Goal: Task Accomplishment & Management: Use online tool/utility

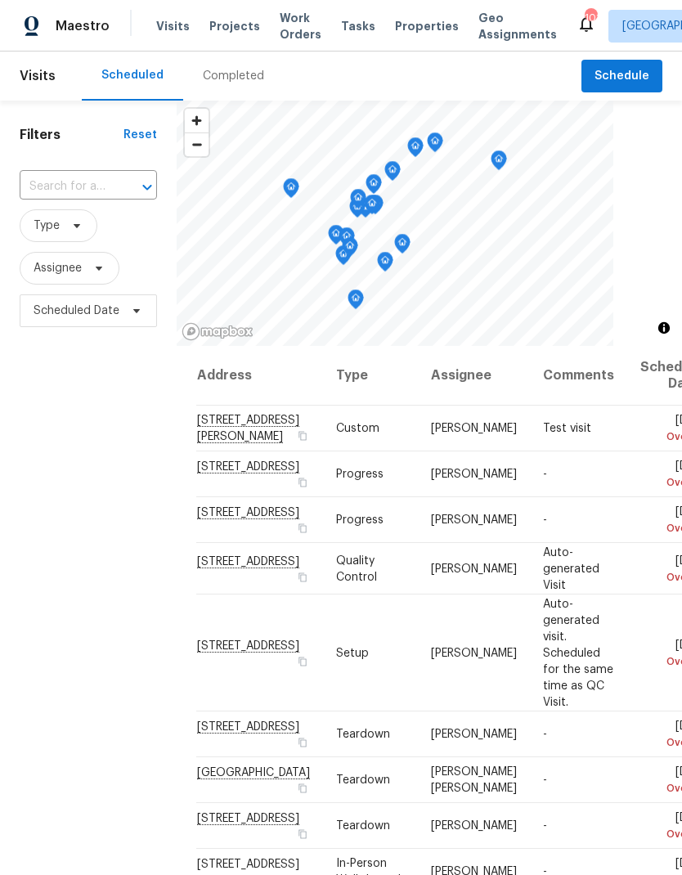
click at [235, 27] on span "Projects" at bounding box center [234, 26] width 51 height 16
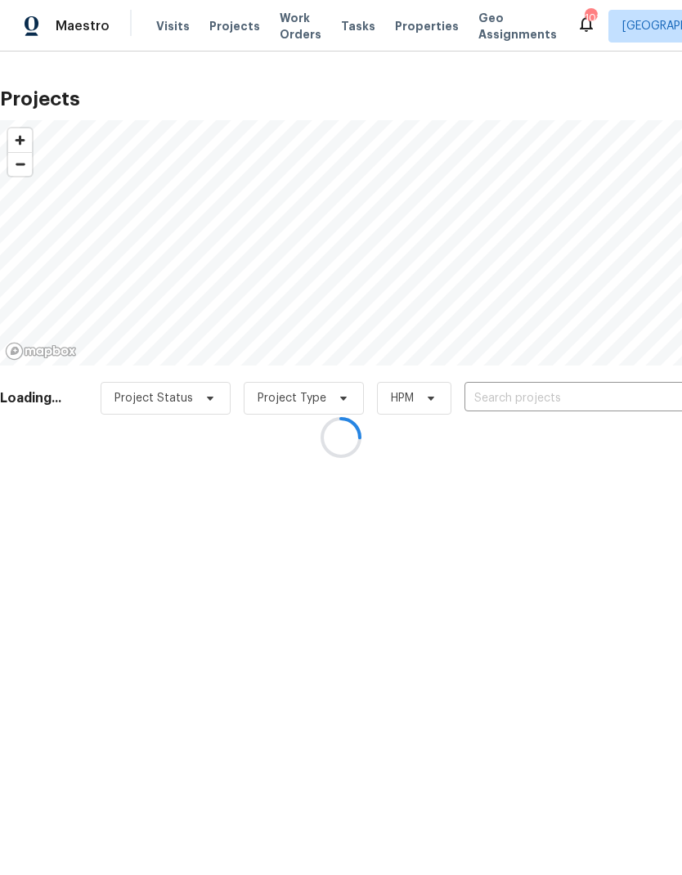
click at [559, 398] on div at bounding box center [341, 437] width 682 height 875
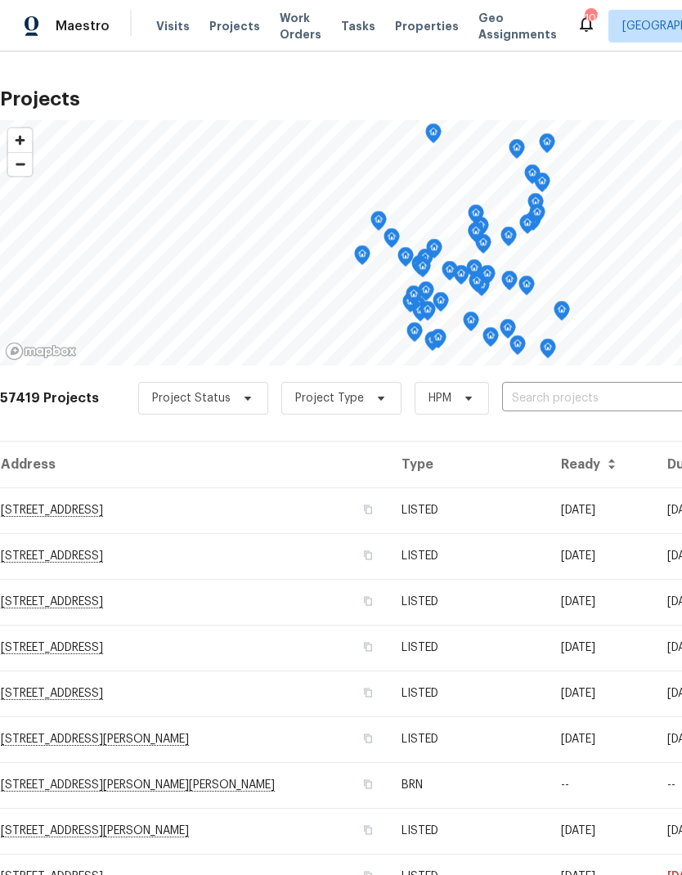
click at [568, 399] on input "text" at bounding box center [595, 398] width 187 height 25
type input "6531"
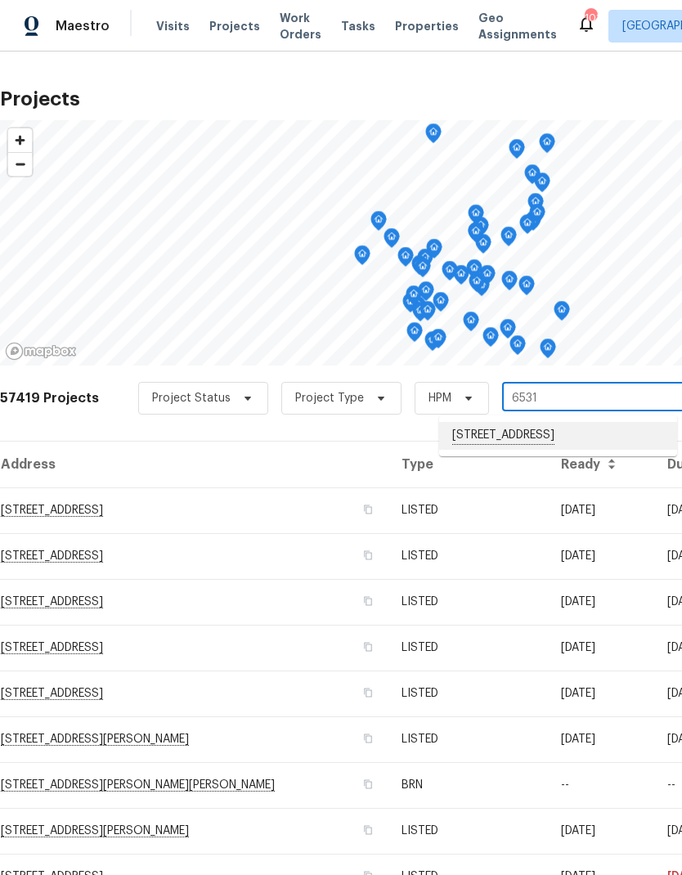
click at [561, 438] on li "6531 Arbor Gate Dr SW, Mableton, GA 30126" at bounding box center [558, 436] width 238 height 28
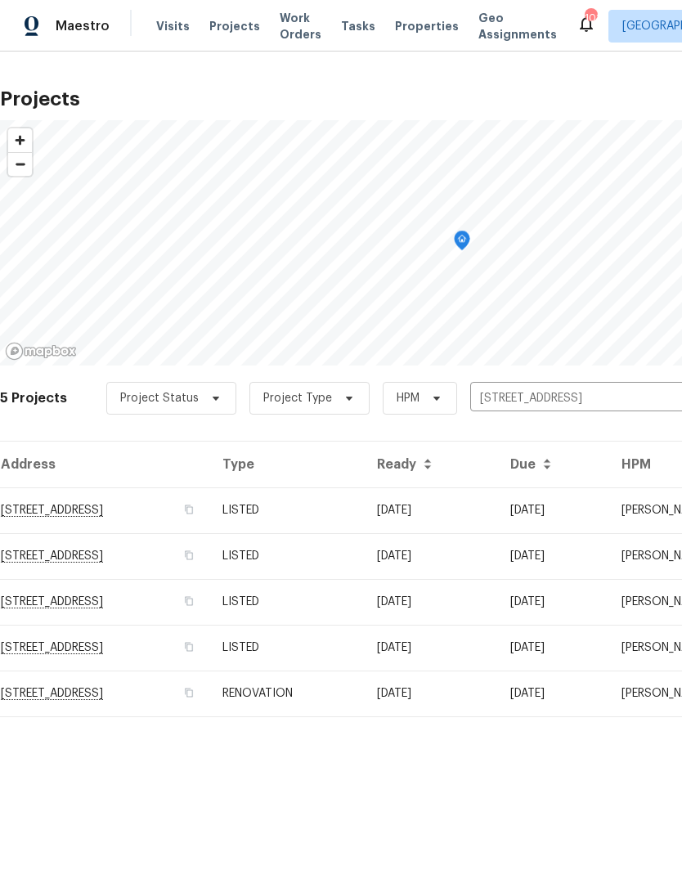
click at [205, 512] on td "6531 Arbor Gate Dr SW, Mableton, GA 30126" at bounding box center [104, 511] width 209 height 46
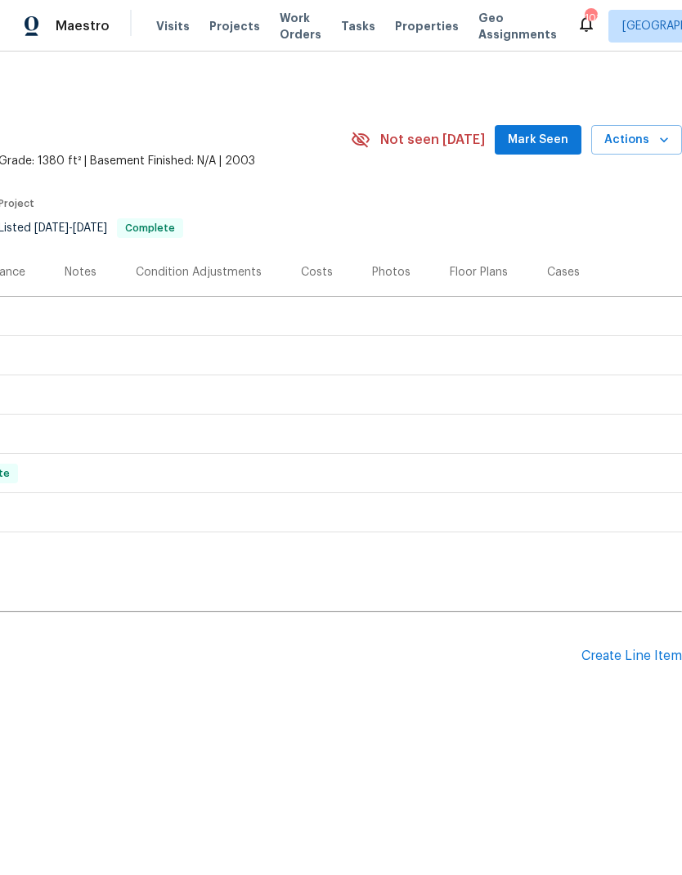
scroll to position [0, 242]
click at [631, 659] on div "Create Line Item" at bounding box center [632, 657] width 101 height 16
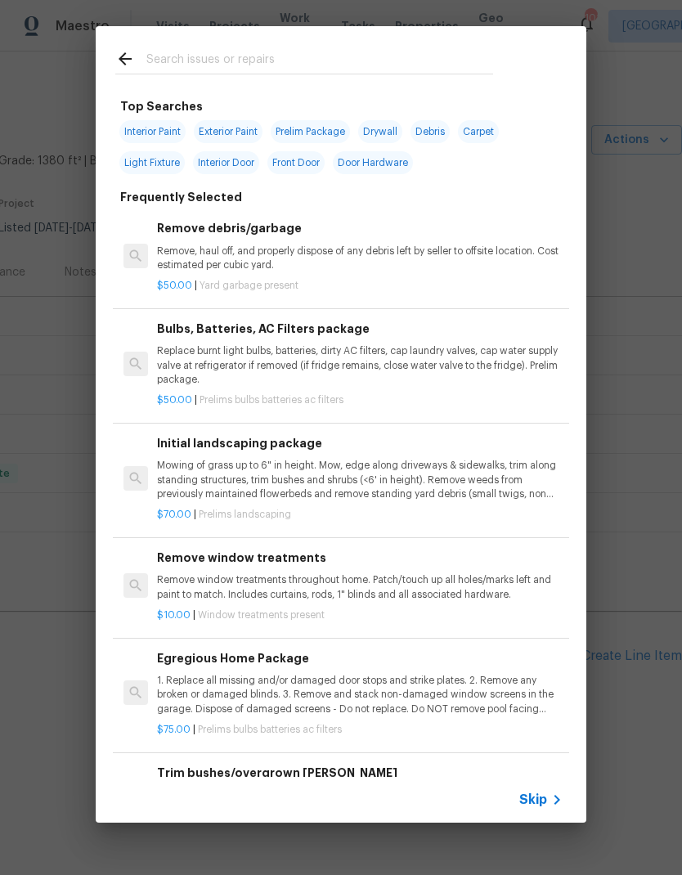
click at [259, 53] on input "text" at bounding box center [319, 61] width 347 height 25
type input "Pests"
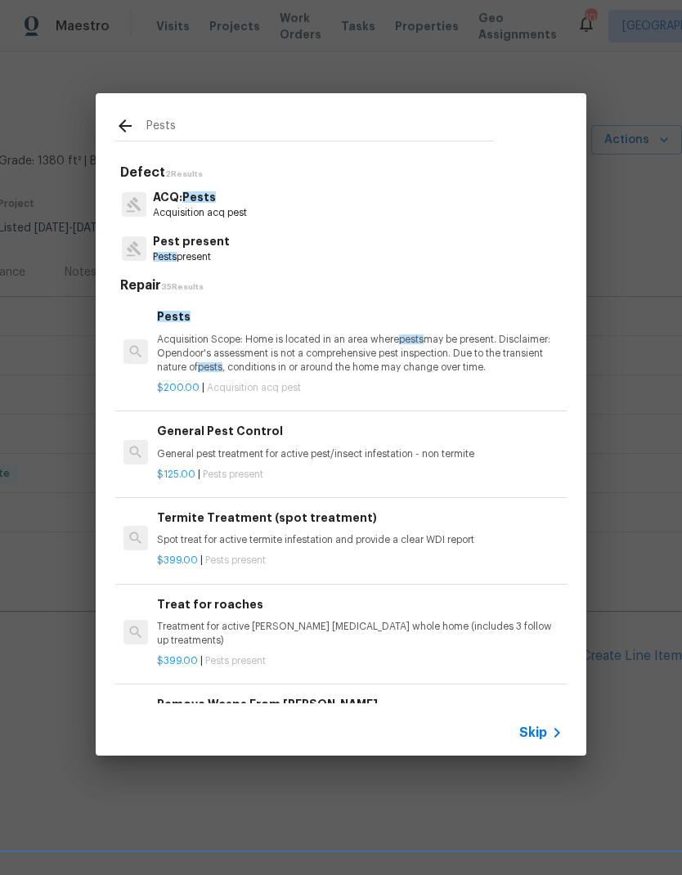
click at [211, 254] on p "Pests present" at bounding box center [191, 257] width 77 height 14
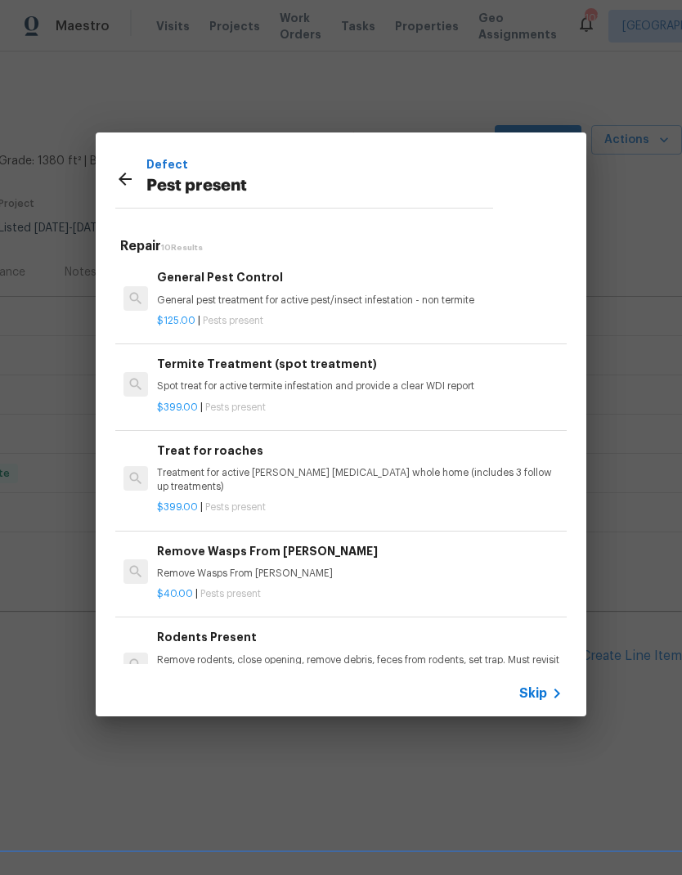
click at [248, 300] on p "General pest treatment for active pest/insect infestation - non termite" at bounding box center [360, 301] width 406 height 14
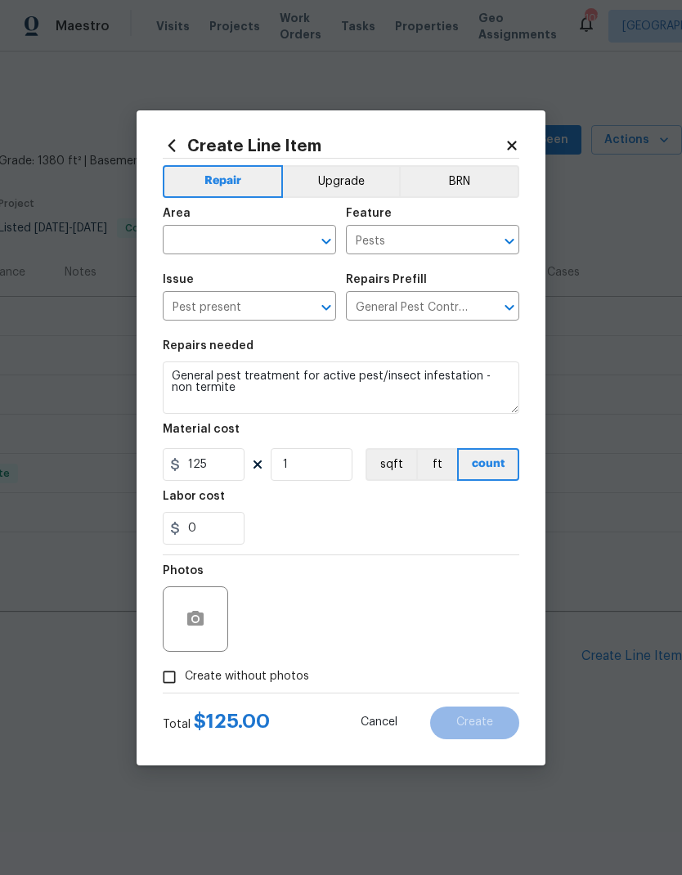
click at [269, 236] on input "text" at bounding box center [227, 241] width 128 height 25
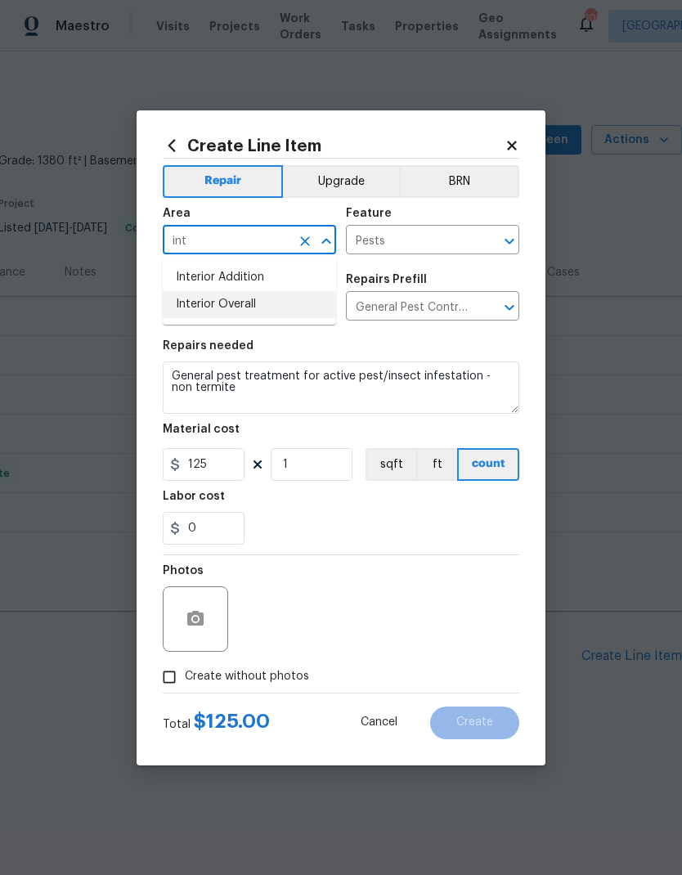
click at [252, 308] on li "Interior Overall" at bounding box center [249, 304] width 173 height 27
type input "Interior Overall"
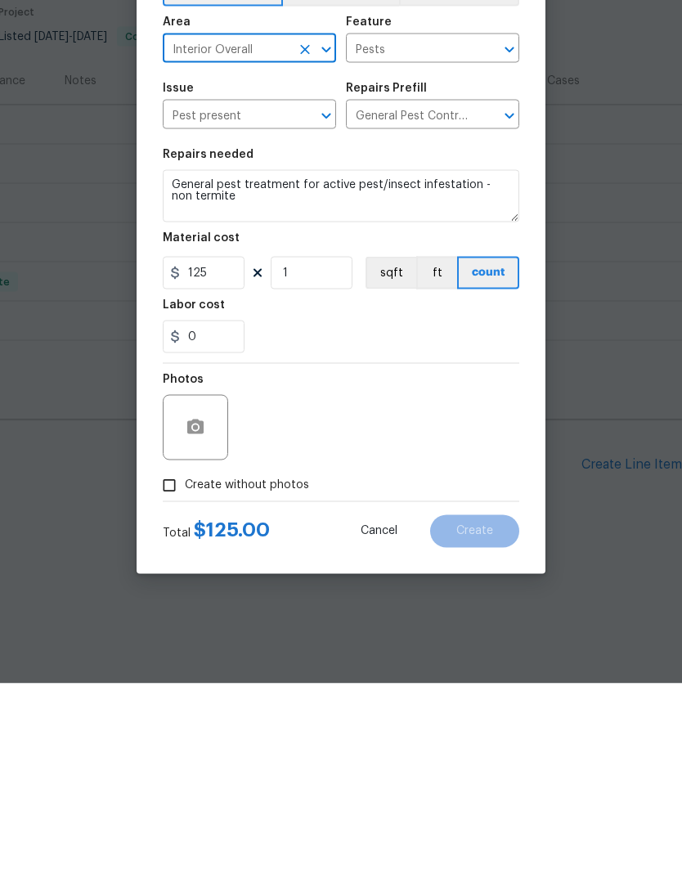
click at [173, 662] on input "Create without photos" at bounding box center [169, 677] width 31 height 31
checkbox input "true"
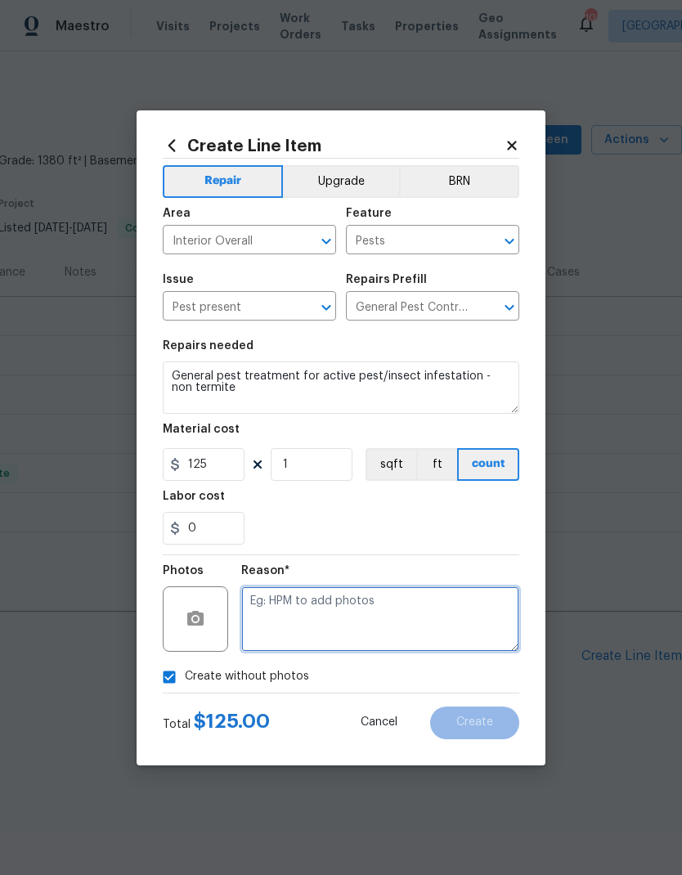
click at [333, 605] on textarea at bounding box center [380, 619] width 278 height 65
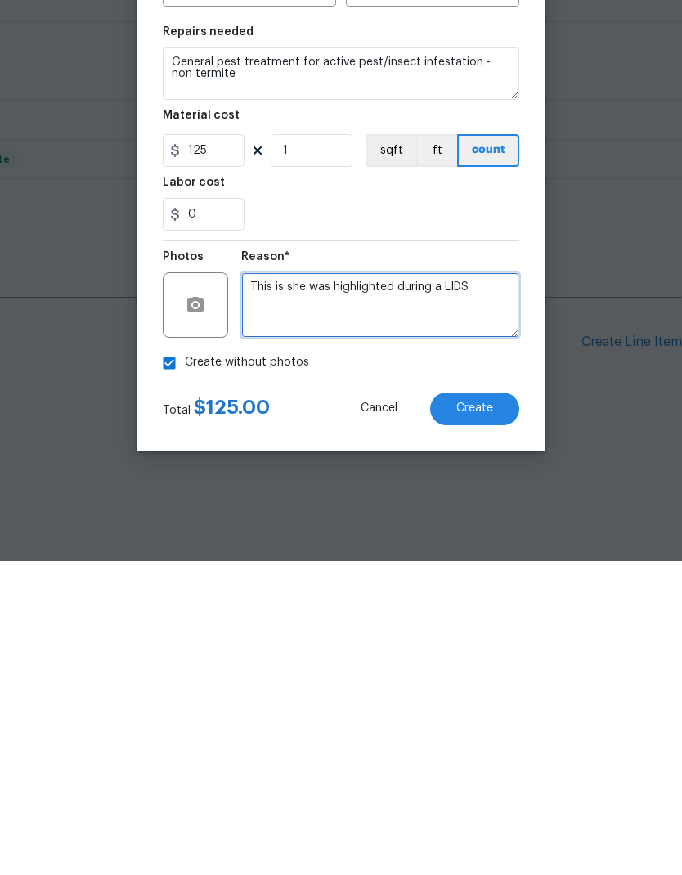
click at [305, 587] on textarea "This is she was highlighted during a LIDS" at bounding box center [380, 619] width 278 height 65
type textarea "This issue was highlighted during a LIDS"
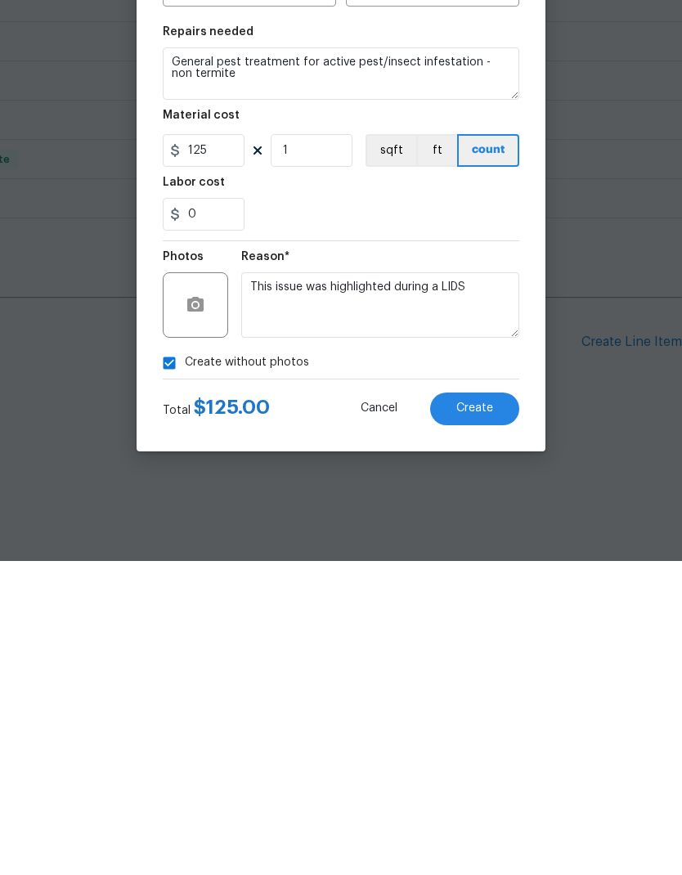
click at [488, 717] on span "Create" at bounding box center [474, 723] width 37 height 12
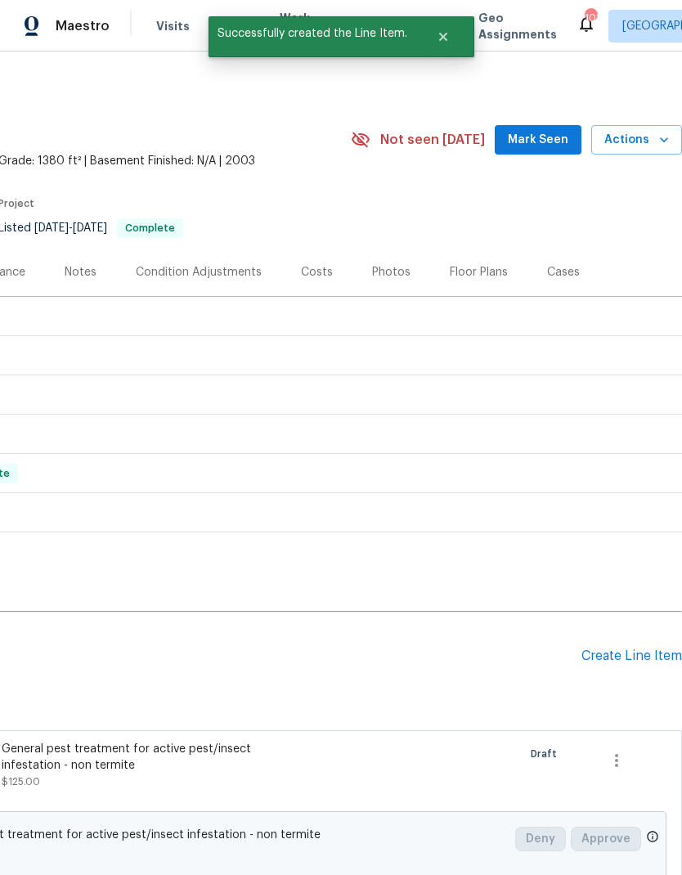
click at [649, 661] on div "Create Line Item" at bounding box center [632, 657] width 101 height 16
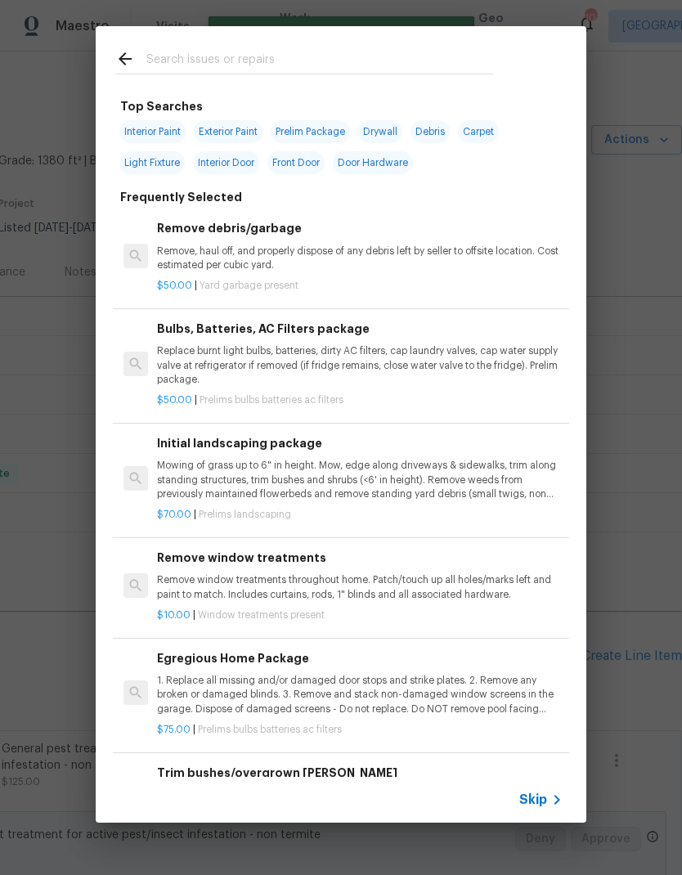
click at [254, 55] on input "text" at bounding box center [319, 61] width 347 height 25
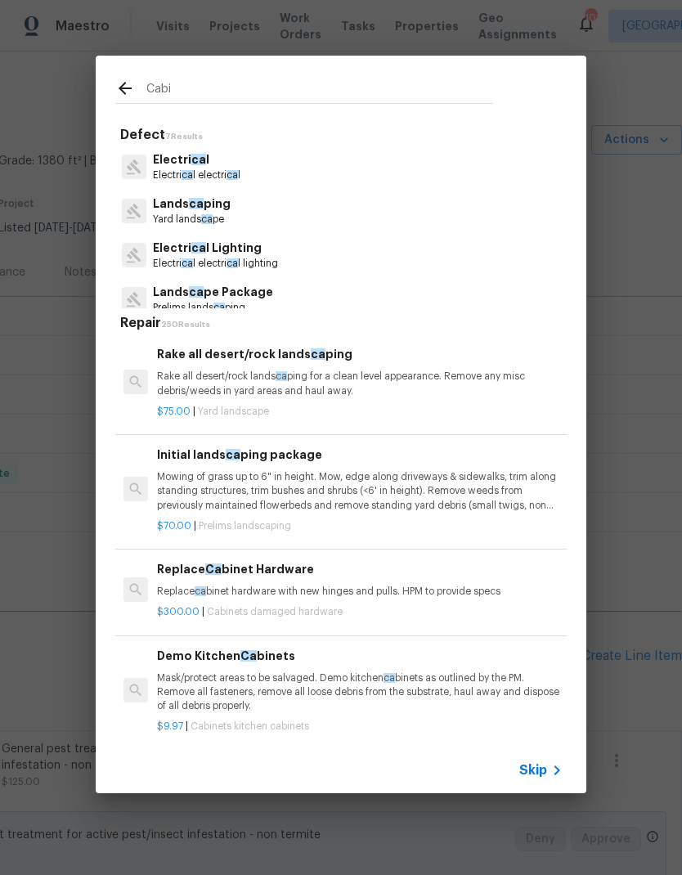
type input "Cabin"
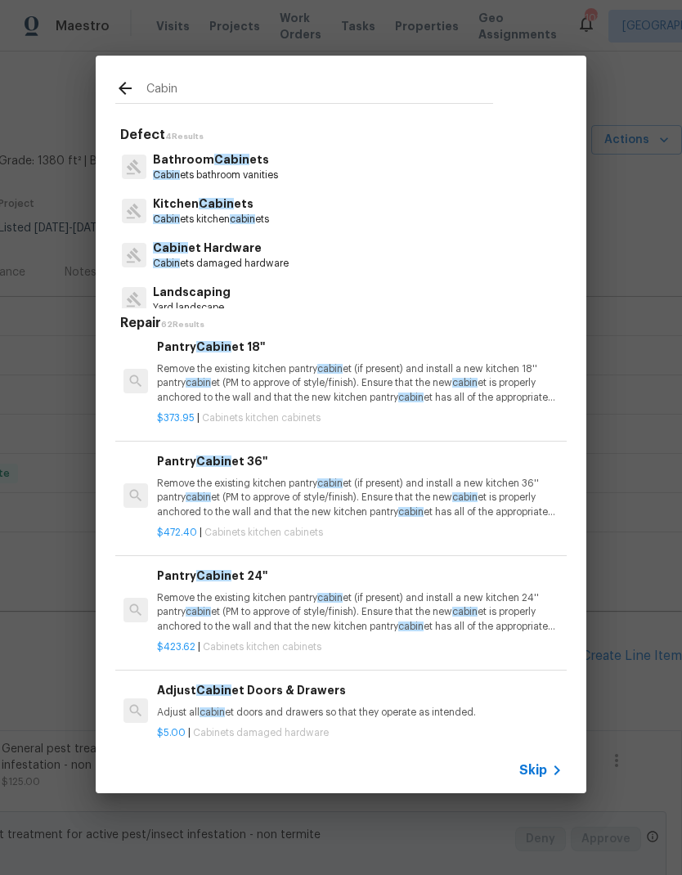
scroll to position [783, 0]
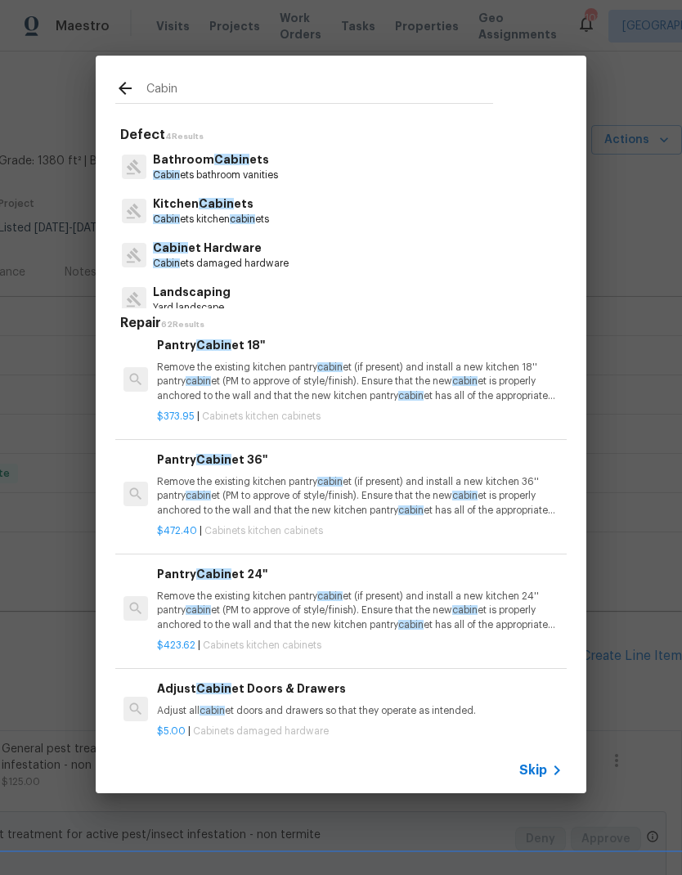
click at [229, 208] on span "Cabin" at bounding box center [216, 203] width 35 height 11
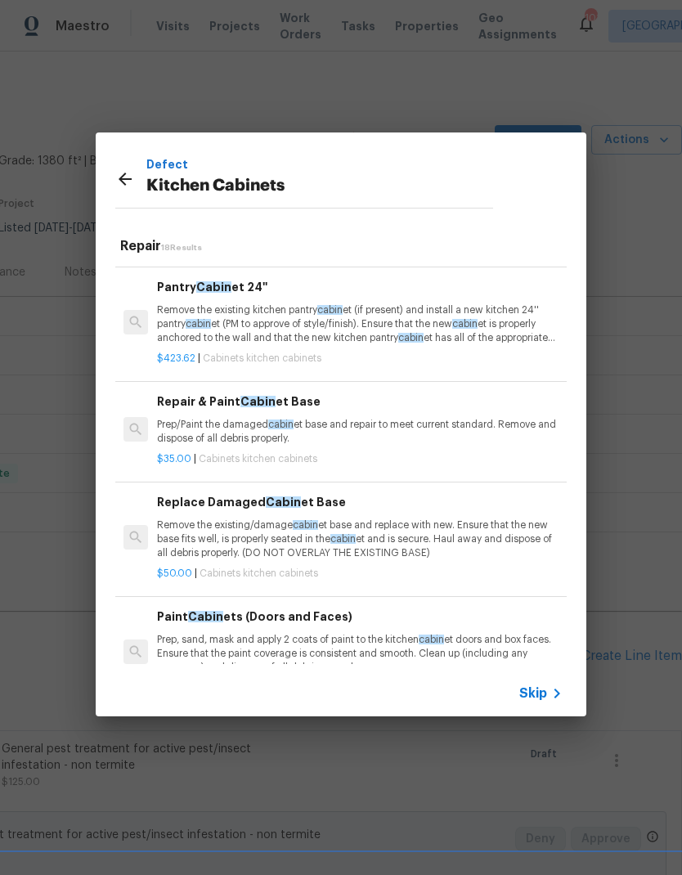
scroll to position [791, 0]
click at [429, 536] on p "Remove the existing/damage cabin et base and replace with new. Ensure that the …" at bounding box center [360, 540] width 406 height 42
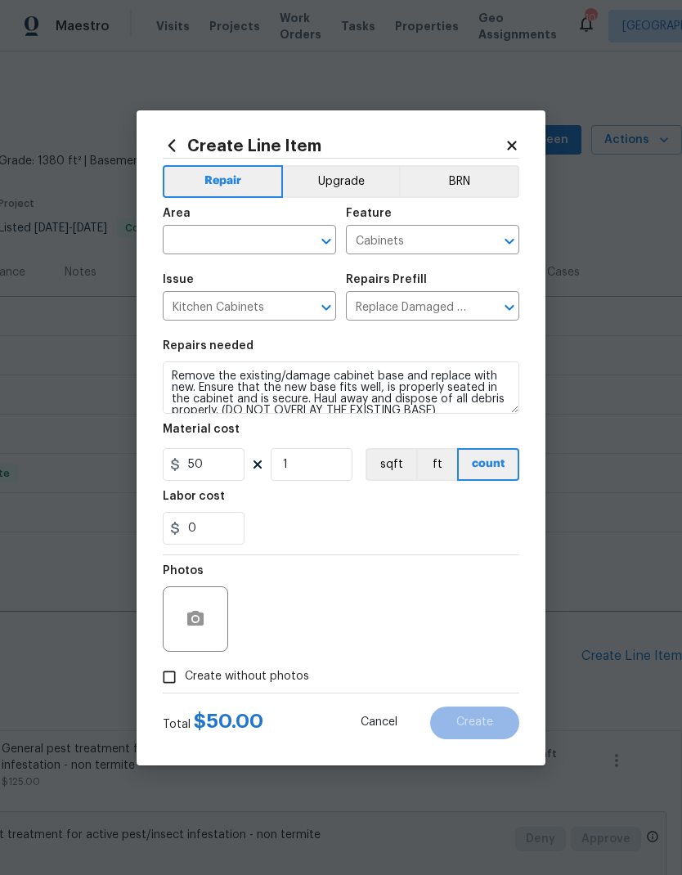
click at [268, 230] on input "text" at bounding box center [227, 241] width 128 height 25
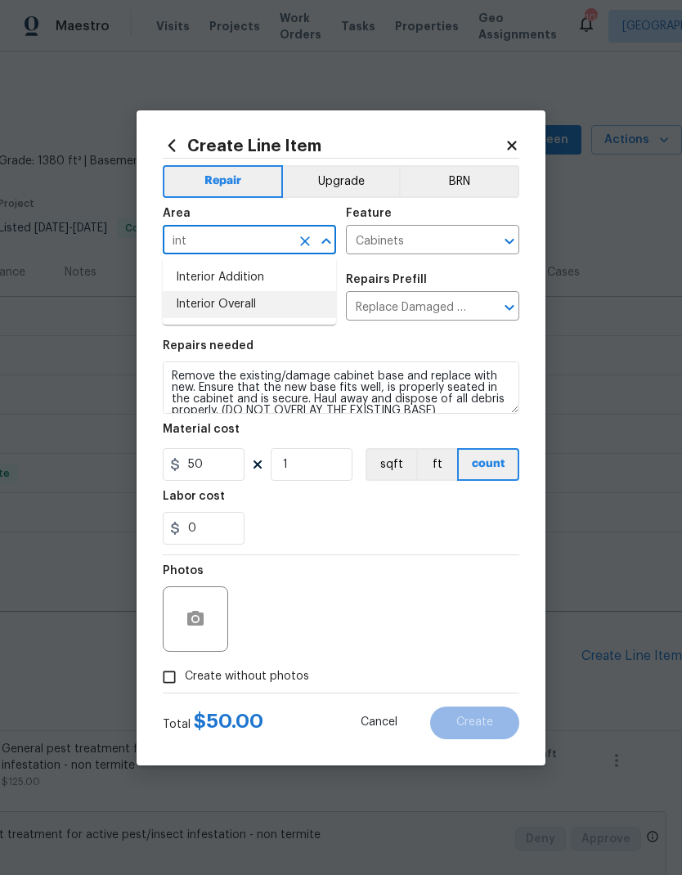
click at [245, 304] on li "Interior Overall" at bounding box center [249, 304] width 173 height 27
type input "Interior Overall"
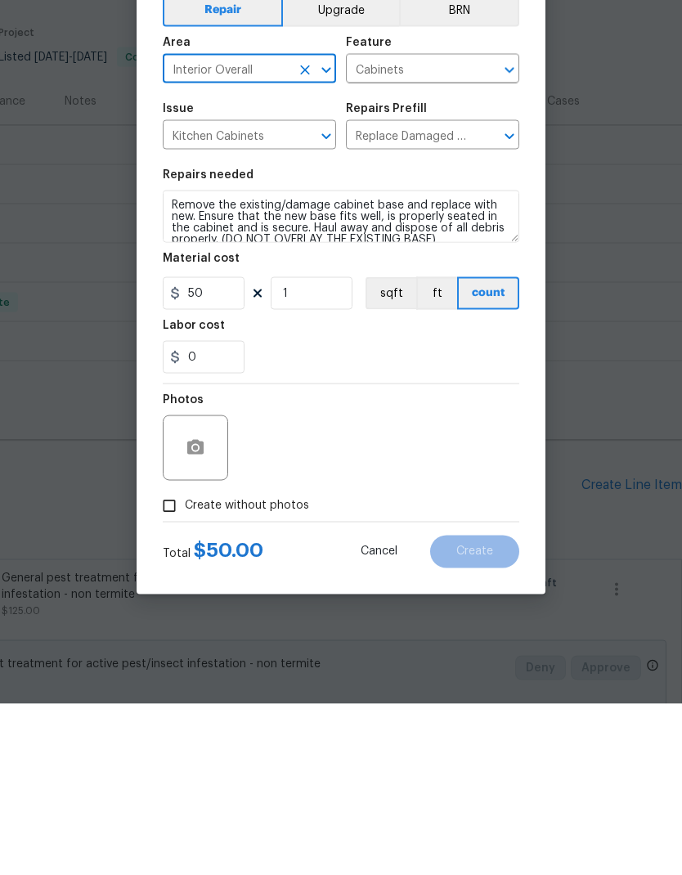
click at [178, 662] on input "Create without photos" at bounding box center [169, 677] width 31 height 31
checkbox input "true"
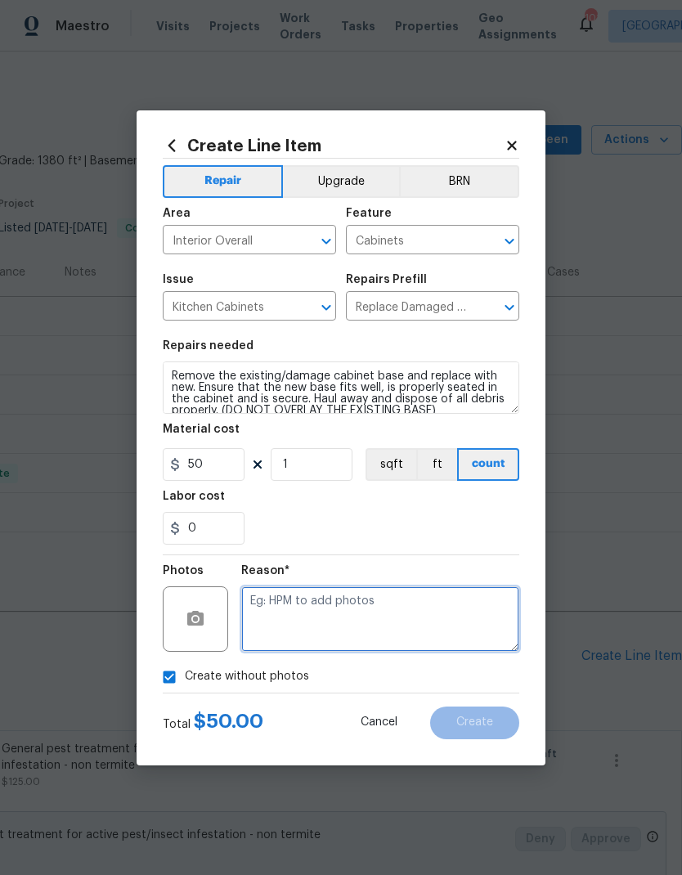
click at [344, 600] on textarea at bounding box center [380, 619] width 278 height 65
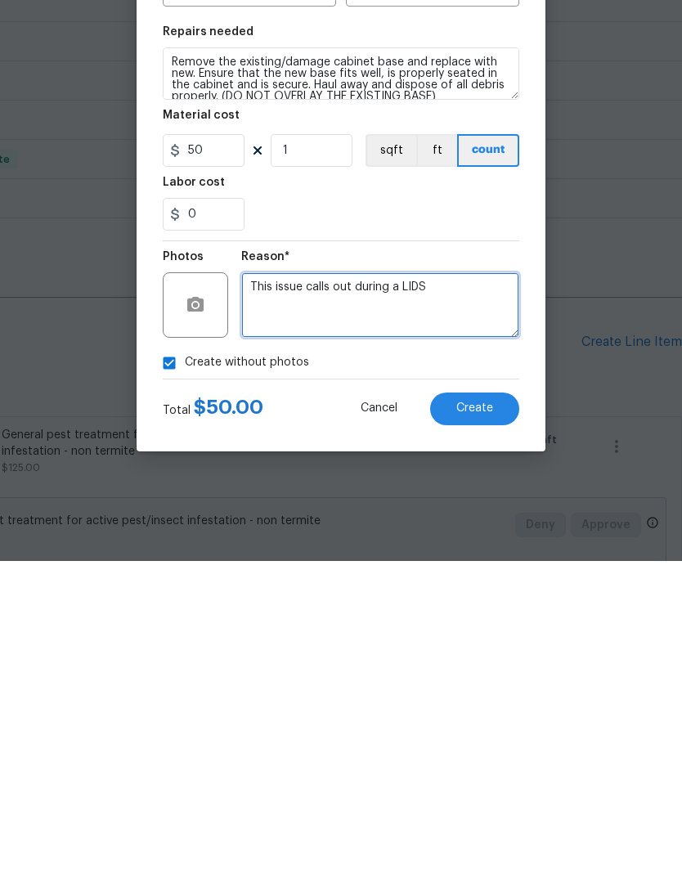
click at [322, 587] on textarea "This issue calls out during a LIDS" at bounding box center [380, 619] width 278 height 65
click at [306, 587] on textarea "This issue called out during a LIDS" at bounding box center [380, 619] width 278 height 65
click at [264, 587] on textarea "This issue was called out during a LIDS" at bounding box center [380, 619] width 278 height 65
click at [263, 587] on textarea "This issue was called out during a LIDS" at bounding box center [380, 619] width 278 height 65
type textarea "This issue was called out during a LIDS"
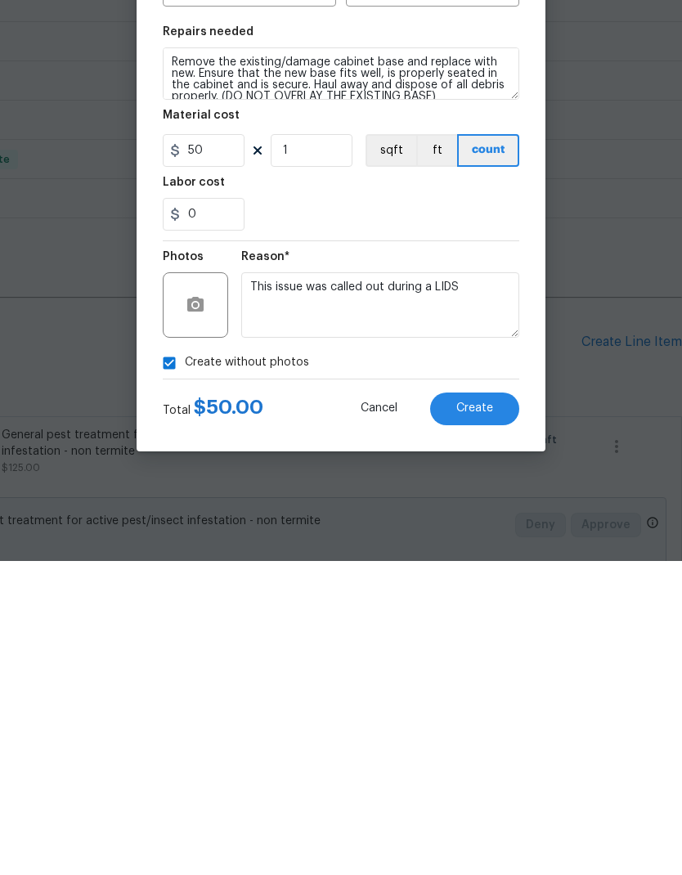
click at [497, 707] on button "Create" at bounding box center [474, 723] width 89 height 33
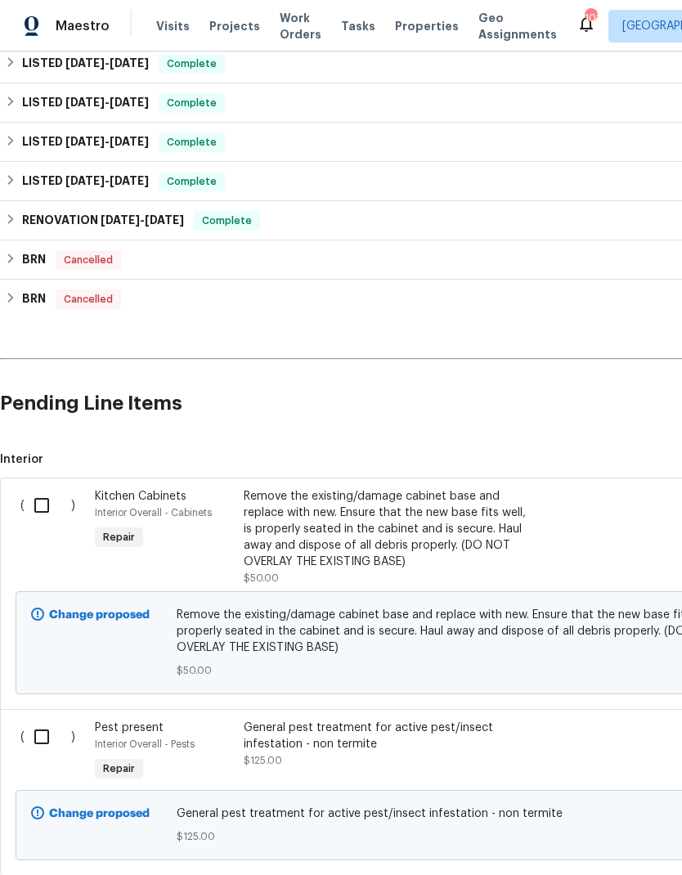
scroll to position [256, 0]
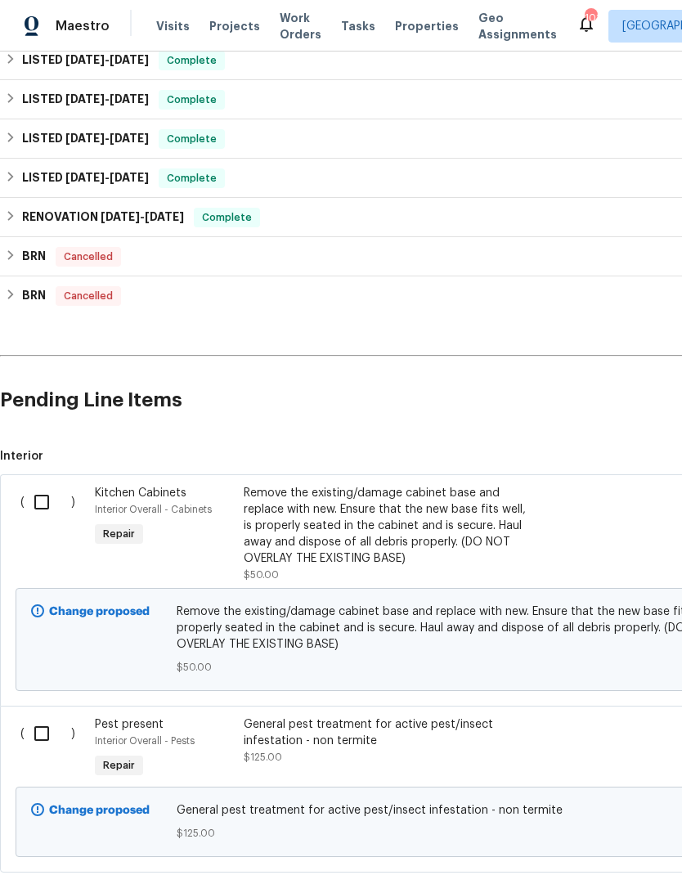
click at [428, 537] on div "Remove the existing/damage cabinet base and replace with new. Ensure that the n…" at bounding box center [388, 526] width 288 height 82
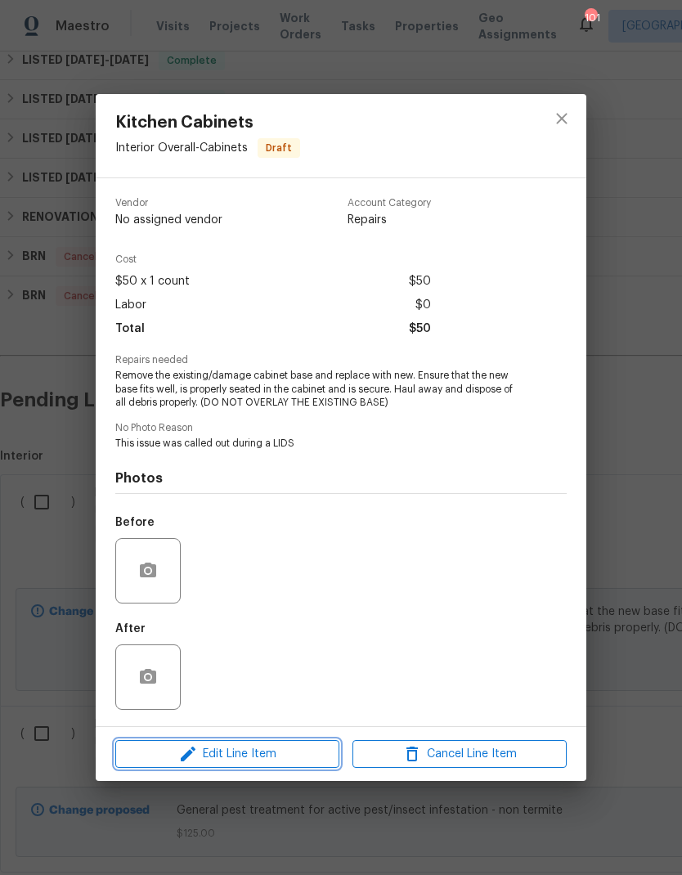
click at [277, 763] on span "Edit Line Item" at bounding box center [227, 754] width 214 height 20
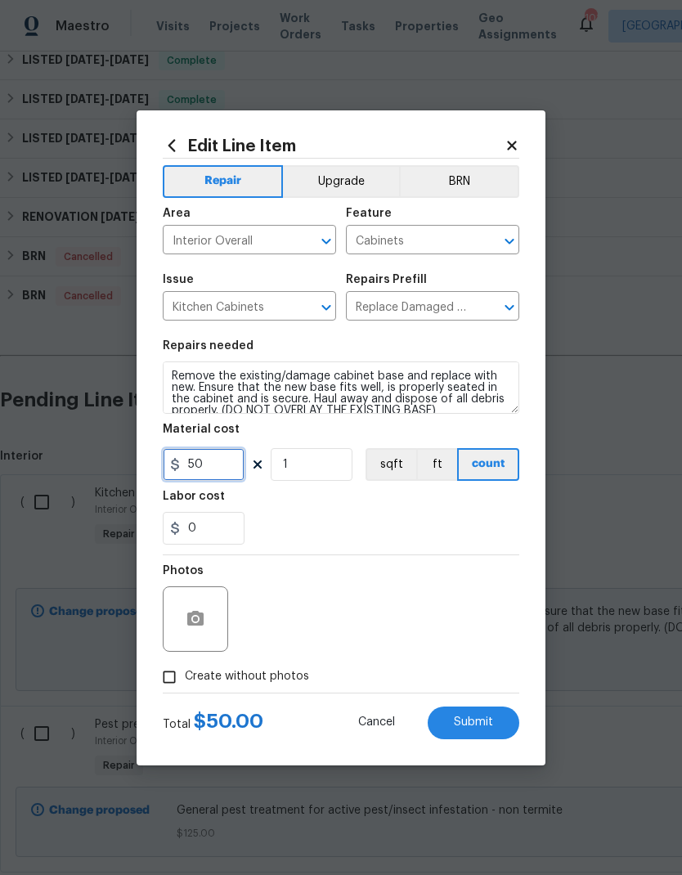
click at [236, 472] on input "50" at bounding box center [204, 464] width 82 height 33
type input "75"
click at [497, 722] on button "Submit" at bounding box center [474, 723] width 92 height 33
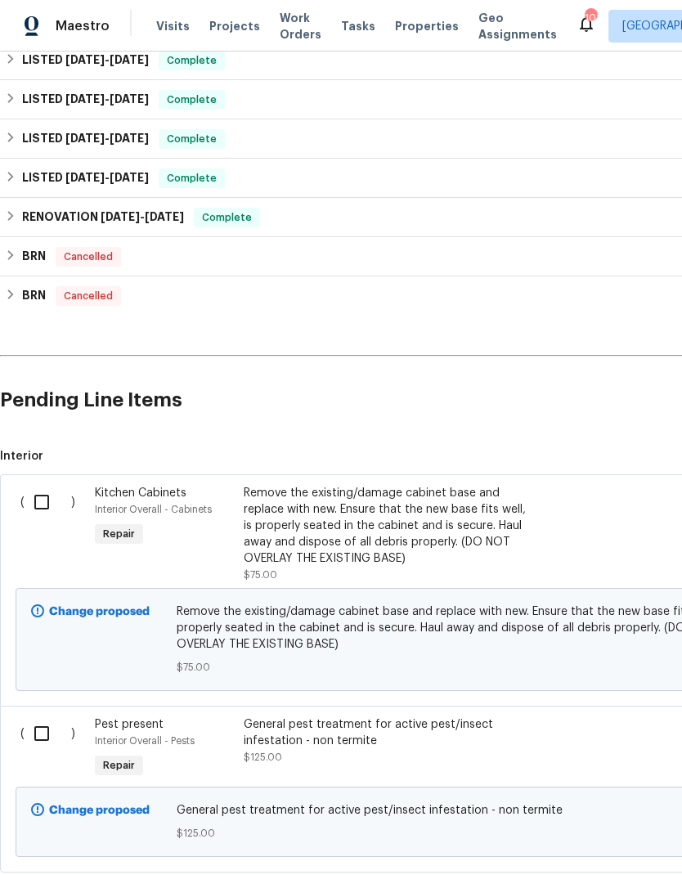
click at [38, 508] on input "checkbox" at bounding box center [48, 502] width 47 height 34
checkbox input "true"
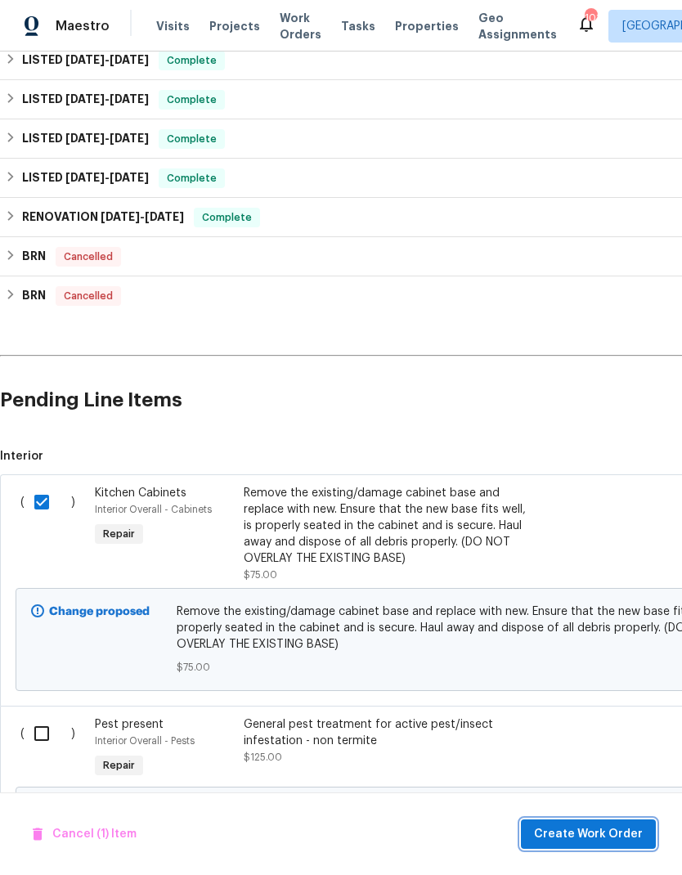
click at [636, 827] on span "Create Work Order" at bounding box center [588, 835] width 109 height 20
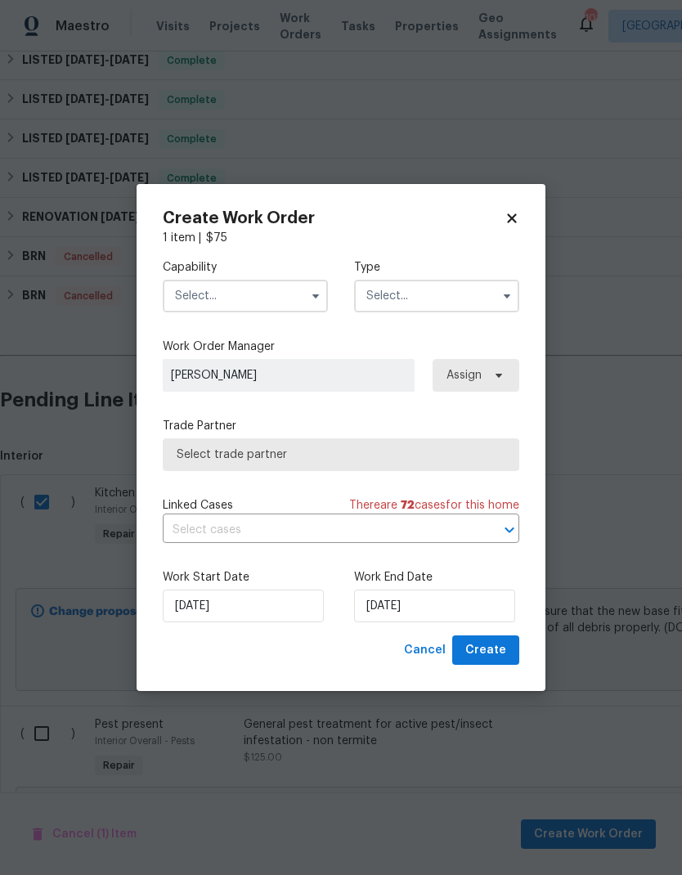
click at [312, 297] on icon "button" at bounding box center [315, 296] width 13 height 13
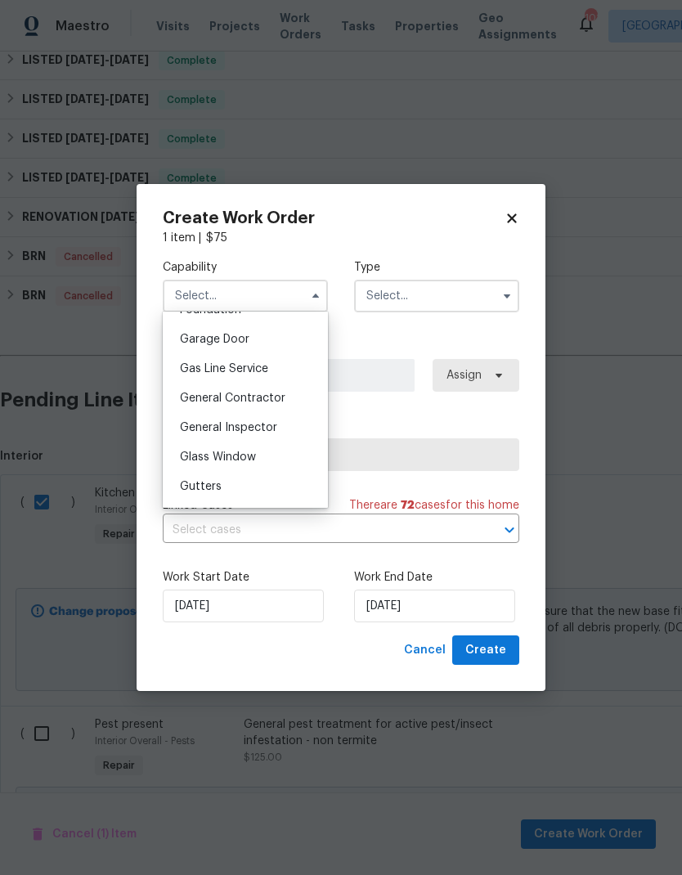
scroll to position [717, 0]
click at [290, 395] on div "General Contractor" at bounding box center [245, 395] width 157 height 29
type input "General Contractor"
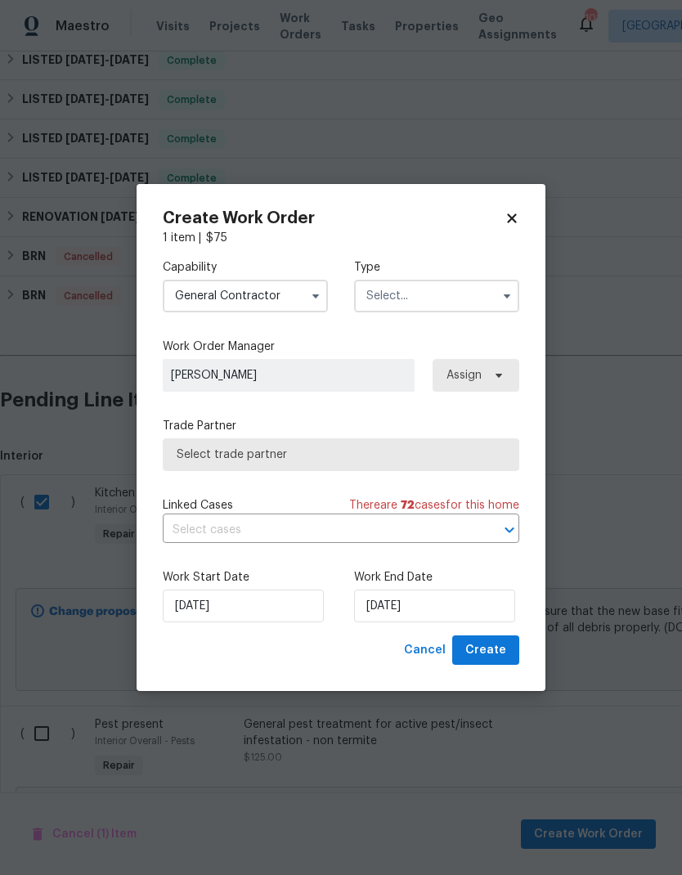
click at [448, 299] on input "text" at bounding box center [436, 296] width 165 height 33
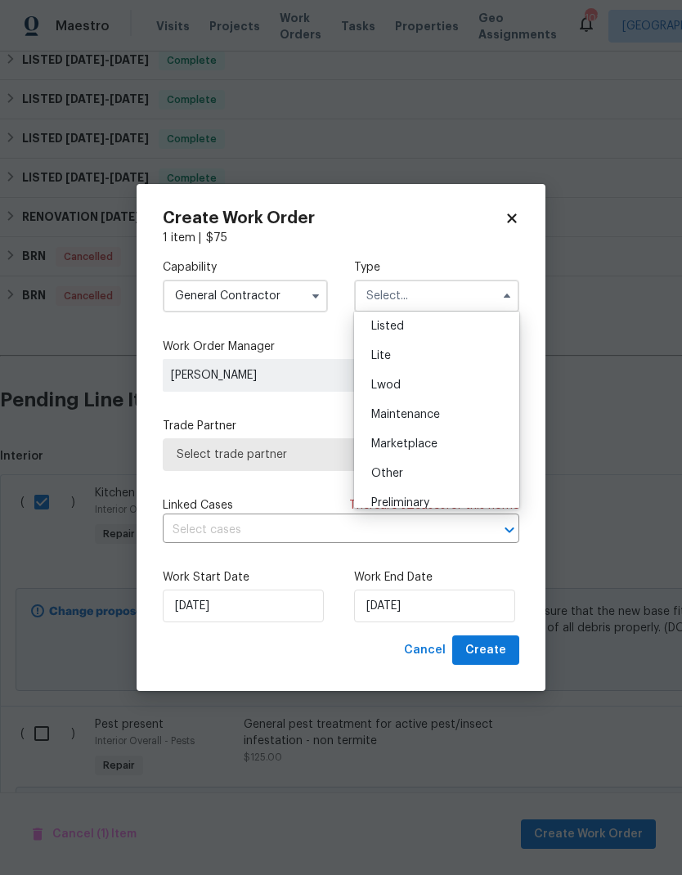
scroll to position [168, 0]
click at [443, 341] on div "Listed" at bounding box center [436, 339] width 157 height 29
type input "Listed"
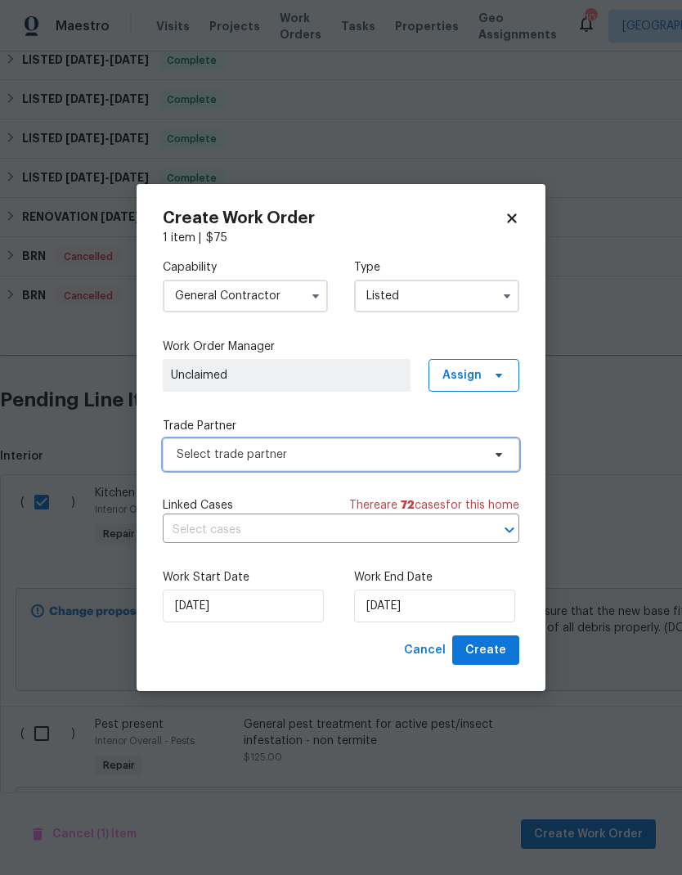
click at [422, 455] on span "Select trade partner" at bounding box center [329, 455] width 305 height 16
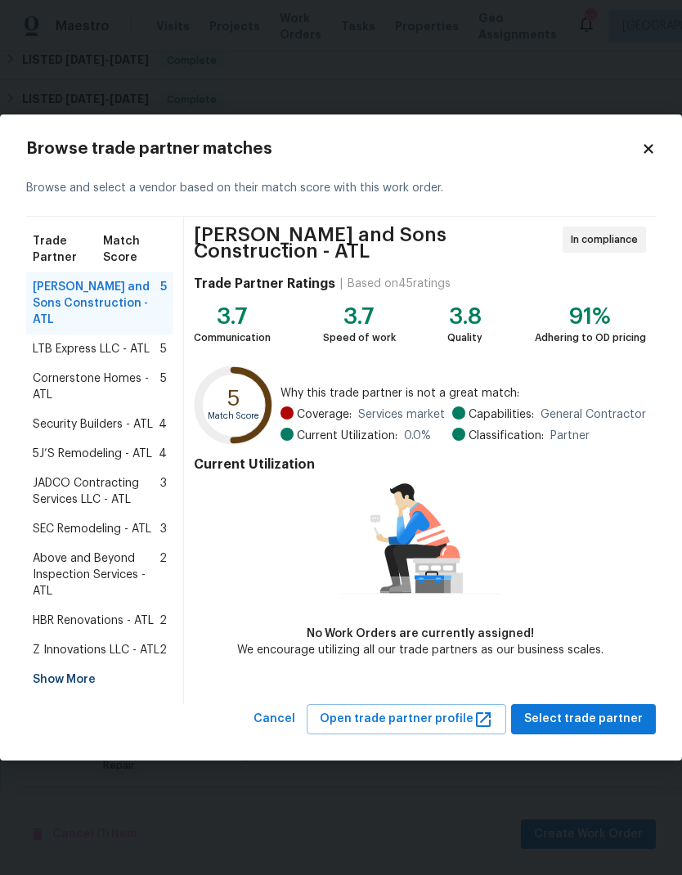
click at [96, 677] on div "Show More" at bounding box center [99, 679] width 147 height 29
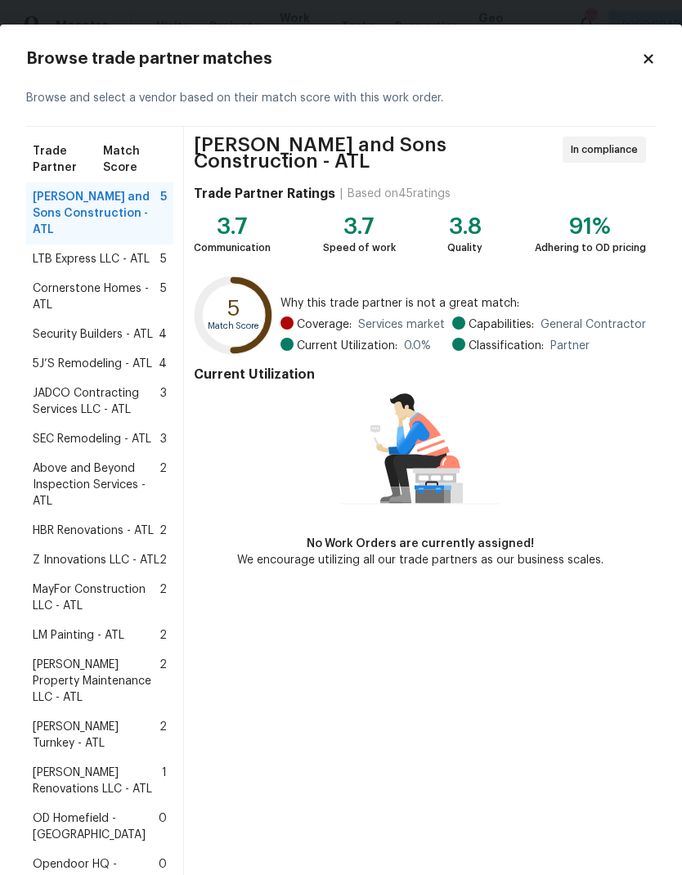
click at [115, 659] on span "Glen Property Maintenance LLC - ATL" at bounding box center [96, 681] width 127 height 49
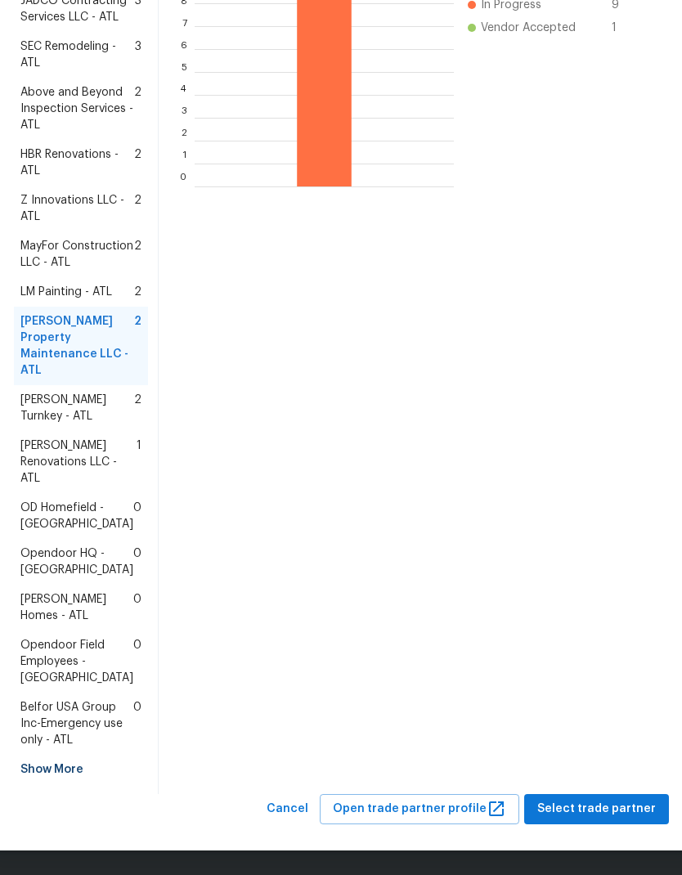
scroll to position [572, 0]
click at [611, 814] on span "Select trade partner" at bounding box center [596, 809] width 119 height 20
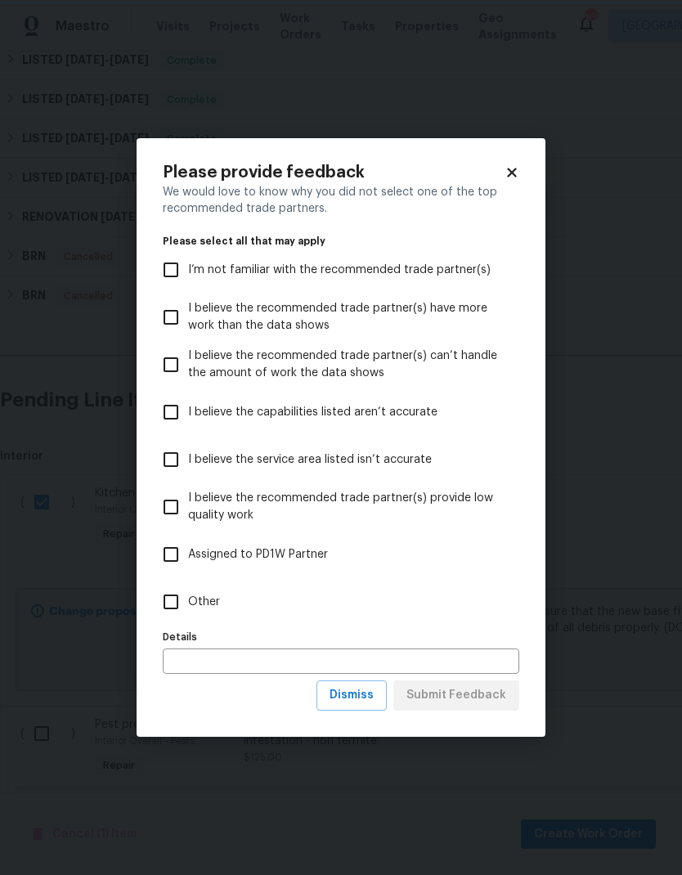
scroll to position [0, 0]
click at [180, 601] on input "Other" at bounding box center [171, 602] width 34 height 34
checkbox input "true"
click at [479, 706] on span "Submit Feedback" at bounding box center [457, 696] width 100 height 20
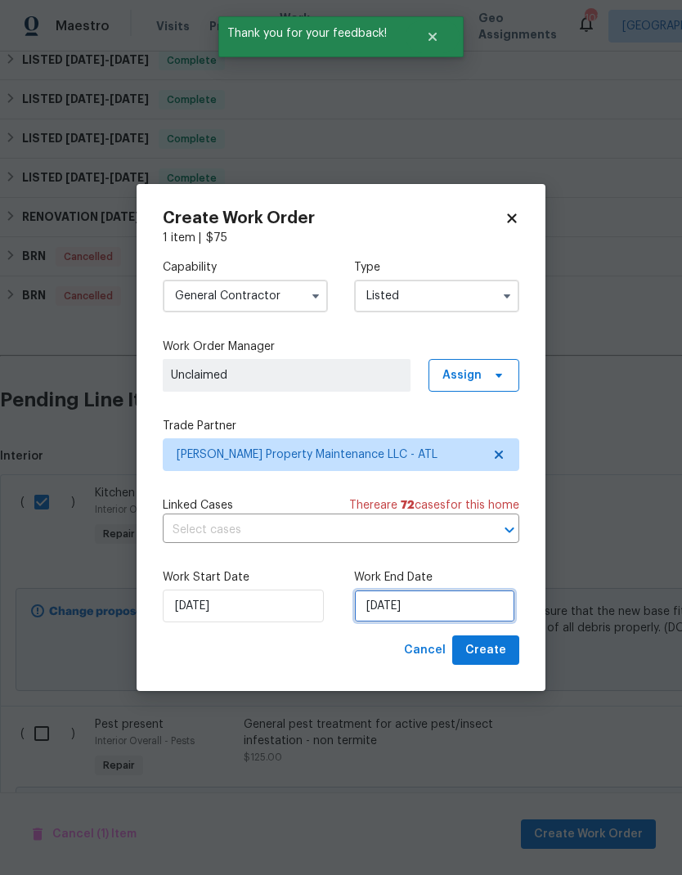
click at [458, 613] on input "[DATE]" at bounding box center [434, 606] width 161 height 33
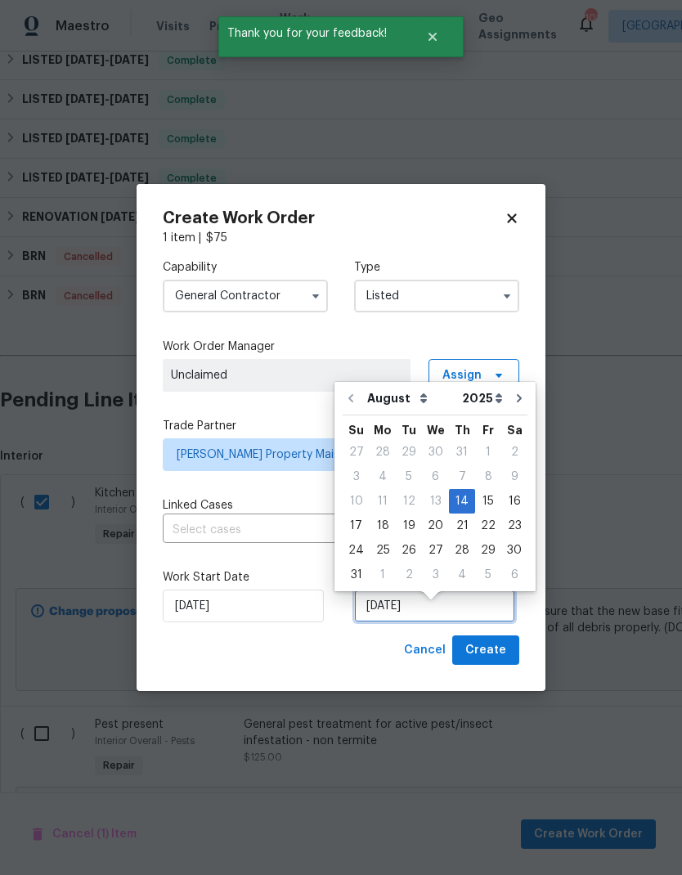
scroll to position [12, 0]
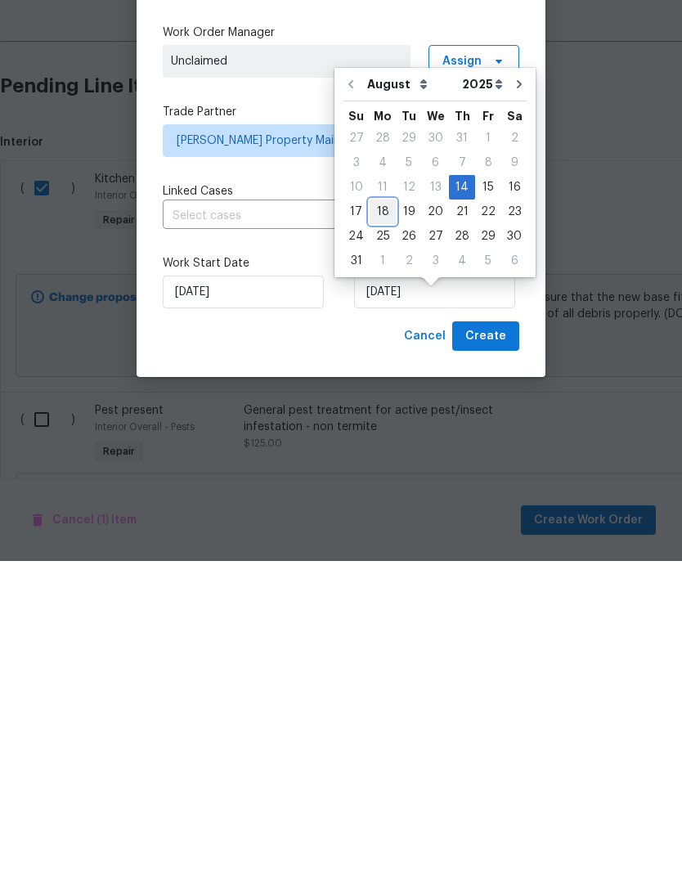
click at [375, 515] on div "18" at bounding box center [383, 526] width 26 height 23
type input "8/18/2025"
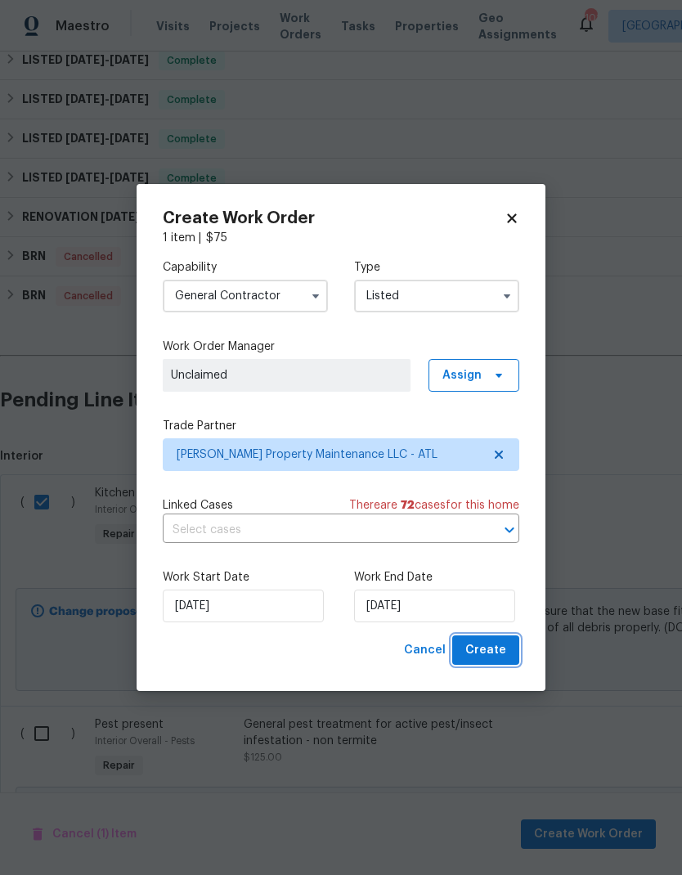
click at [505, 658] on span "Create" at bounding box center [485, 651] width 41 height 20
checkbox input "false"
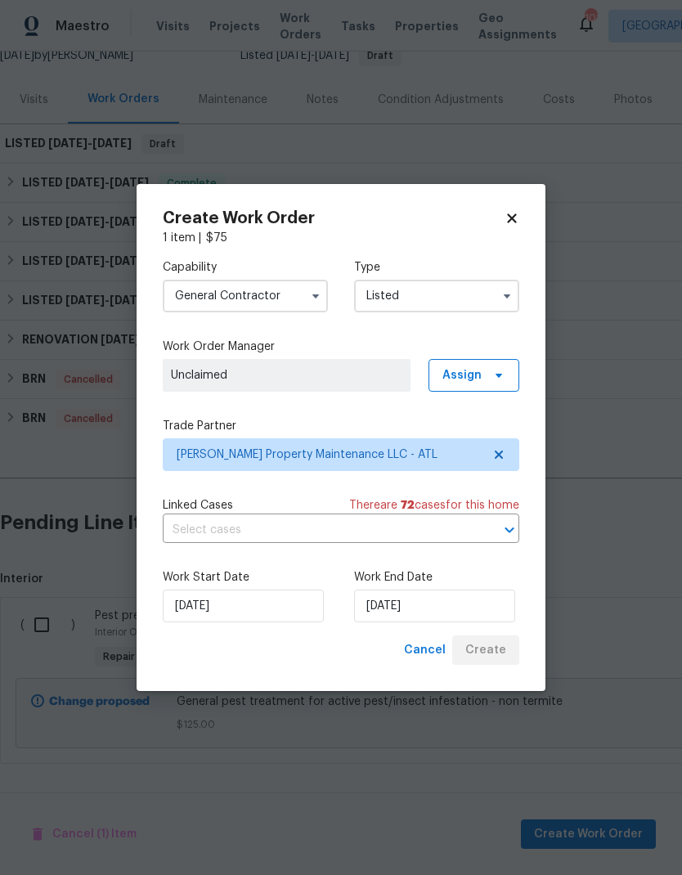
scroll to position [107, 0]
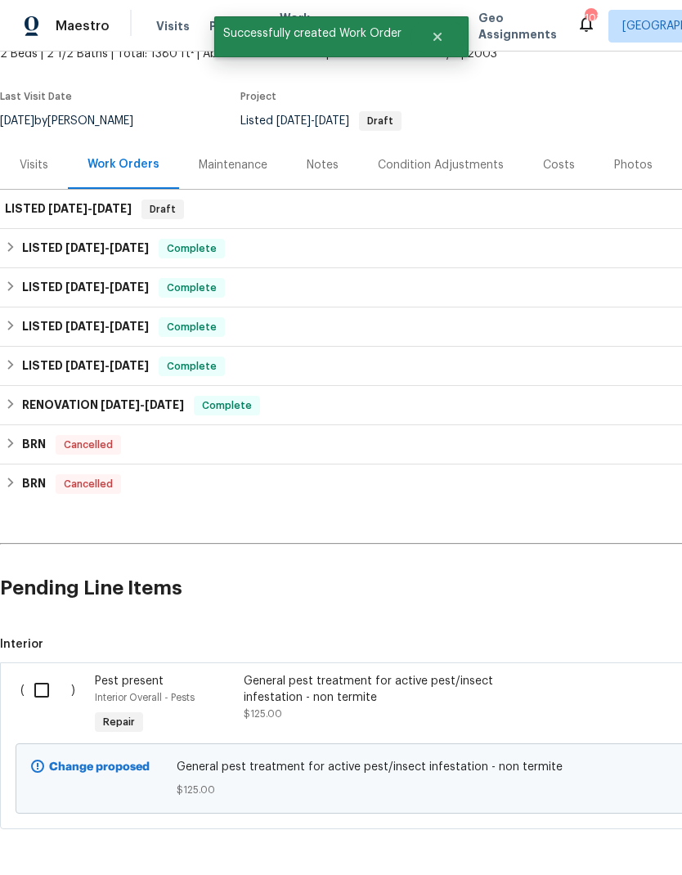
click at [40, 673] on input "checkbox" at bounding box center [48, 690] width 47 height 34
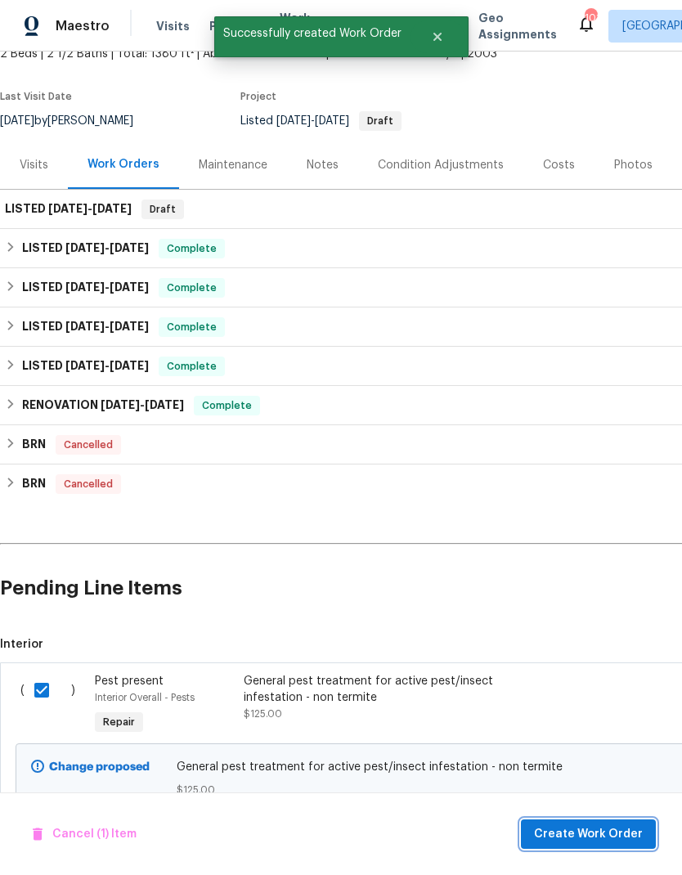
click at [612, 833] on span "Create Work Order" at bounding box center [588, 835] width 109 height 20
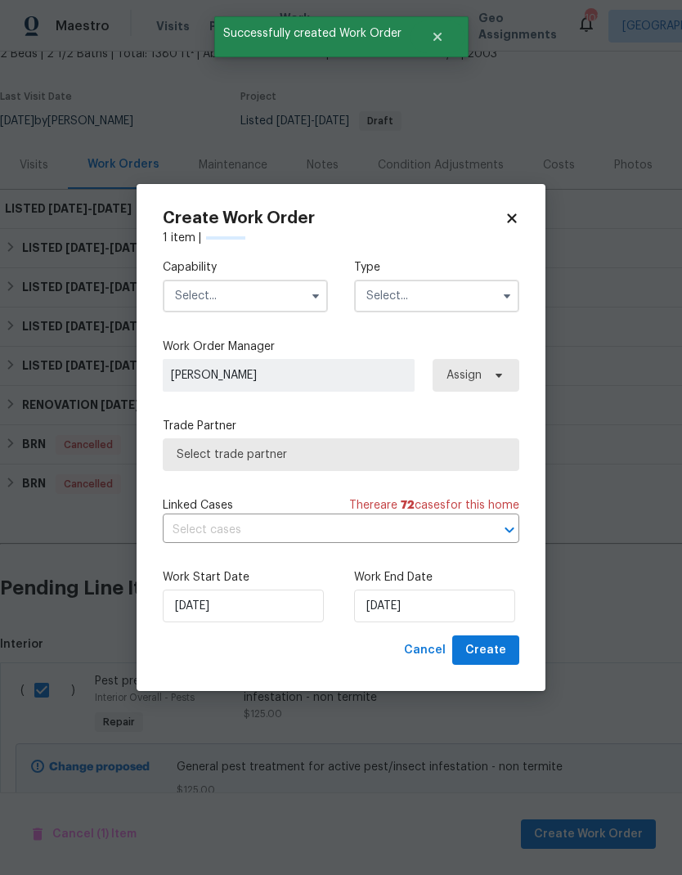
checkbox input "false"
click at [319, 293] on icon "button" at bounding box center [315, 296] width 13 height 13
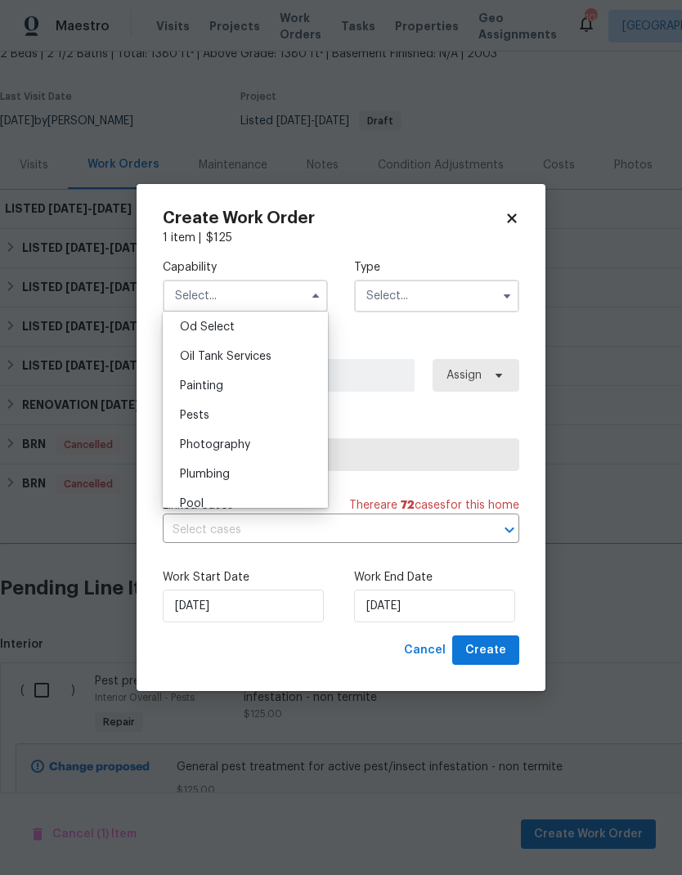
scroll to position [1324, 0]
click at [260, 414] on div "Pests" at bounding box center [245, 410] width 157 height 29
type input "Pests"
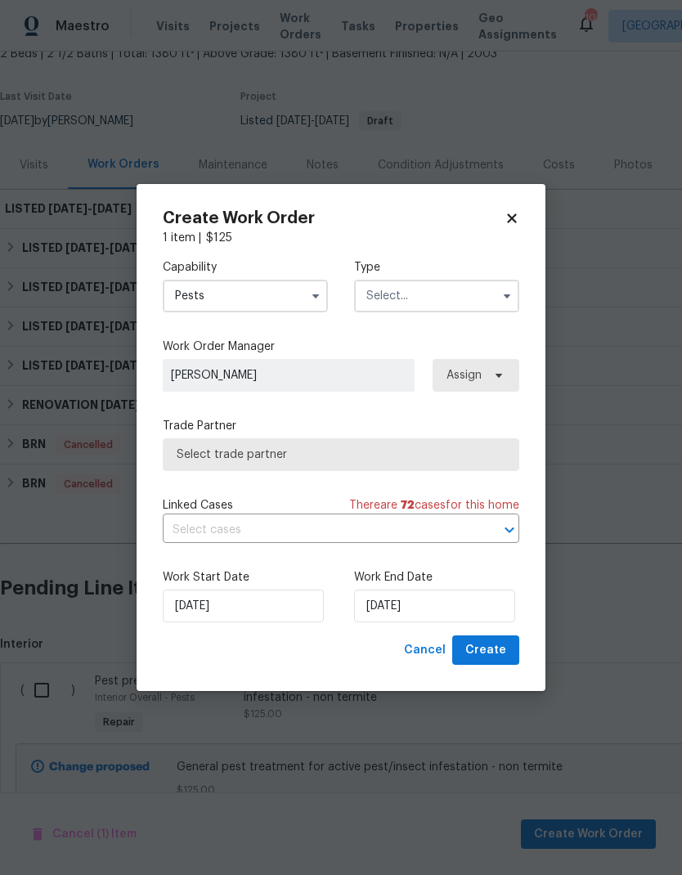
click at [452, 299] on input "text" at bounding box center [436, 296] width 165 height 33
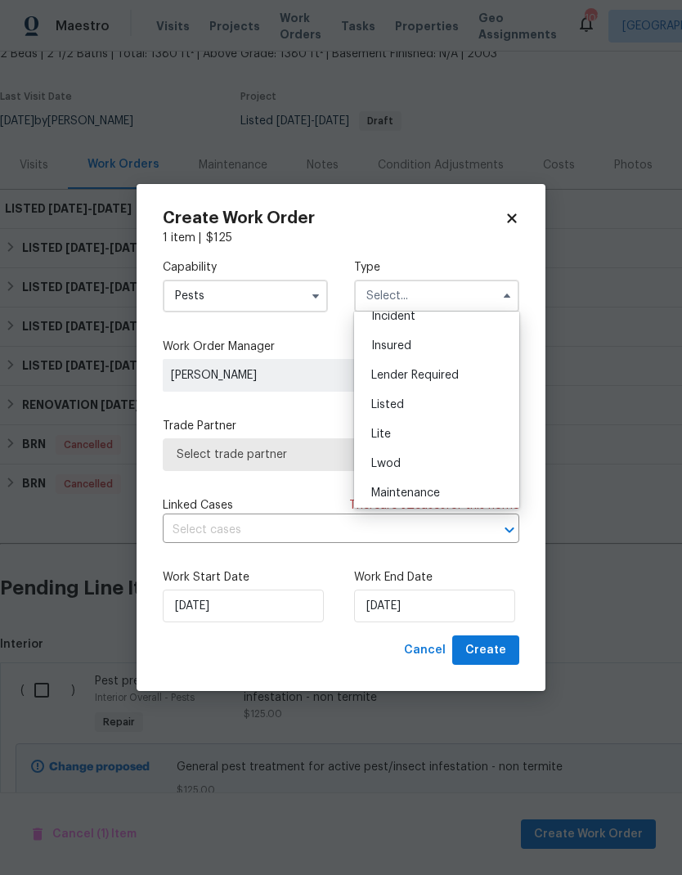
scroll to position [103, 0]
click at [443, 404] on div "Listed" at bounding box center [436, 403] width 157 height 29
type input "Listed"
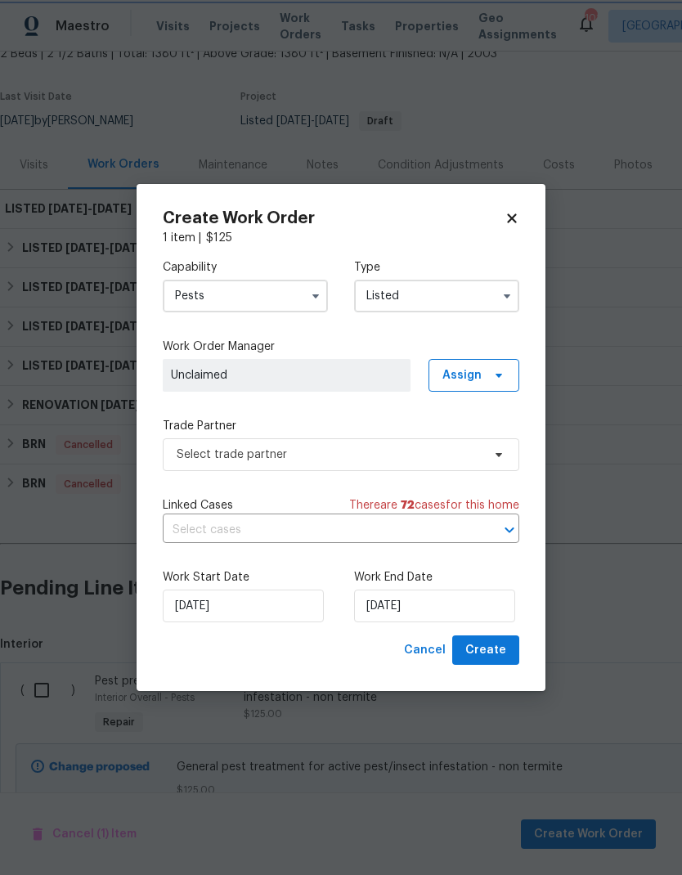
scroll to position [0, 0]
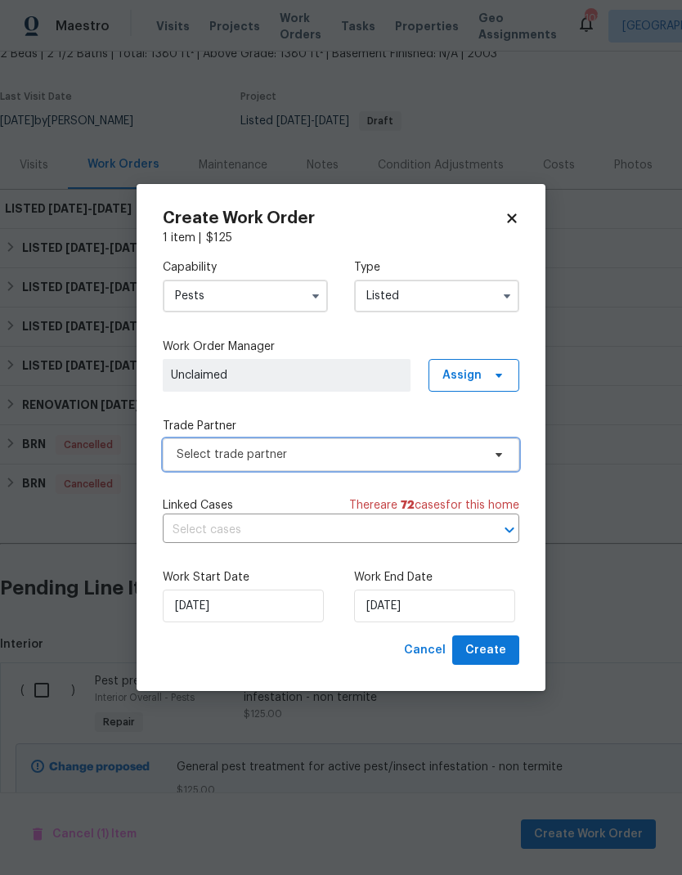
click at [451, 448] on span "Select trade partner" at bounding box center [329, 455] width 305 height 16
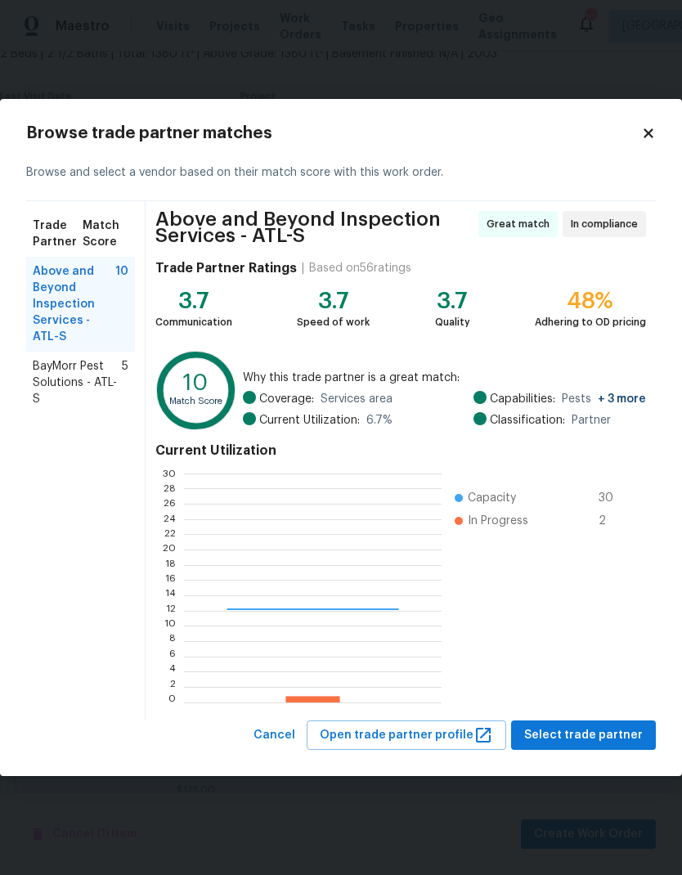
scroll to position [229, 257]
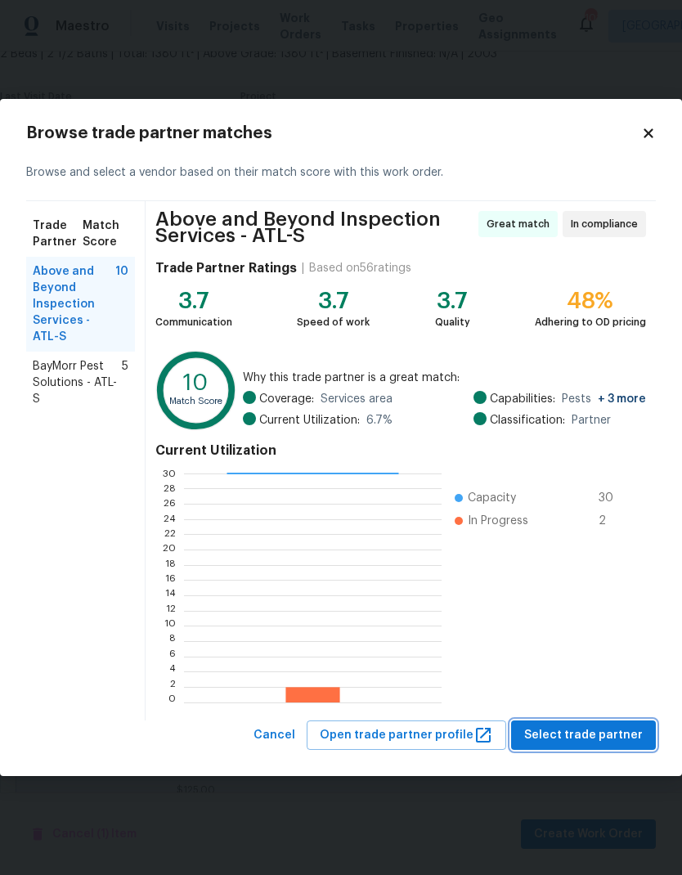
click at [618, 738] on span "Select trade partner" at bounding box center [583, 736] width 119 height 20
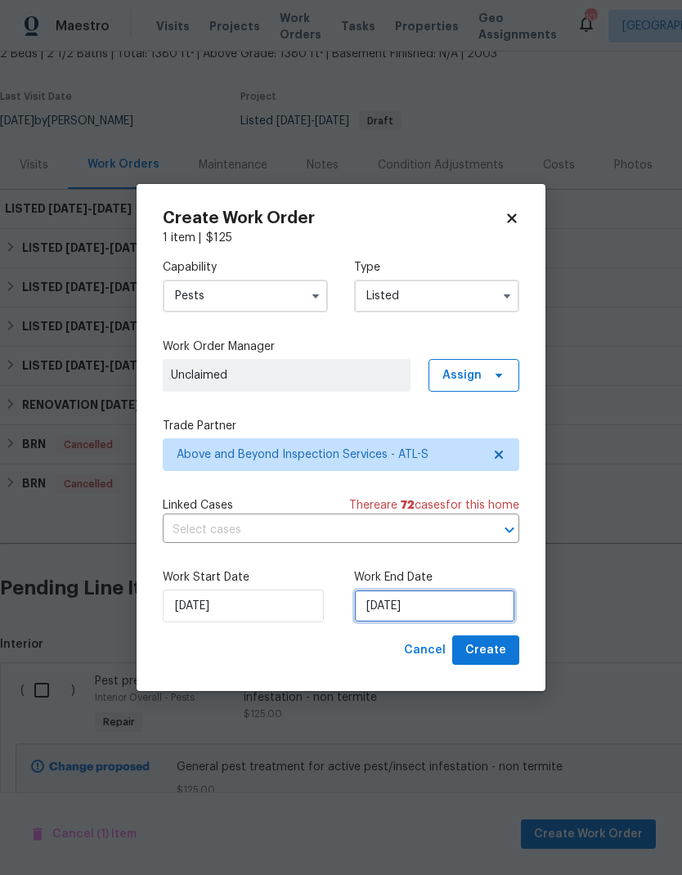
click at [449, 608] on input "[DATE]" at bounding box center [434, 606] width 161 height 33
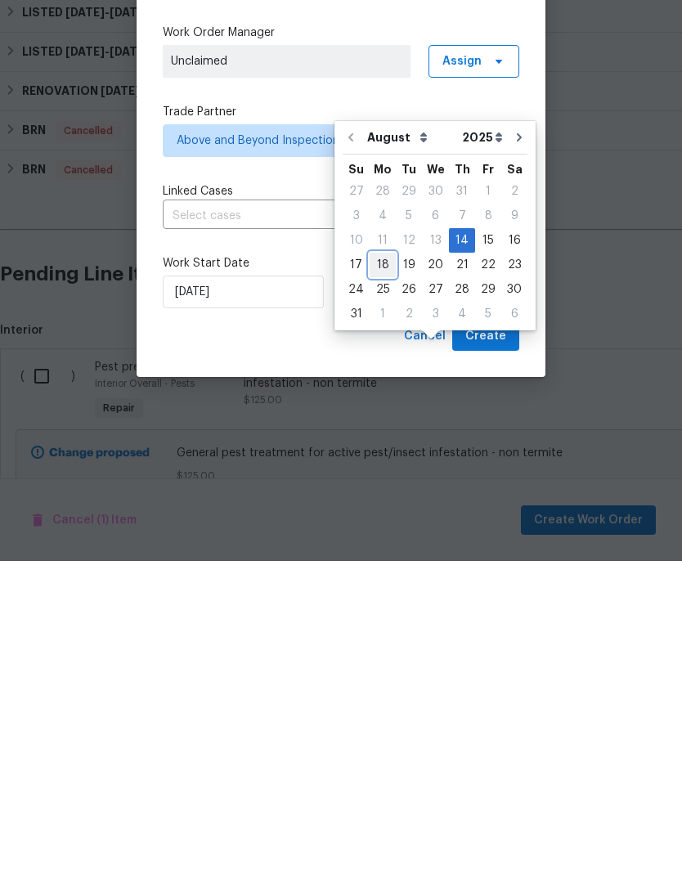
click at [381, 568] on div "18" at bounding box center [383, 579] width 26 height 23
type input "8/18/2025"
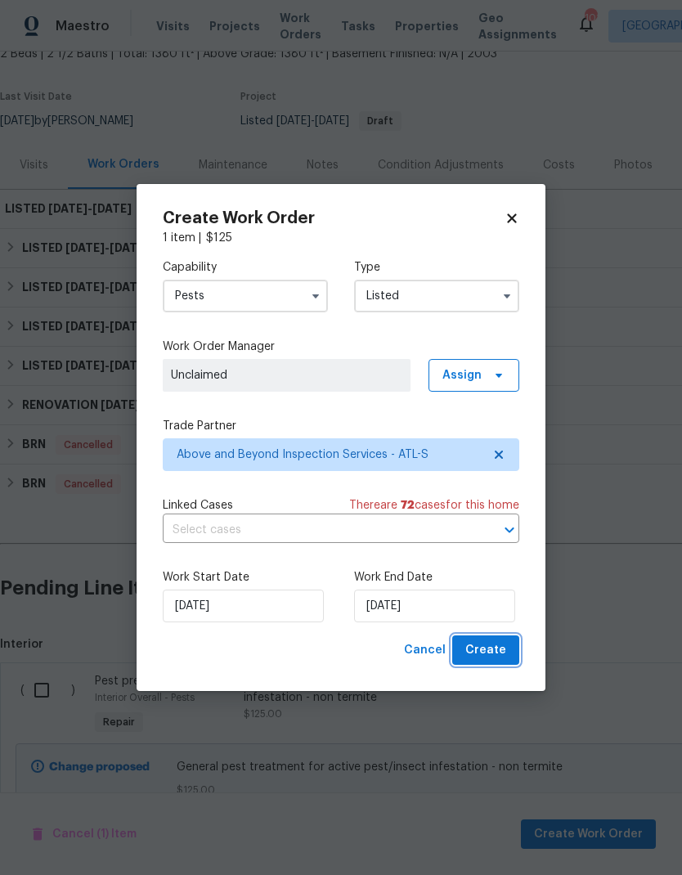
click at [503, 658] on span "Create" at bounding box center [485, 651] width 41 height 20
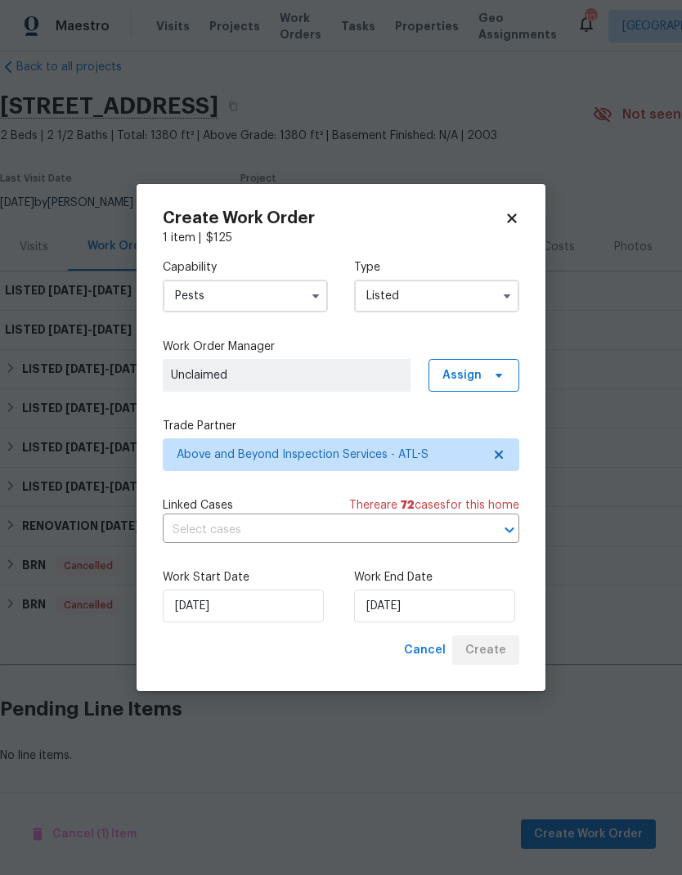
scroll to position [0, 0]
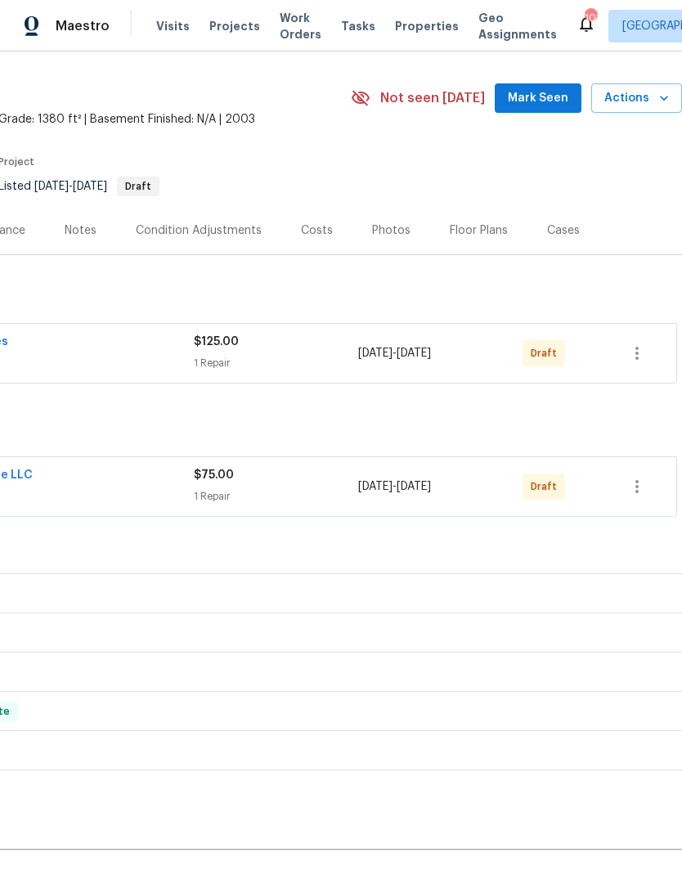
scroll to position [44, 242]
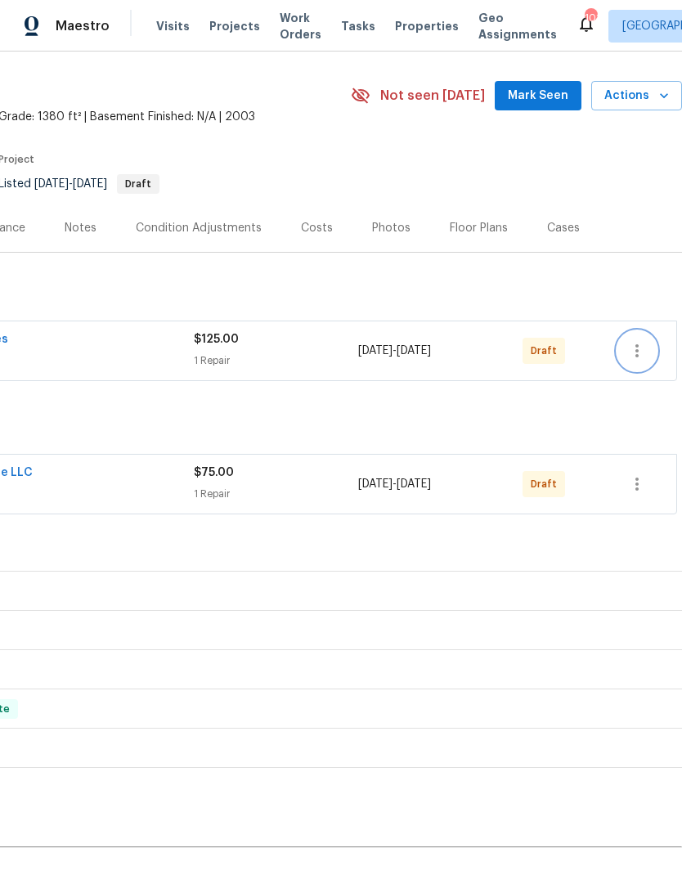
click at [640, 351] on icon "button" at bounding box center [637, 351] width 20 height 20
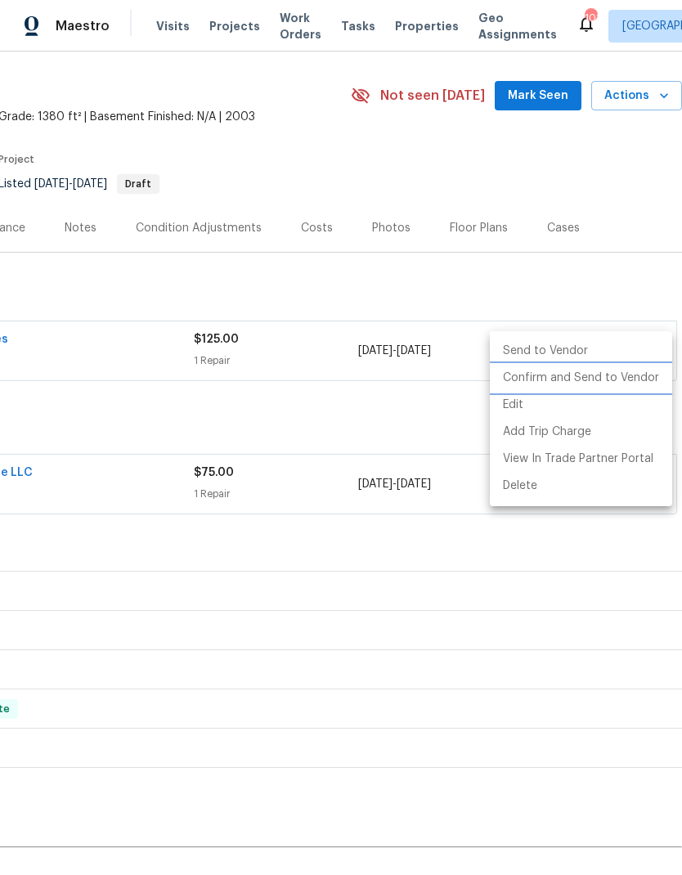
click at [626, 379] on li "Confirm and Send to Vendor" at bounding box center [581, 378] width 182 height 27
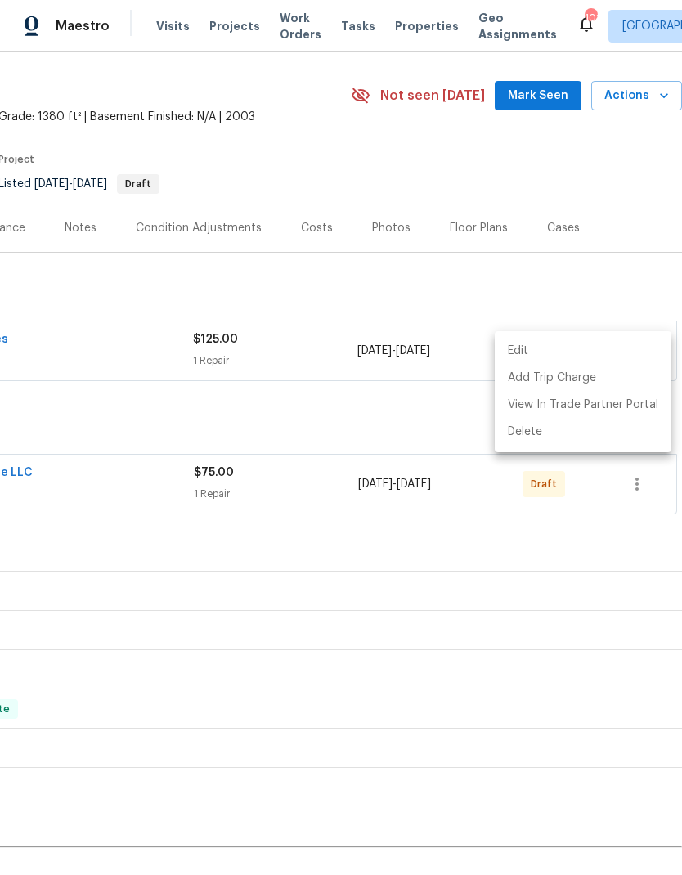
click at [357, 422] on div at bounding box center [341, 437] width 682 height 875
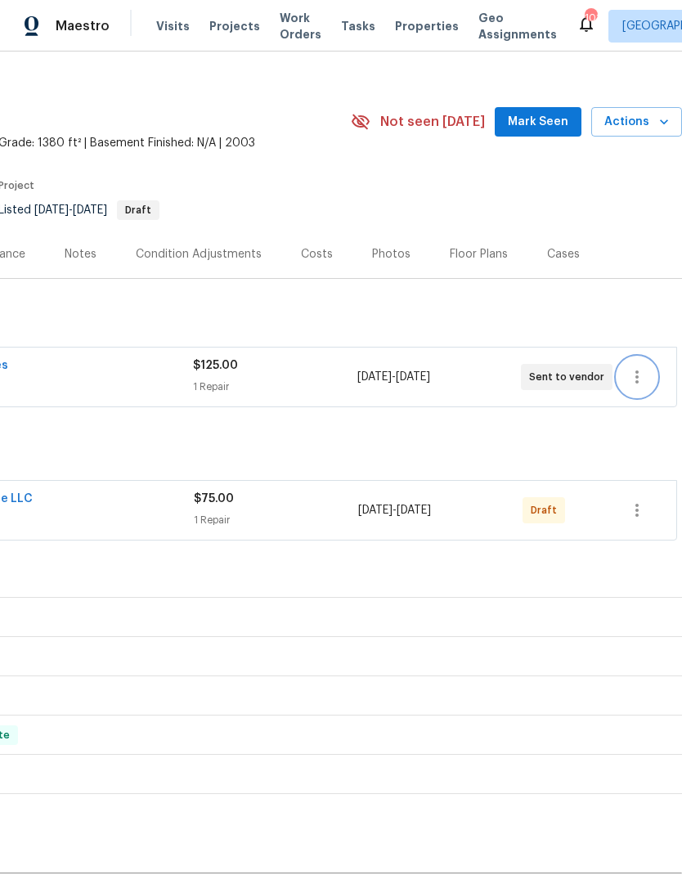
scroll to position [17, 242]
click at [643, 511] on icon "button" at bounding box center [637, 511] width 20 height 20
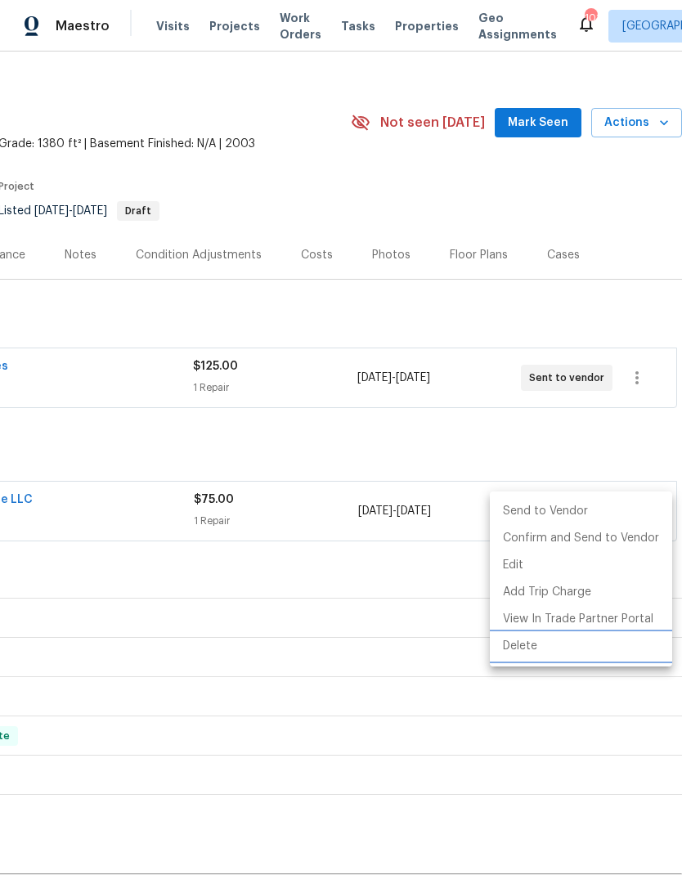
click at [533, 650] on li "Delete" at bounding box center [581, 646] width 182 height 27
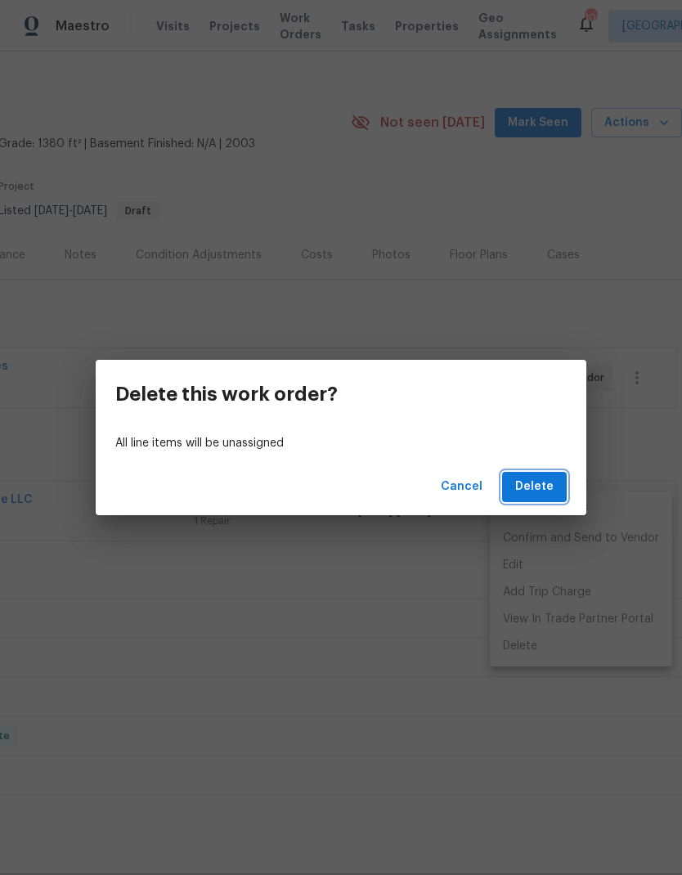
click at [550, 488] on span "Delete" at bounding box center [534, 487] width 38 height 20
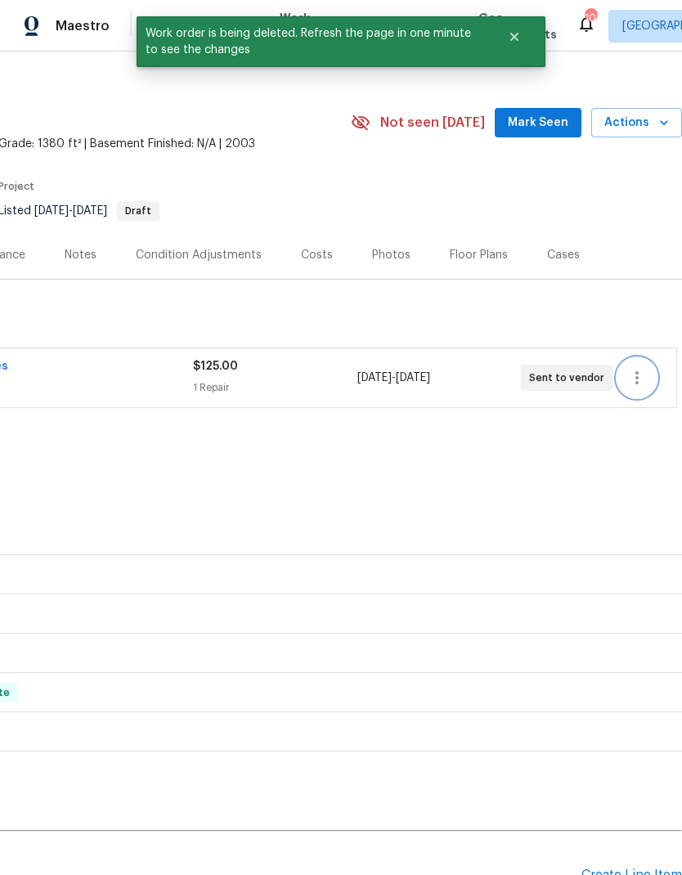
click at [645, 371] on icon "button" at bounding box center [637, 378] width 20 height 20
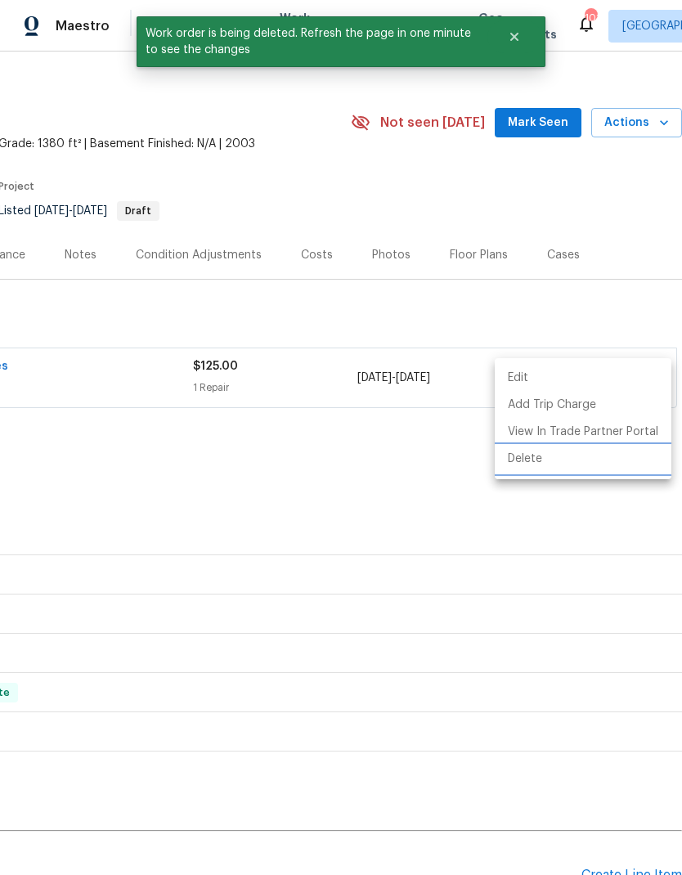
click at [529, 465] on li "Delete" at bounding box center [583, 459] width 177 height 27
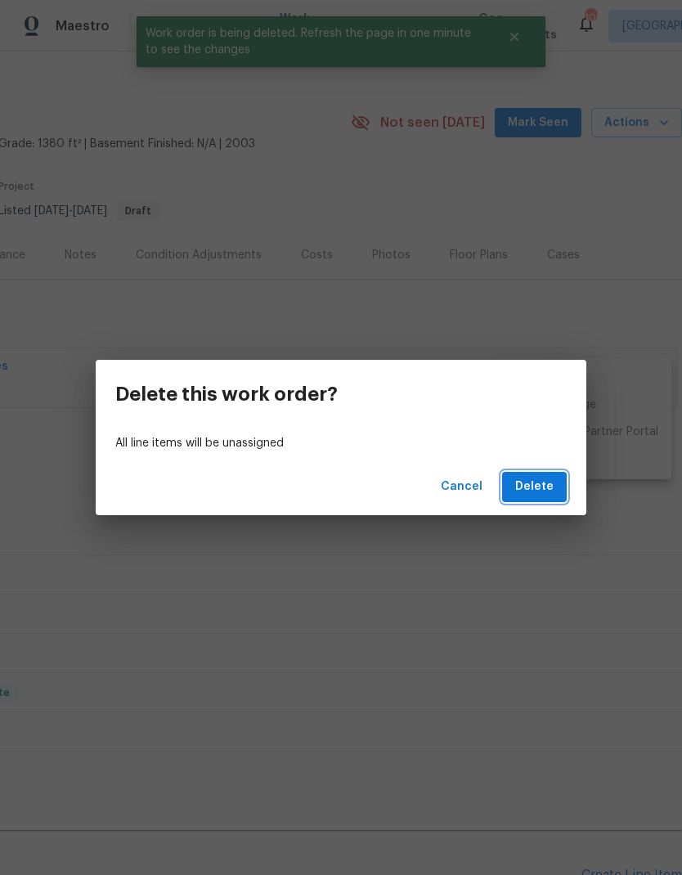
click at [546, 487] on span "Delete" at bounding box center [534, 487] width 38 height 20
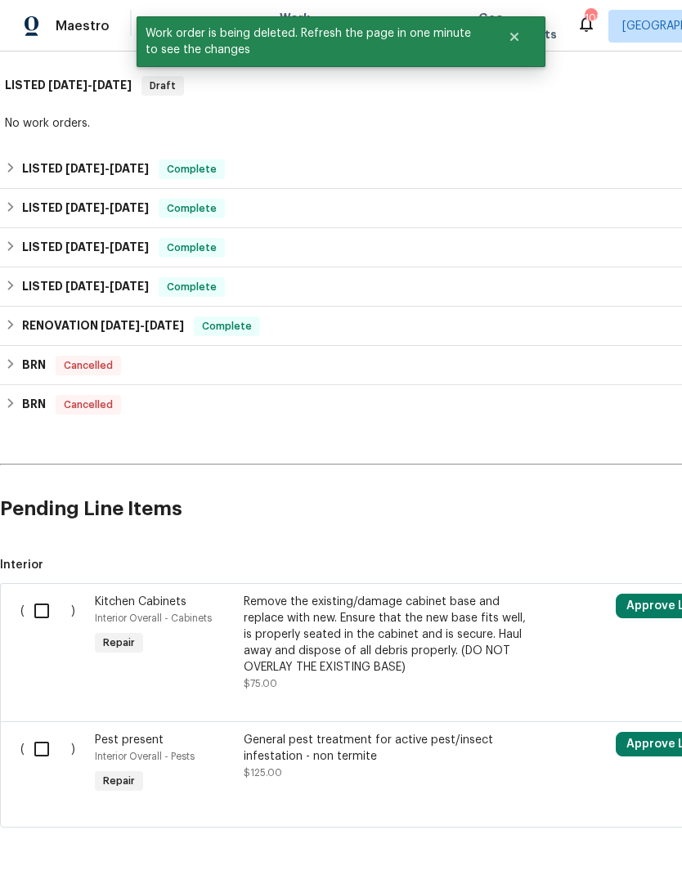
scroll to position [339, 0]
click at [45, 609] on input "checkbox" at bounding box center [48, 612] width 47 height 34
checkbox input "true"
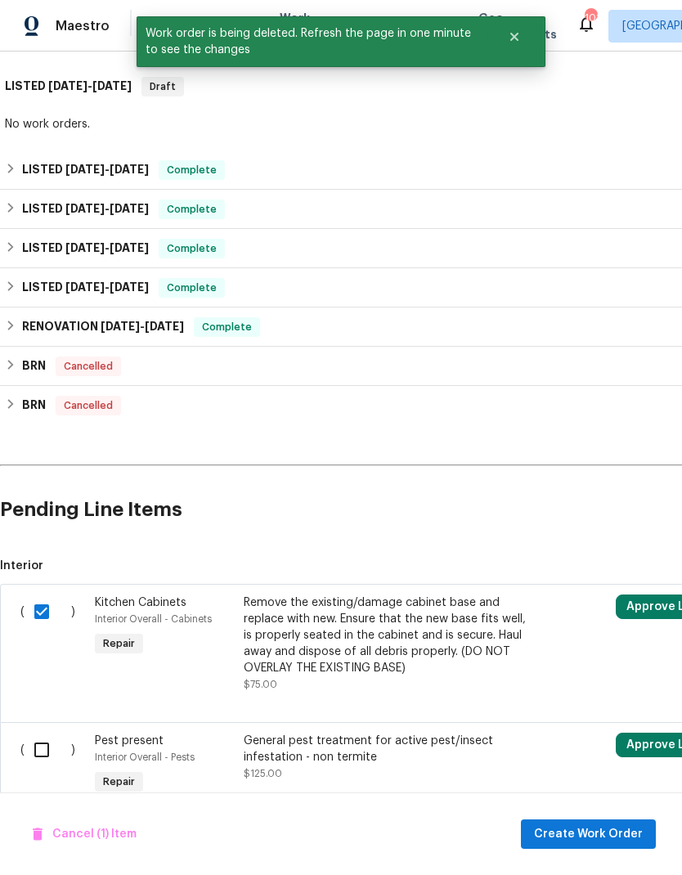
click at [47, 755] on input "checkbox" at bounding box center [48, 750] width 47 height 34
checkbox input "true"
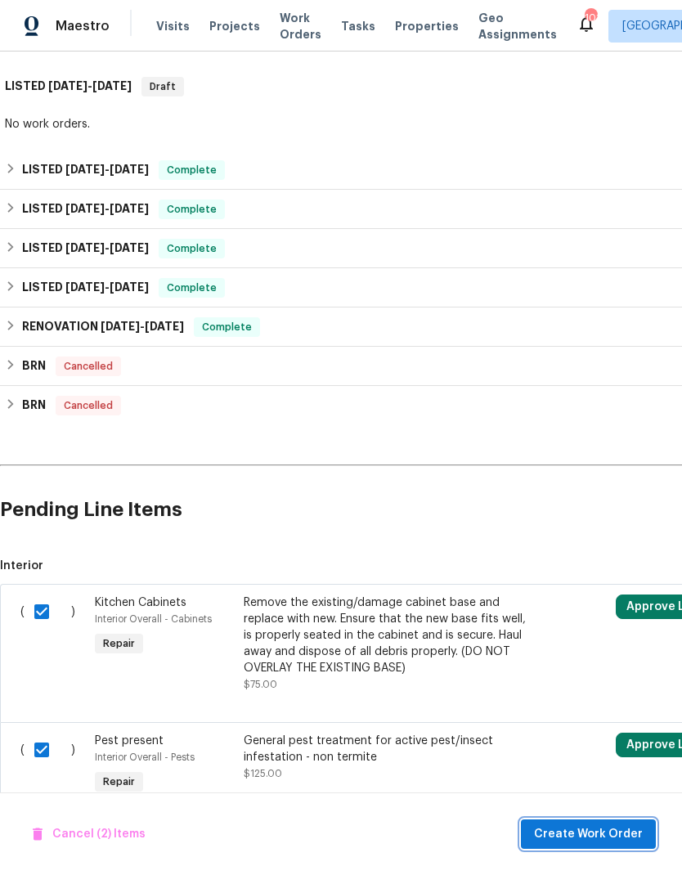
click at [627, 830] on span "Create Work Order" at bounding box center [588, 835] width 109 height 20
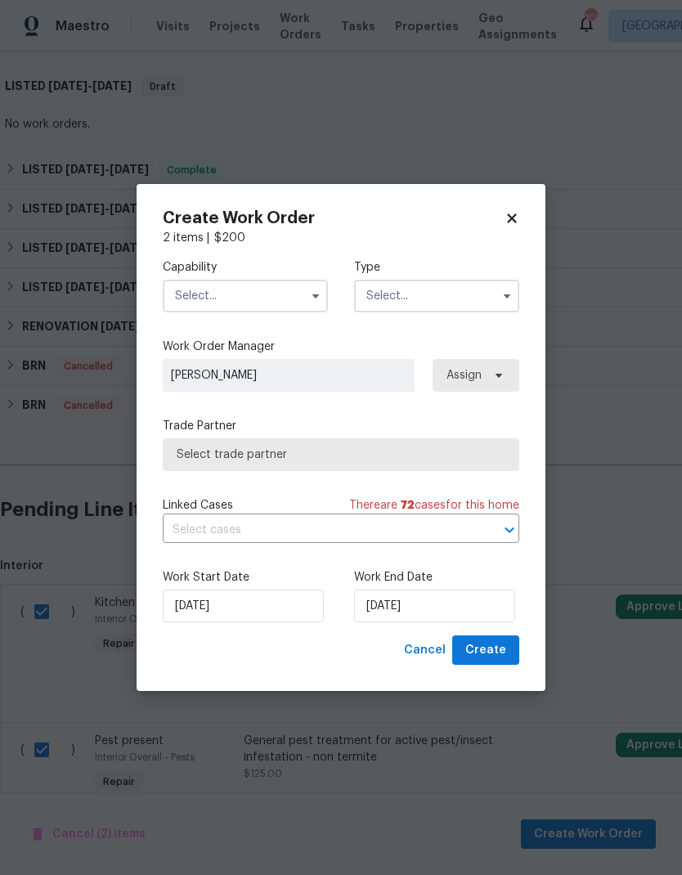
click at [315, 290] on icon "button" at bounding box center [315, 296] width 13 height 13
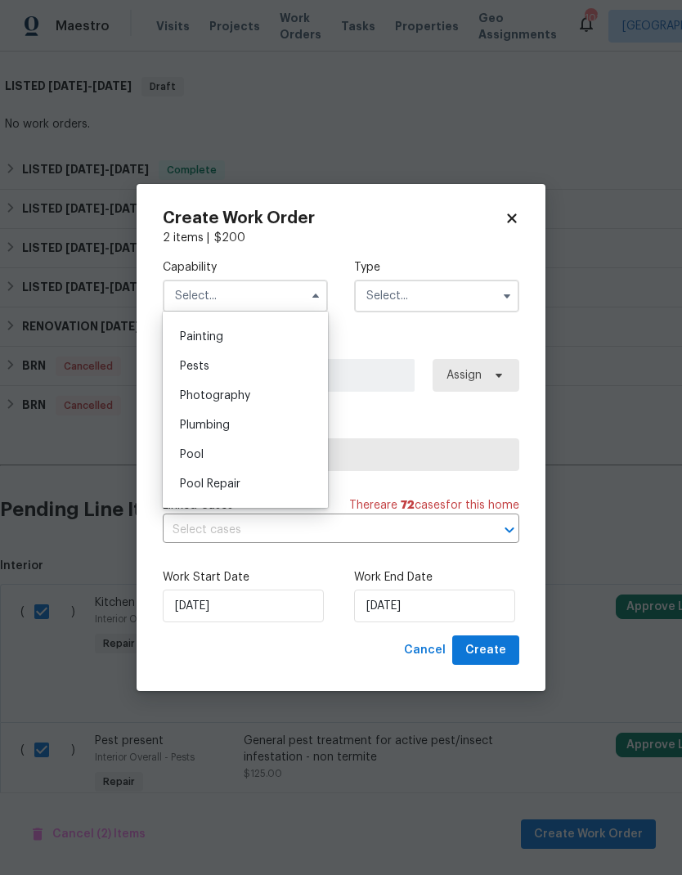
scroll to position [1367, 0]
click at [281, 373] on div "Pests" at bounding box center [245, 367] width 157 height 29
type input "Pests"
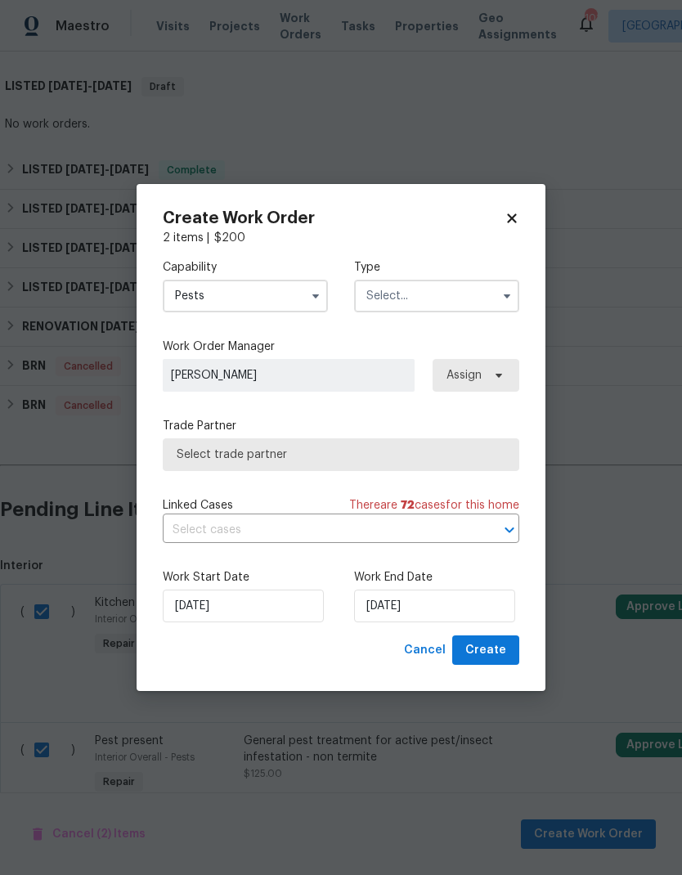
click at [476, 292] on input "text" at bounding box center [436, 296] width 165 height 33
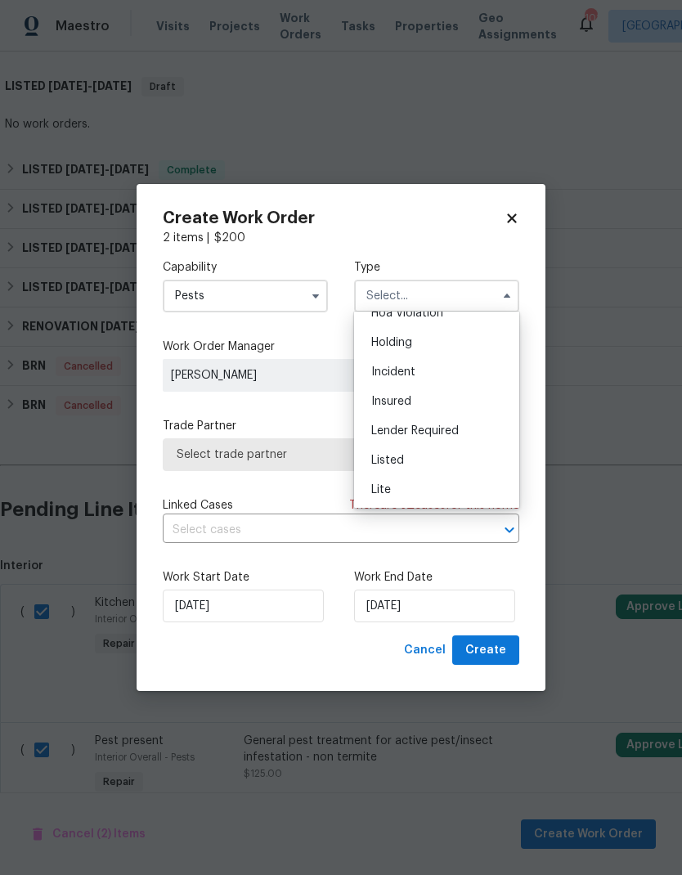
scroll to position [59, 0]
click at [431, 450] on div "Listed" at bounding box center [436, 448] width 157 height 29
type input "Listed"
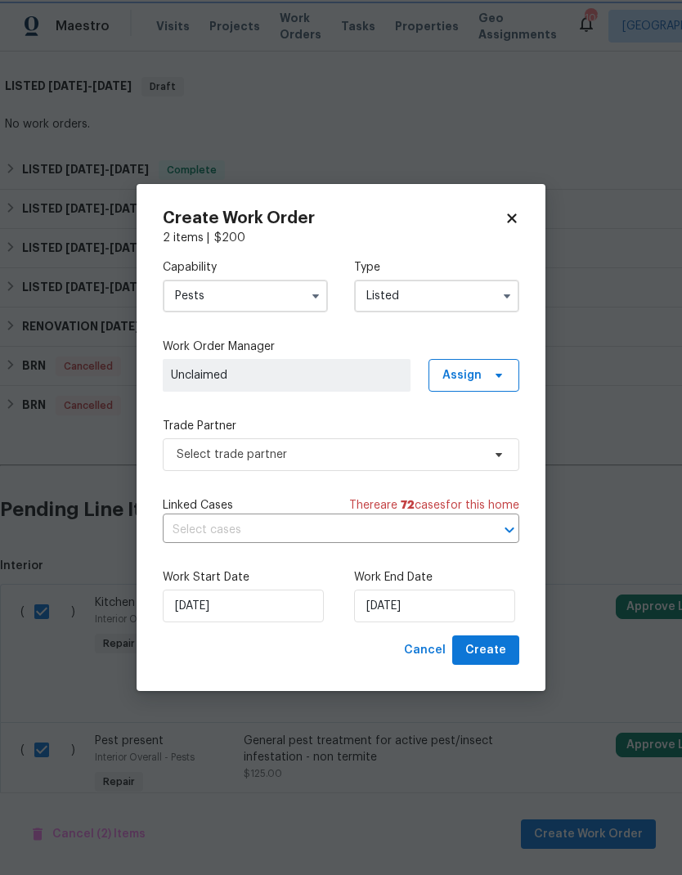
scroll to position [0, 0]
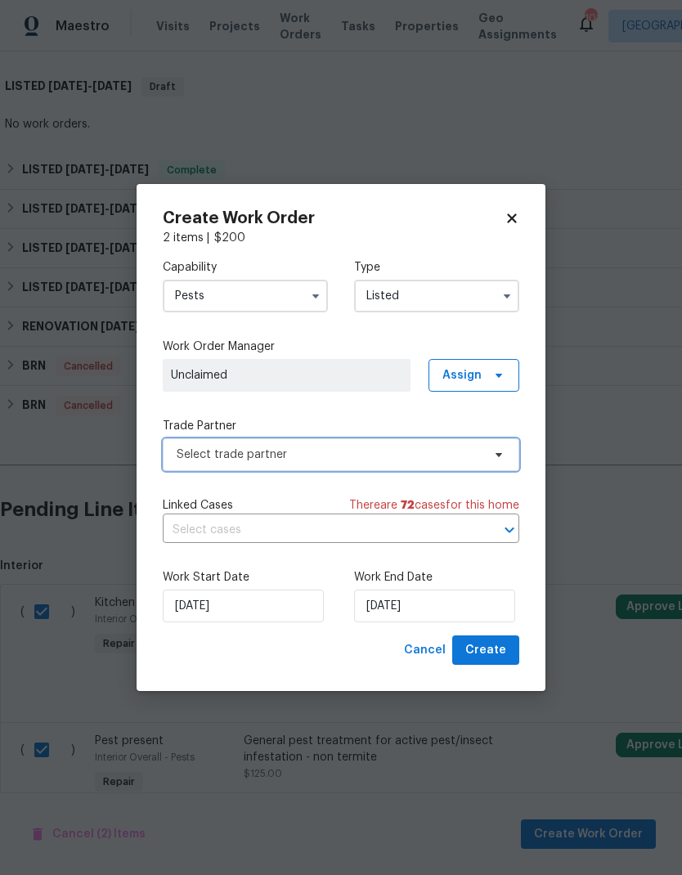
click at [398, 456] on span "Select trade partner" at bounding box center [329, 455] width 305 height 16
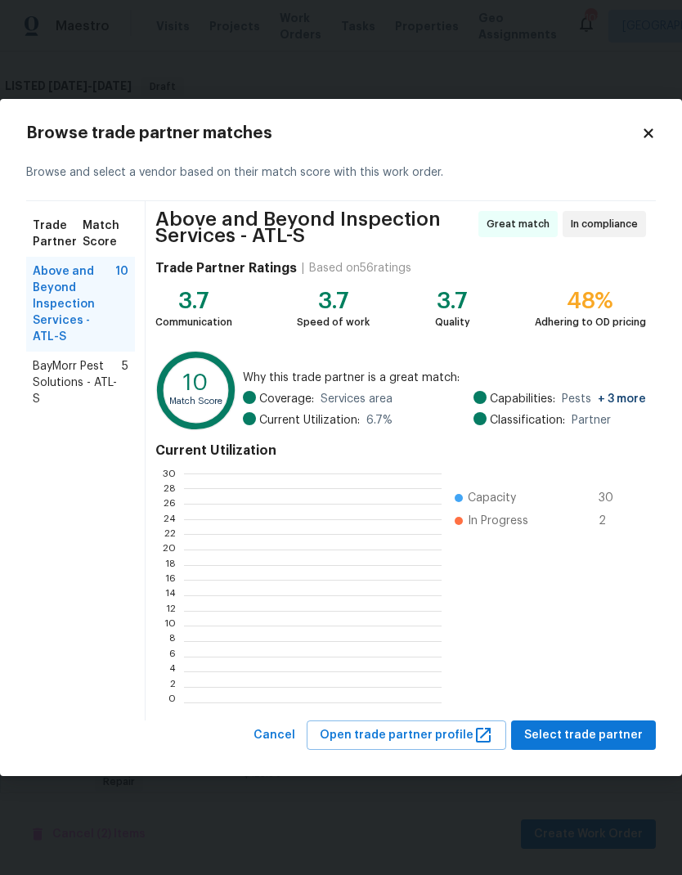
scroll to position [229, 257]
click at [623, 730] on span "Select trade partner" at bounding box center [583, 736] width 119 height 20
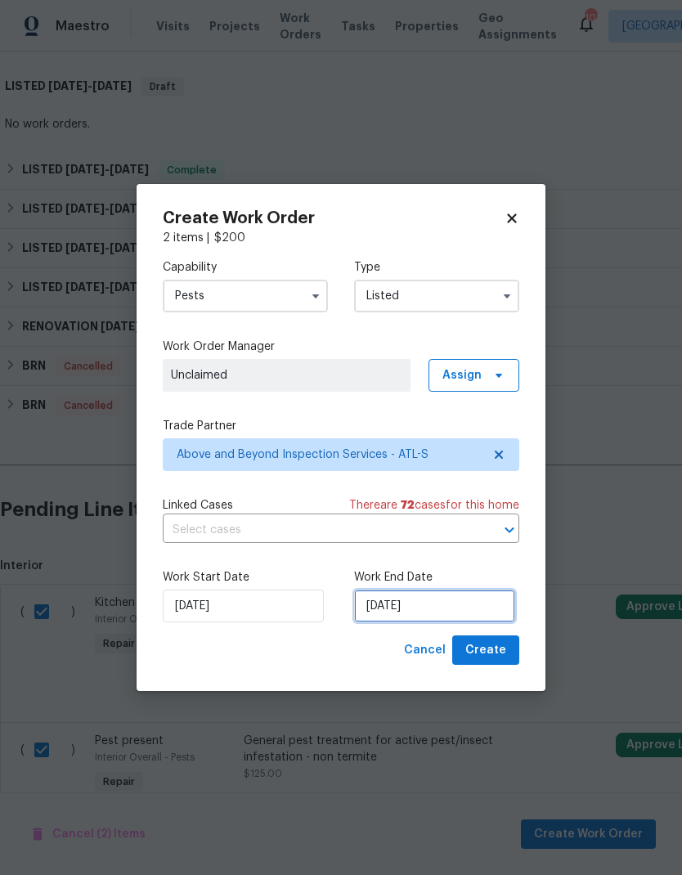
click at [466, 605] on input "[DATE]" at bounding box center [434, 606] width 161 height 33
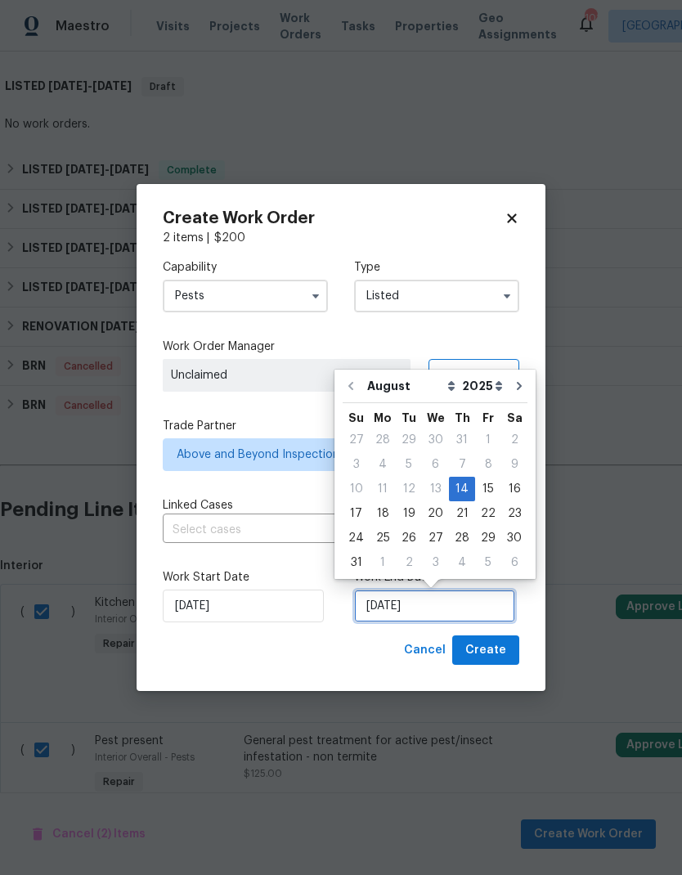
scroll to position [12, 0]
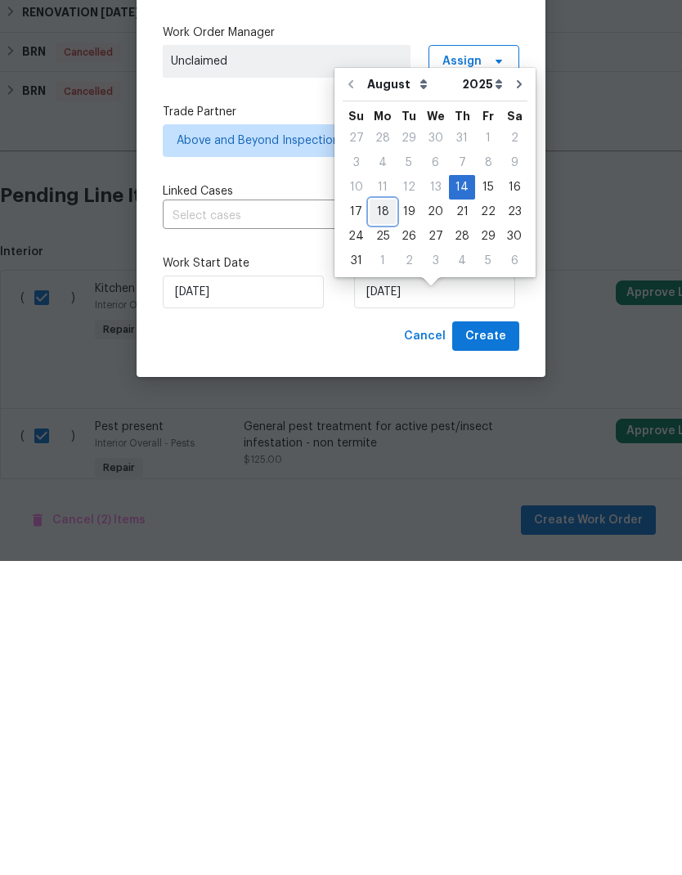
click at [384, 515] on div "18" at bounding box center [383, 526] width 26 height 23
type input "8/18/2025"
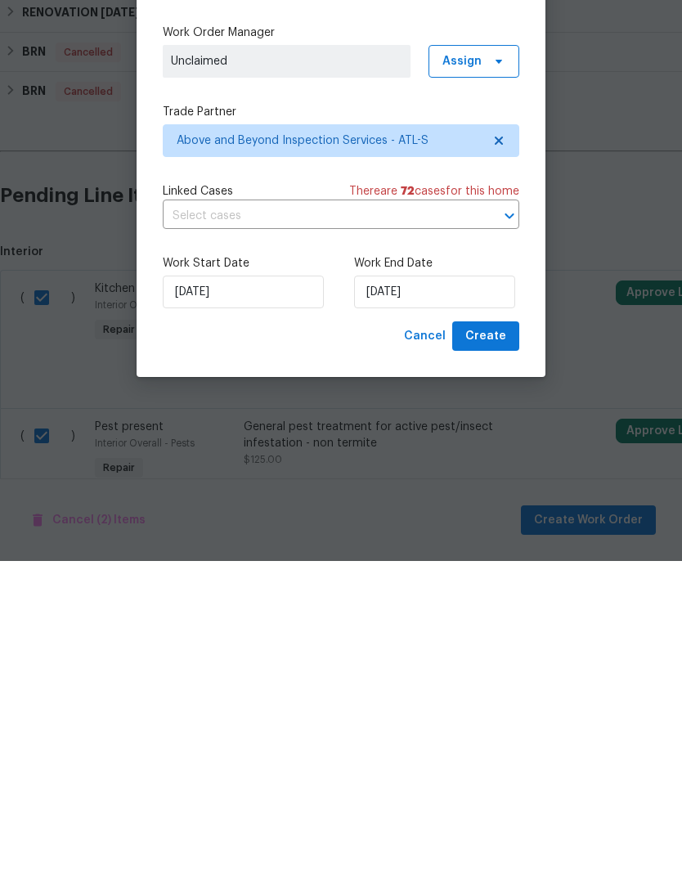
scroll to position [65, 0]
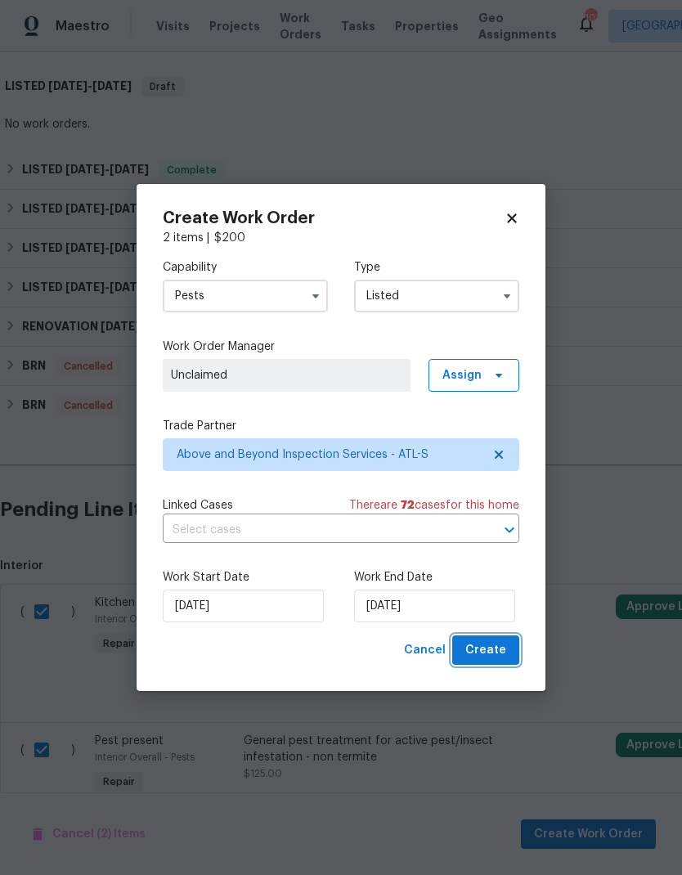
click at [498, 655] on span "Create" at bounding box center [485, 651] width 41 height 20
checkbox input "false"
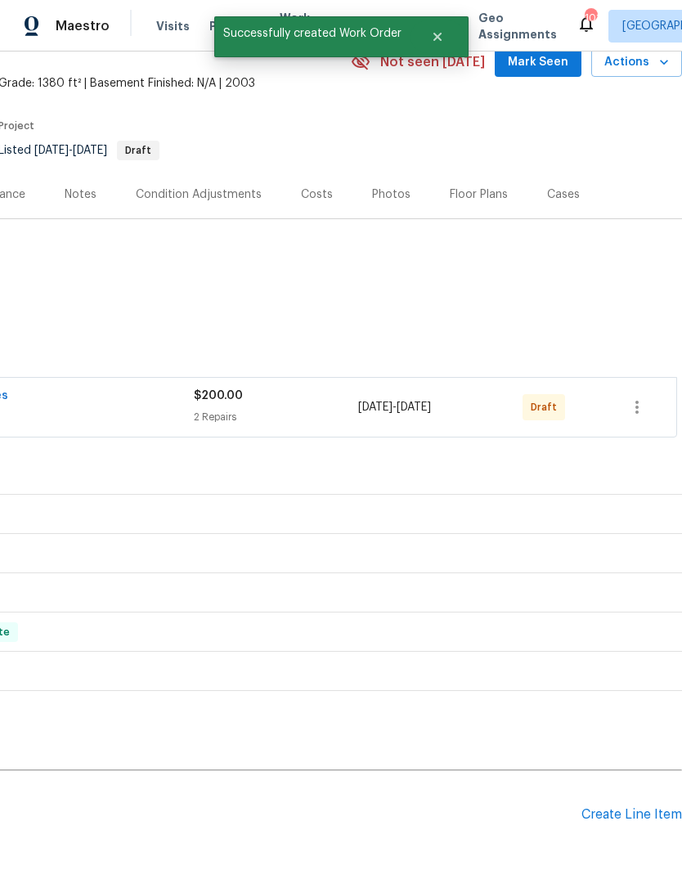
scroll to position [77, 242]
click at [650, 389] on button "button" at bounding box center [637, 408] width 39 height 39
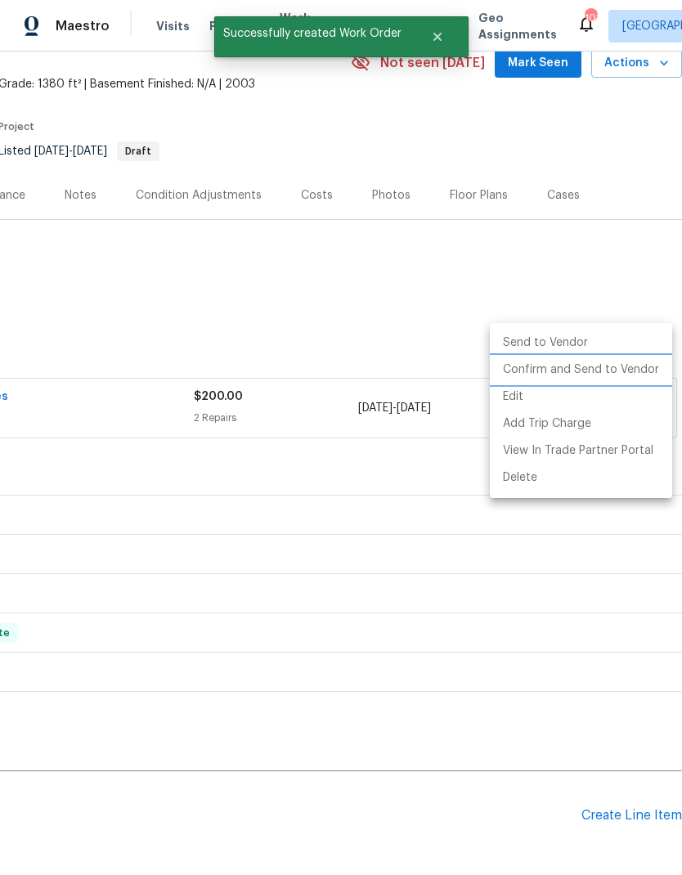
click at [630, 375] on li "Confirm and Send to Vendor" at bounding box center [581, 370] width 182 height 27
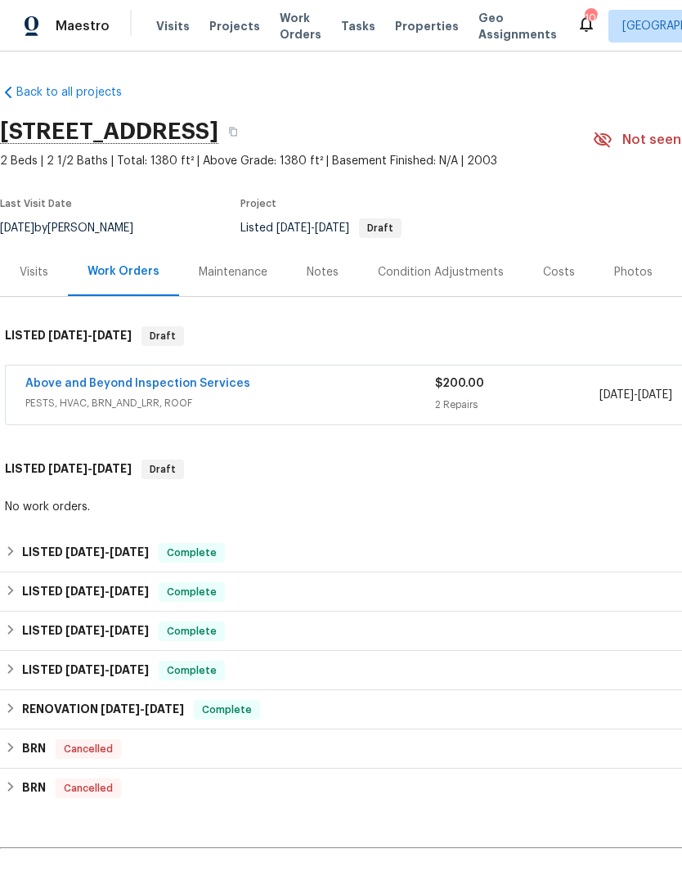
scroll to position [0, 0]
click at [230, 378] on link "Above and Beyond Inspection Services" at bounding box center [137, 383] width 225 height 11
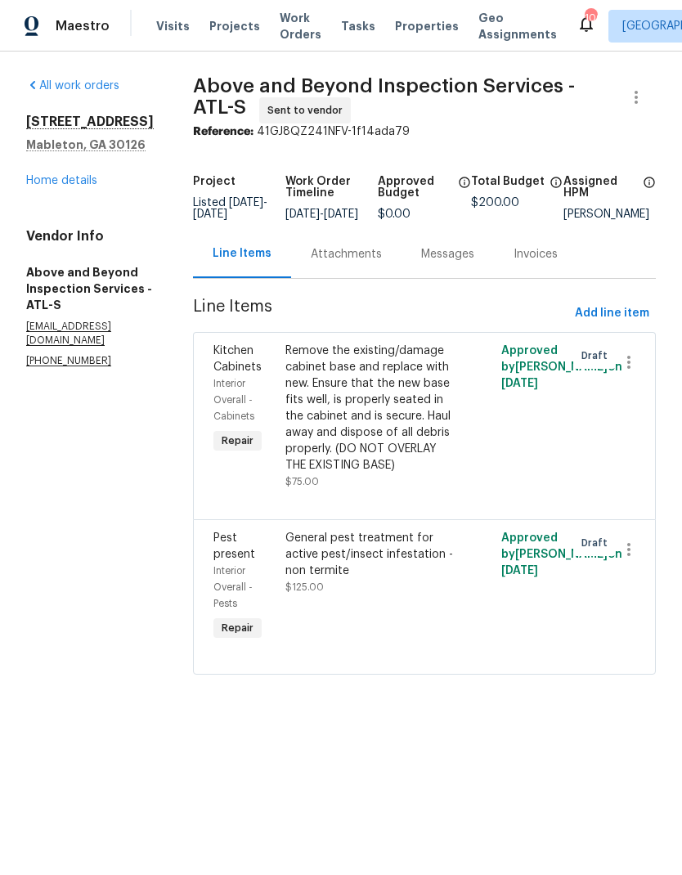
click at [474, 263] on div "Messages" at bounding box center [447, 254] width 53 height 16
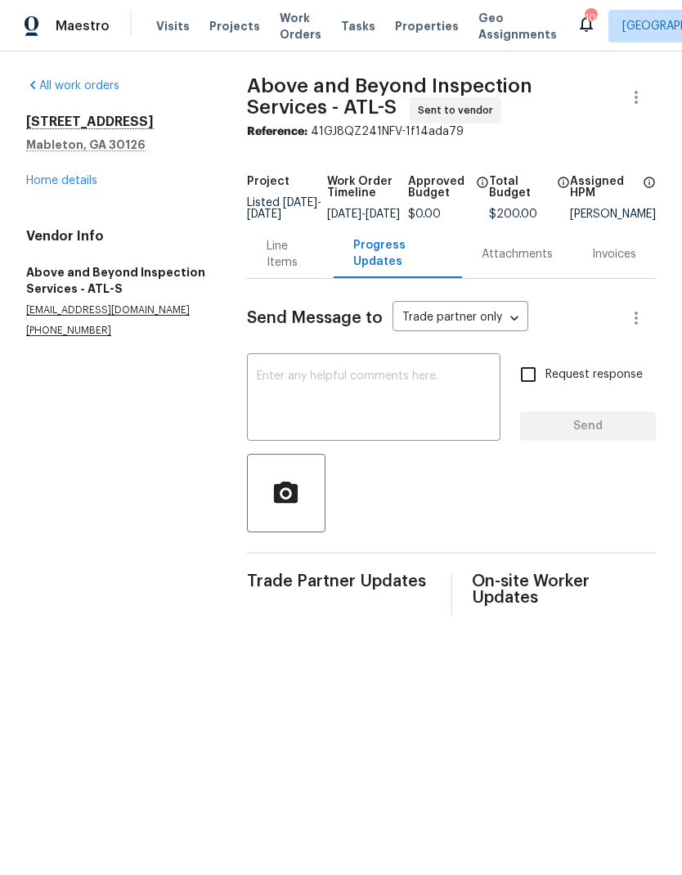
click at [301, 264] on div "Line Items" at bounding box center [290, 254] width 47 height 33
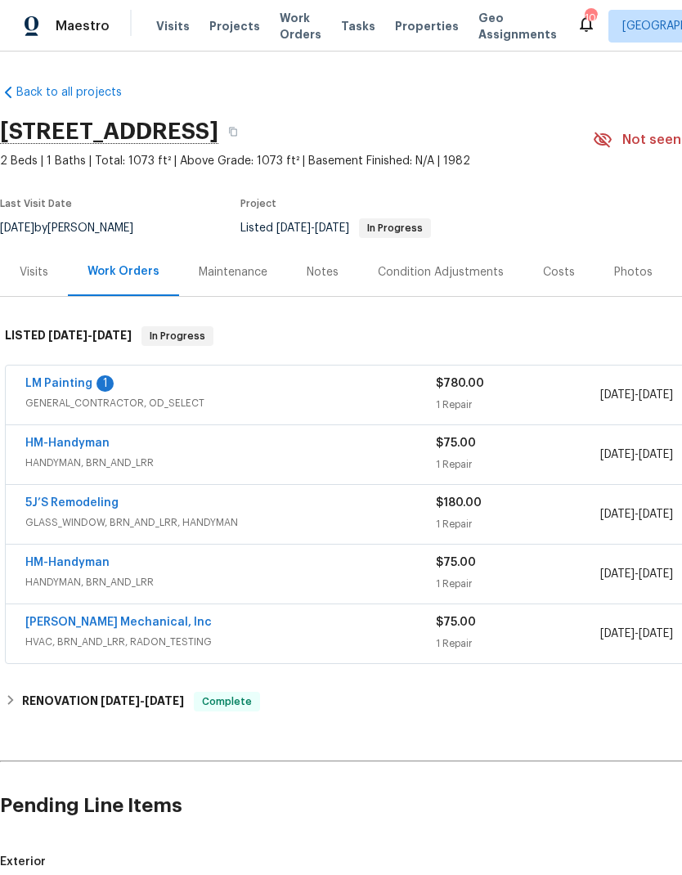
click at [74, 386] on link "LM Painting" at bounding box center [58, 383] width 67 height 11
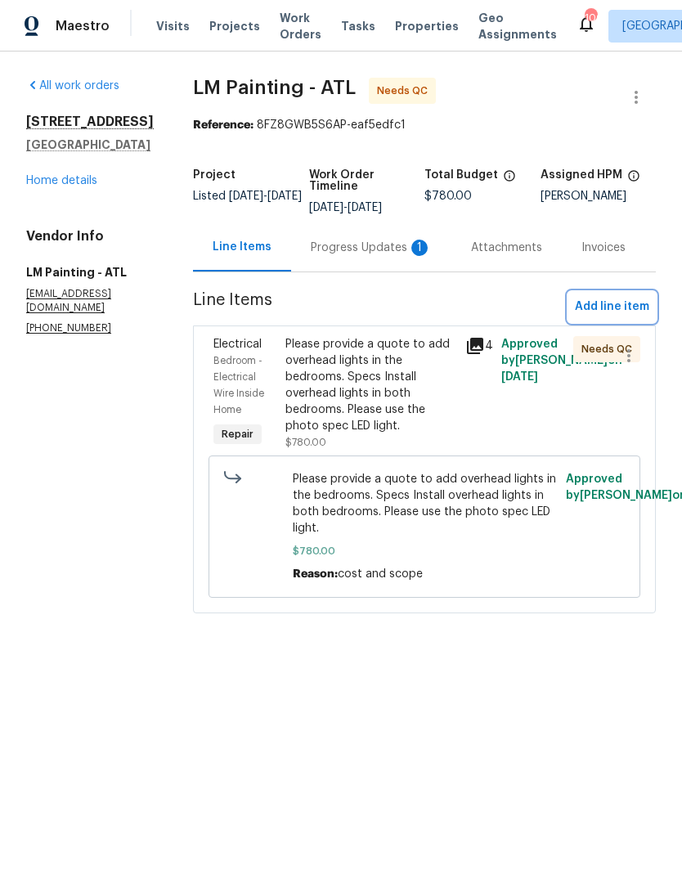
click at [634, 317] on span "Add line item" at bounding box center [612, 307] width 74 height 20
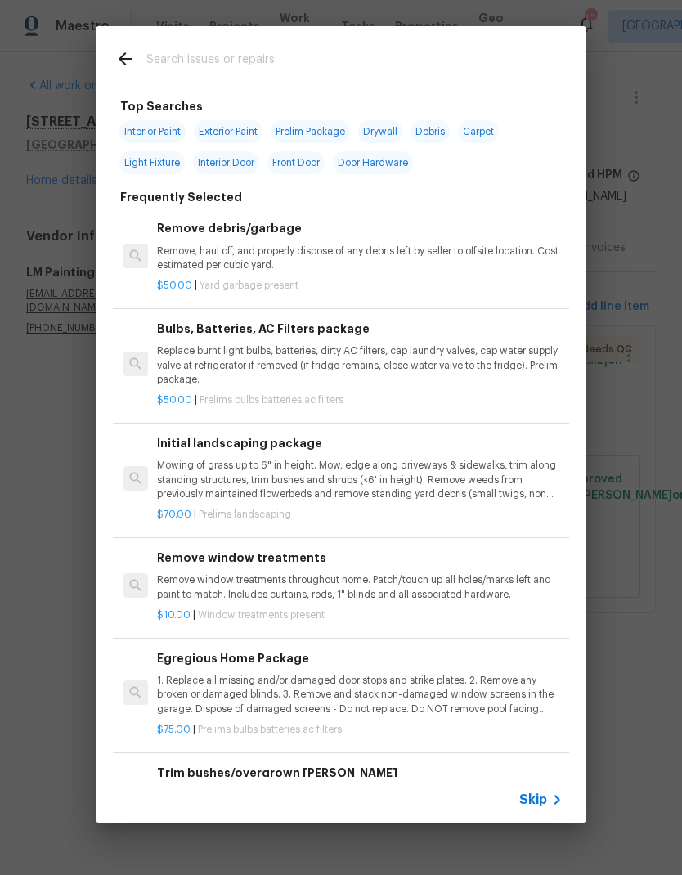
click at [243, 62] on input "text" at bounding box center [319, 61] width 347 height 25
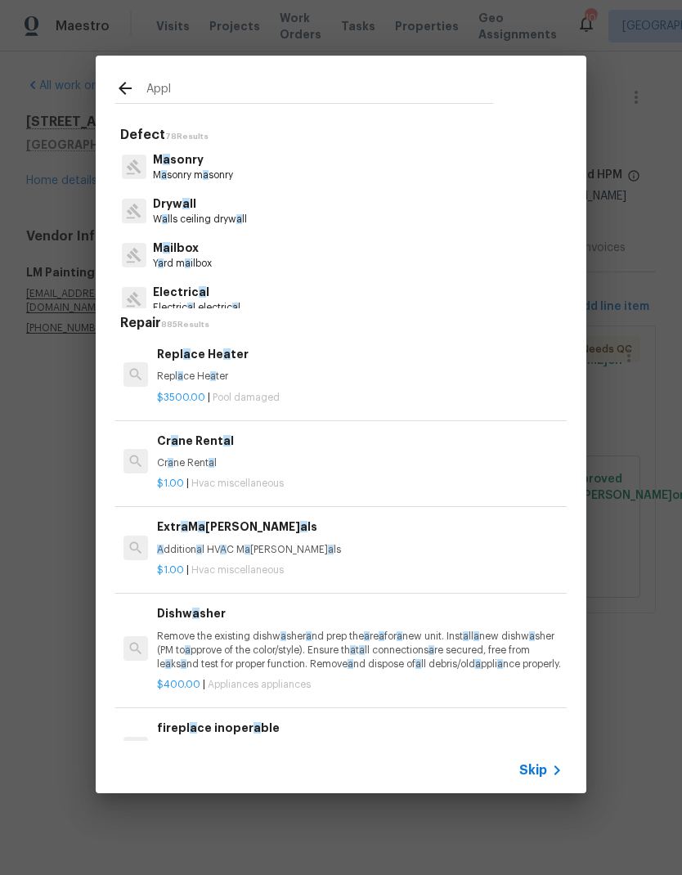
type input "Appli"
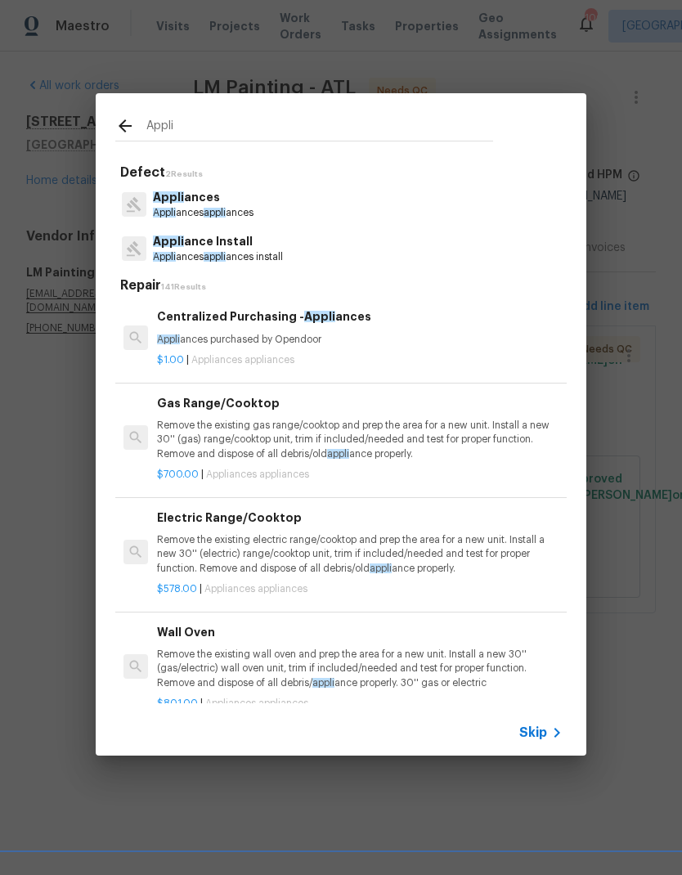
click at [233, 205] on p "Appli ances" at bounding box center [203, 197] width 101 height 17
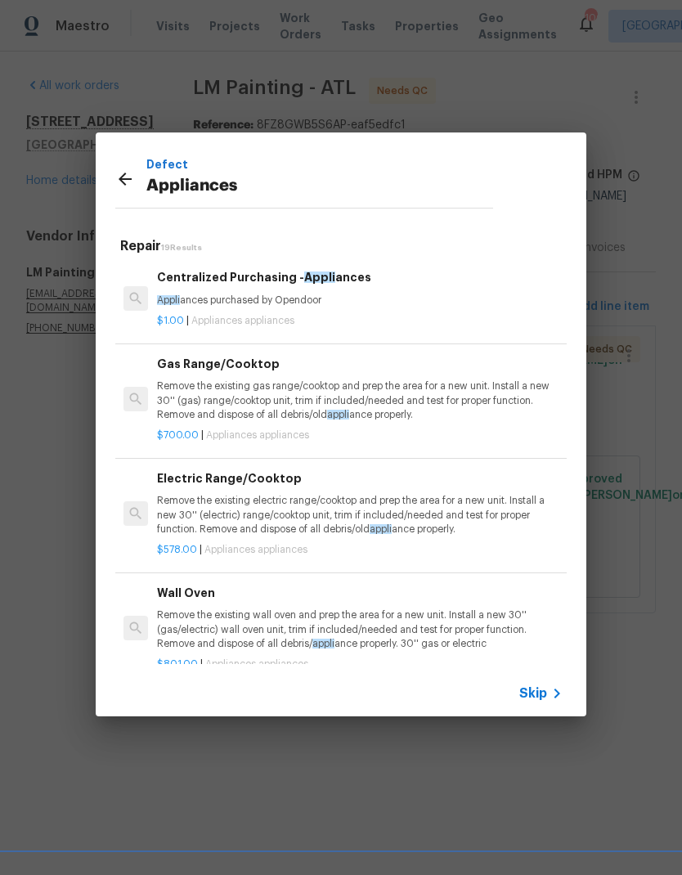
click at [125, 185] on icon at bounding box center [125, 179] width 13 height 13
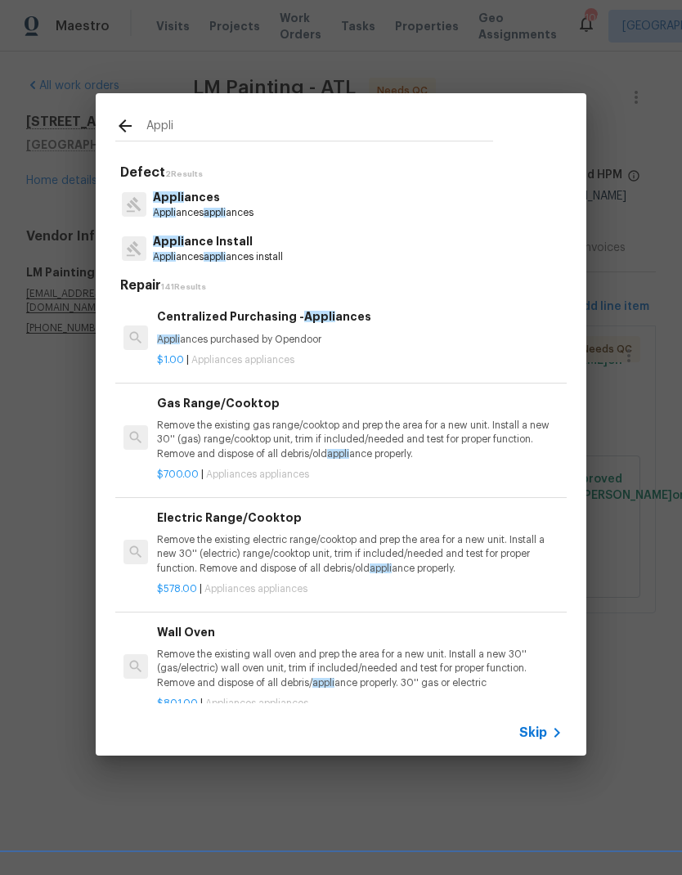
click at [252, 259] on p "Appli ances appli ances install" at bounding box center [218, 257] width 130 height 14
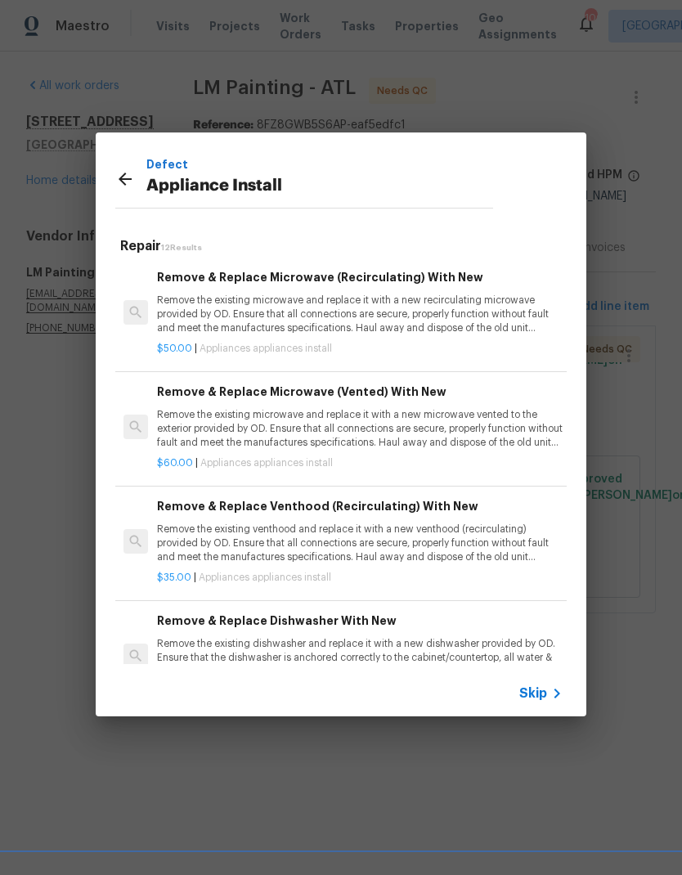
click at [134, 180] on icon at bounding box center [125, 179] width 20 height 20
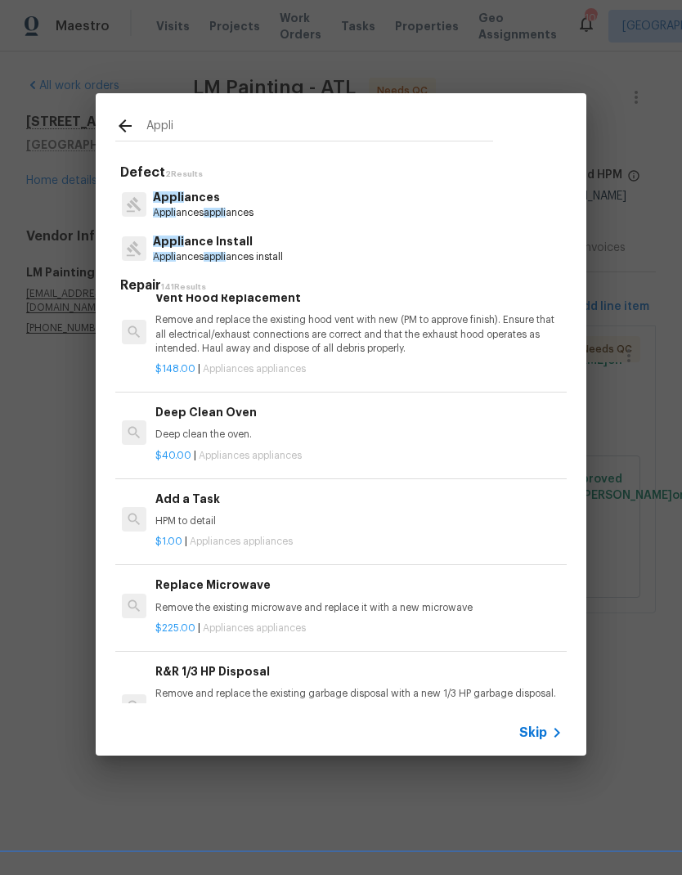
scroll to position [563, 2]
click at [196, 517] on p "HPM to detail" at bounding box center [358, 522] width 406 height 14
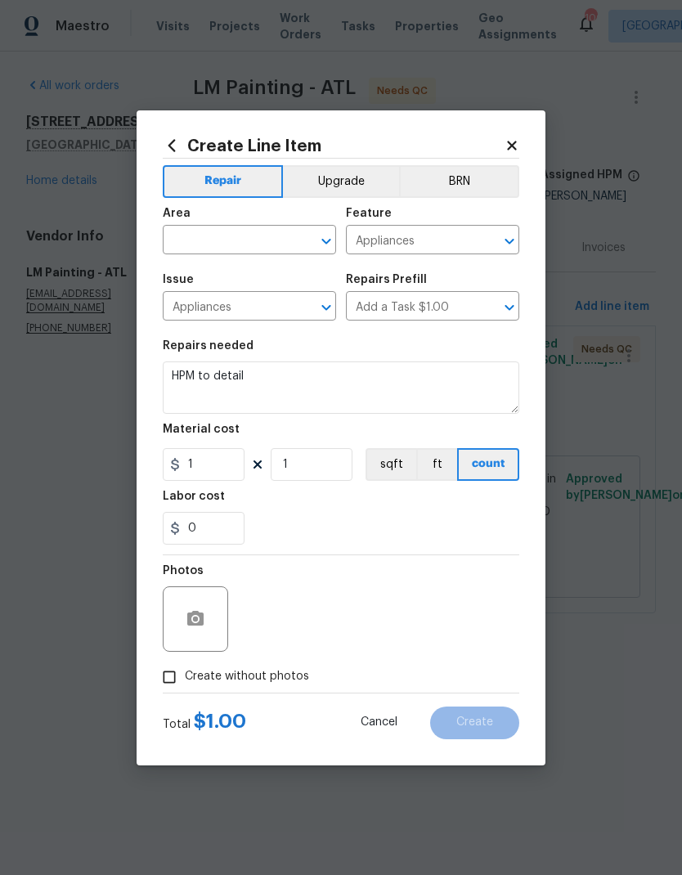
click at [265, 247] on input "text" at bounding box center [227, 241] width 128 height 25
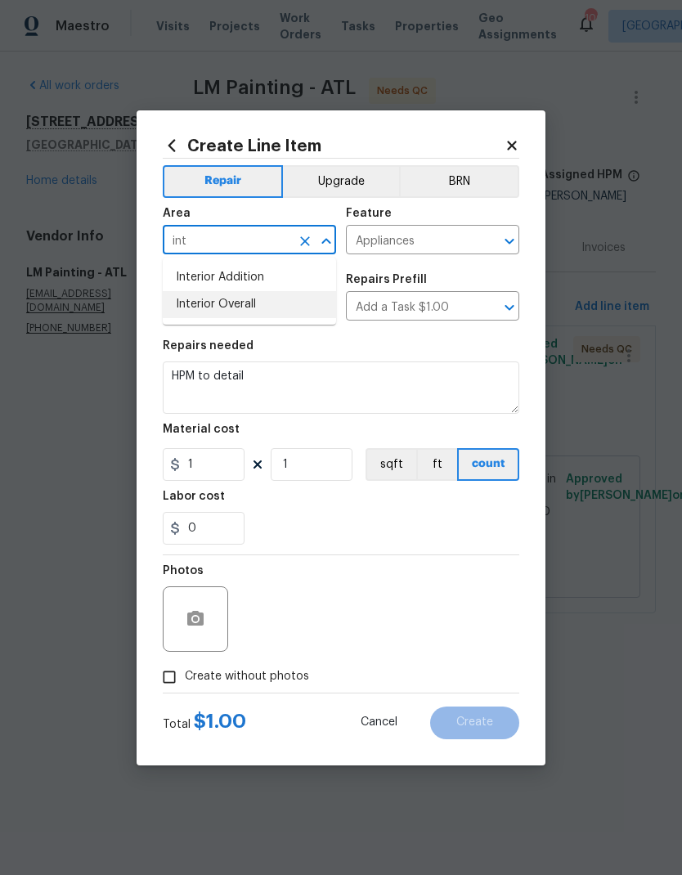
click at [263, 308] on li "Interior Overall" at bounding box center [249, 304] width 173 height 27
type input "Interior Overall"
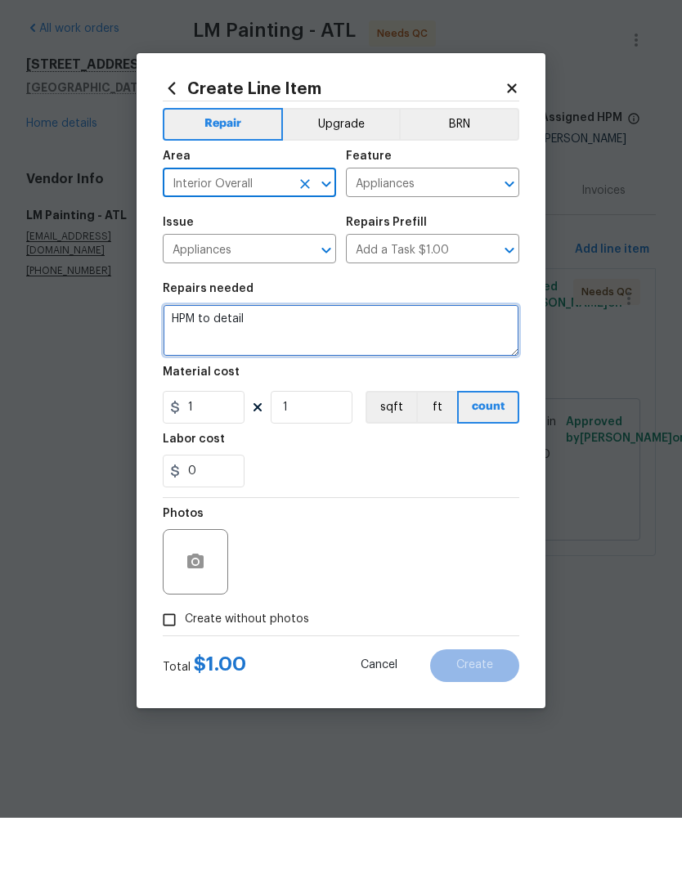
click at [195, 362] on textarea "HPM to detail" at bounding box center [341, 388] width 357 height 52
click at [186, 362] on textarea "HPM to detail" at bounding box center [341, 388] width 357 height 52
click at [185, 362] on textarea "HPM to detail" at bounding box center [341, 388] width 357 height 52
click at [247, 362] on textarea "Troubleshoot beeping dishwasher" at bounding box center [341, 388] width 357 height 52
click at [430, 362] on textarea "Troubleshoot / repair beeping dishwasher" at bounding box center [341, 388] width 357 height 52
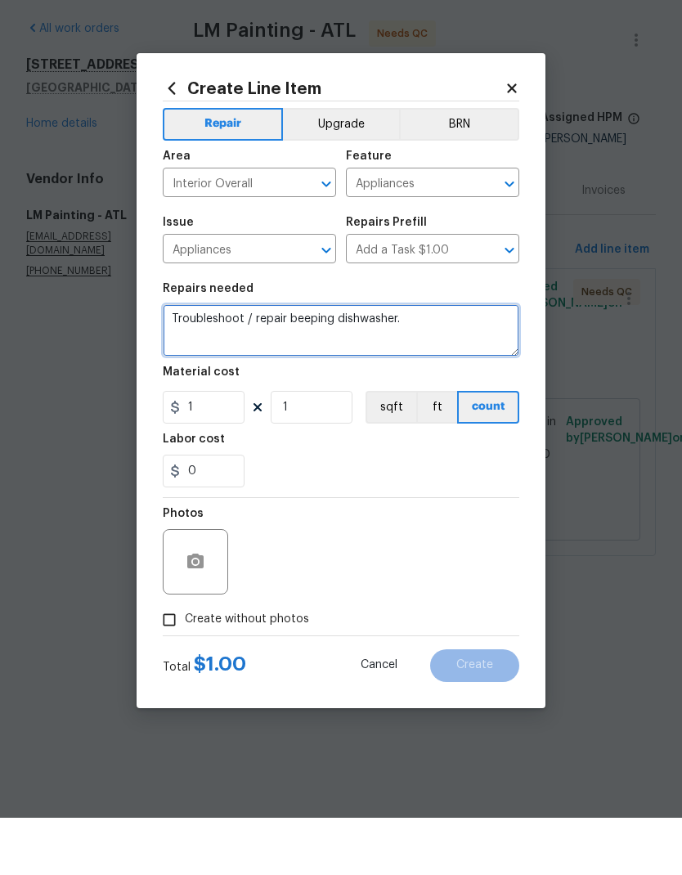
type textarea "Troubleshoot / repair beeping dishwasher."
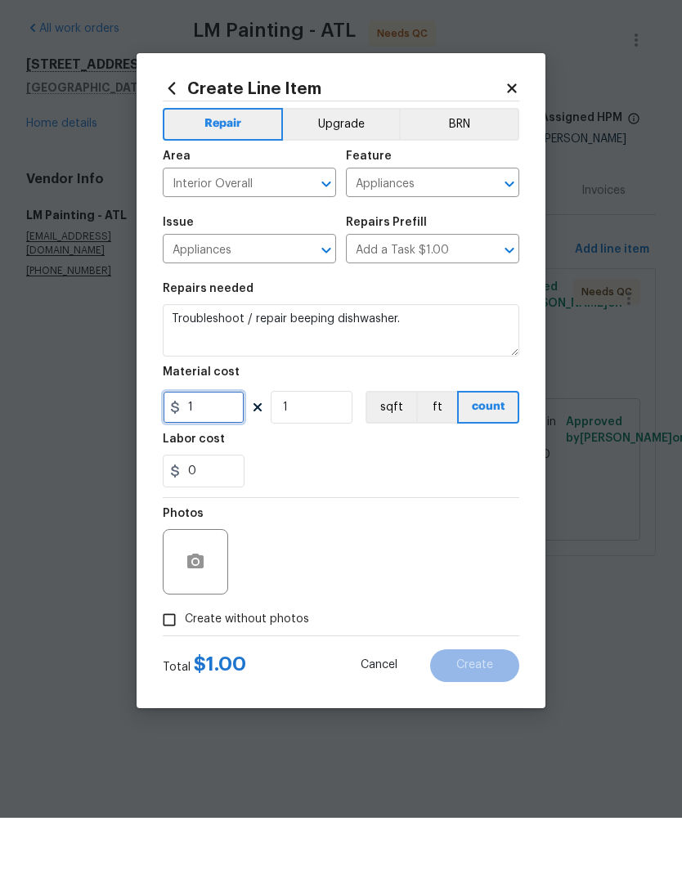
click at [227, 448] on input "1" at bounding box center [204, 464] width 82 height 33
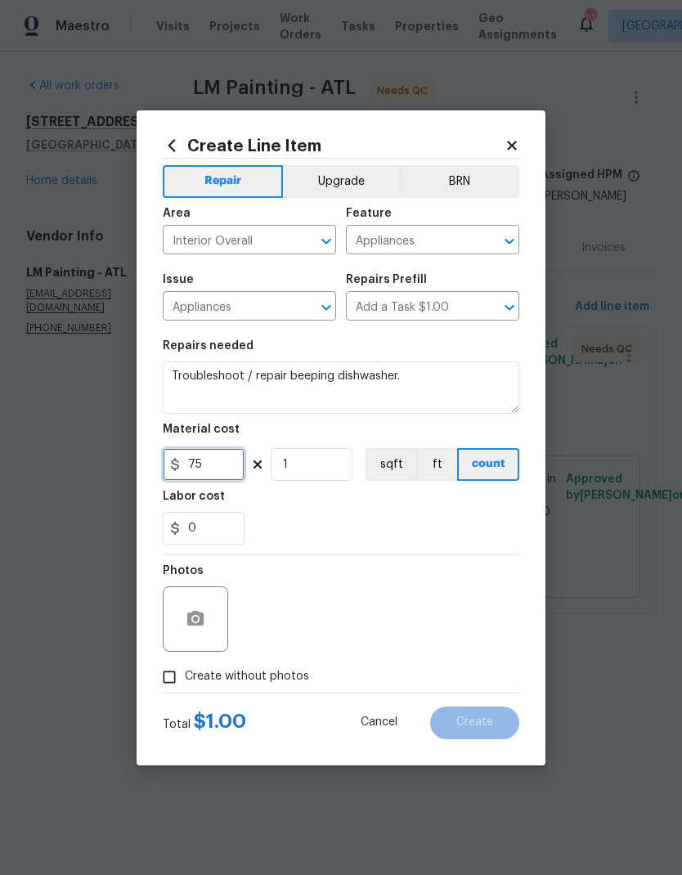
type input "75"
click at [170, 682] on input "Create without photos" at bounding box center [169, 677] width 31 height 31
checkbox input "true"
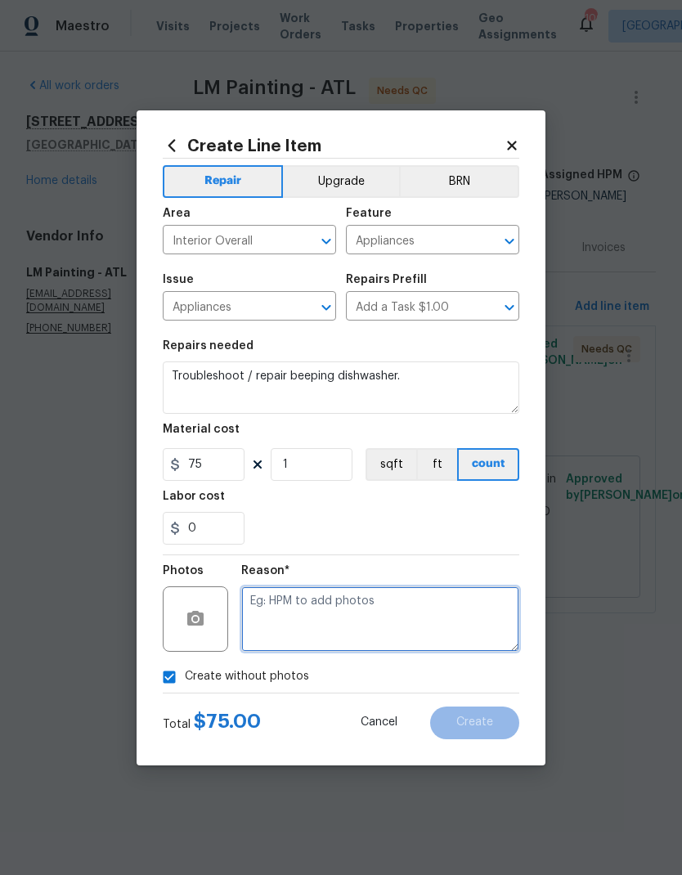
click at [339, 606] on textarea at bounding box center [380, 619] width 278 height 65
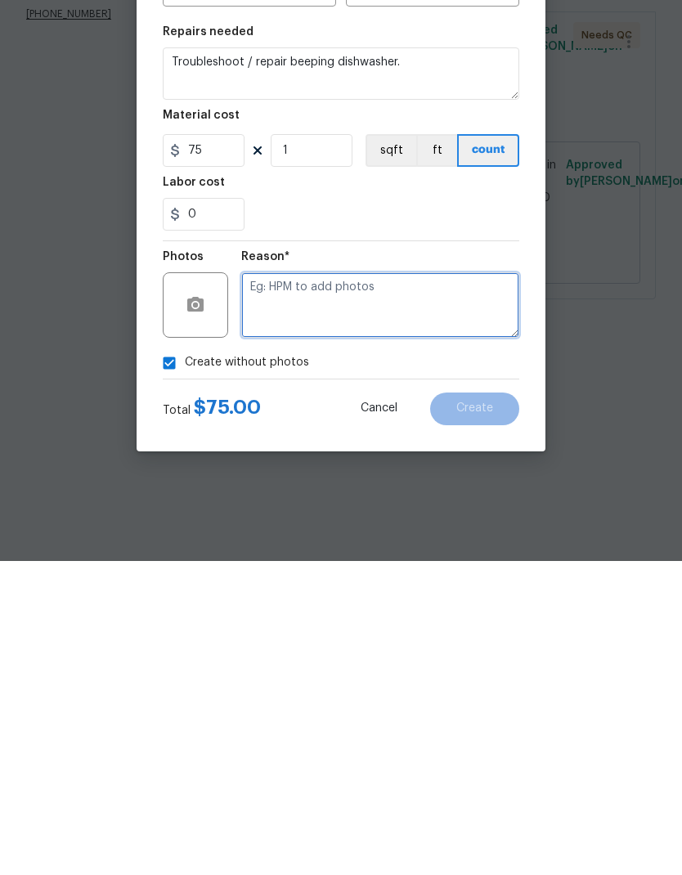
click at [360, 587] on textarea at bounding box center [380, 619] width 278 height 65
paste textarea "This issue was called out during a LIDS"
type textarea "This issue was called out during a LIDS"
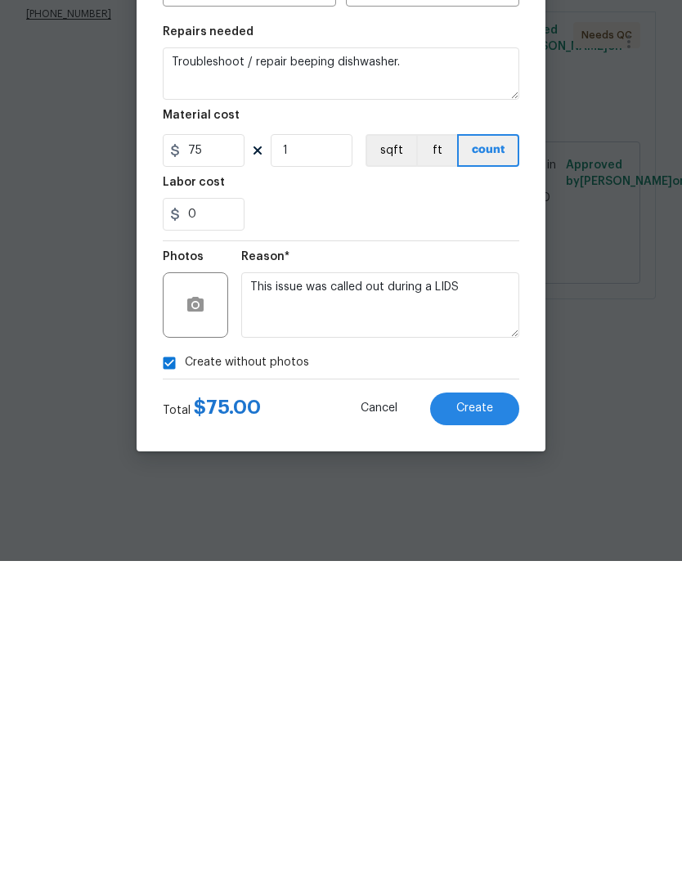
click at [485, 717] on span "Create" at bounding box center [474, 723] width 37 height 12
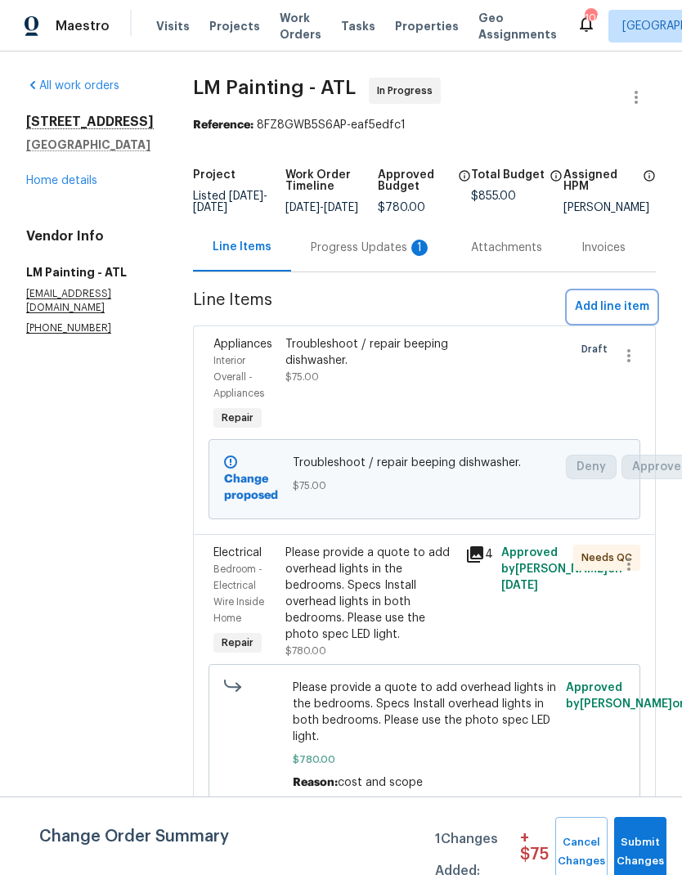
click at [615, 317] on span "Add line item" at bounding box center [612, 307] width 74 height 20
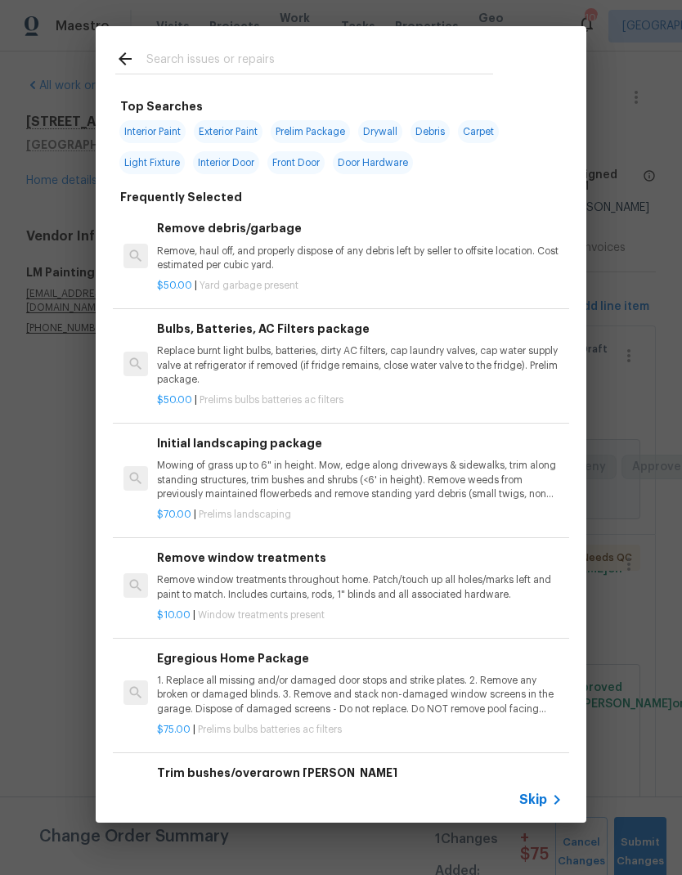
click at [228, 61] on input "text" at bounding box center [319, 61] width 347 height 25
type input "Floor"
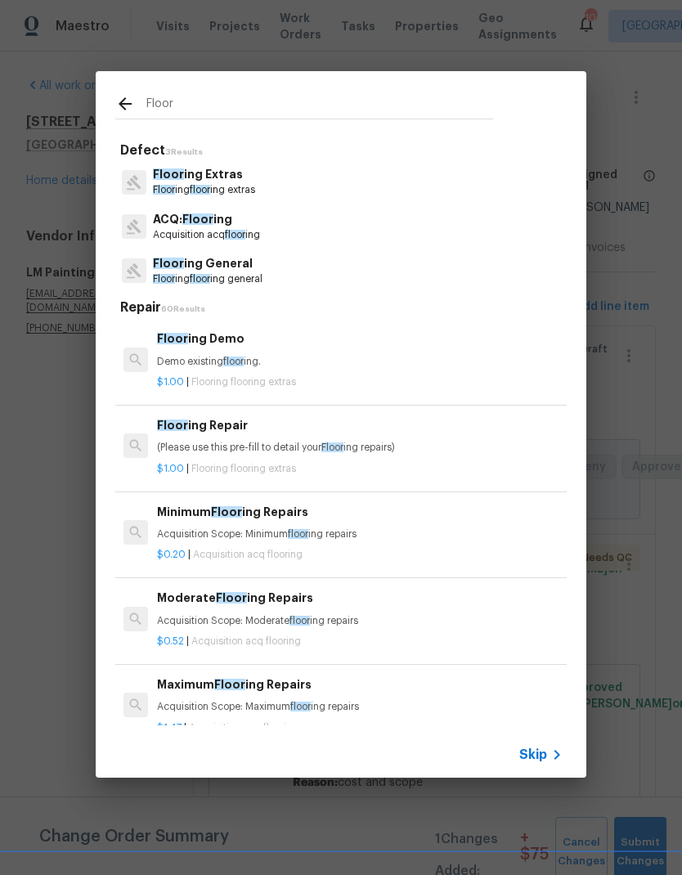
click at [237, 184] on p "Floor ing floor ing extras" at bounding box center [204, 190] width 102 height 14
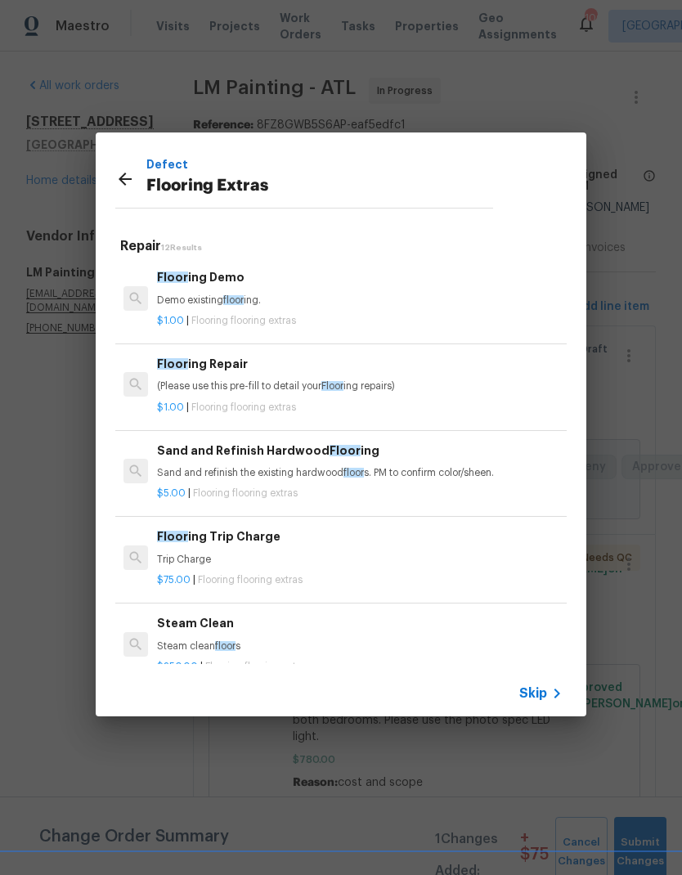
click at [276, 385] on p "(Please use this pre-fill to detail your Floor ing repairs)" at bounding box center [360, 387] width 406 height 14
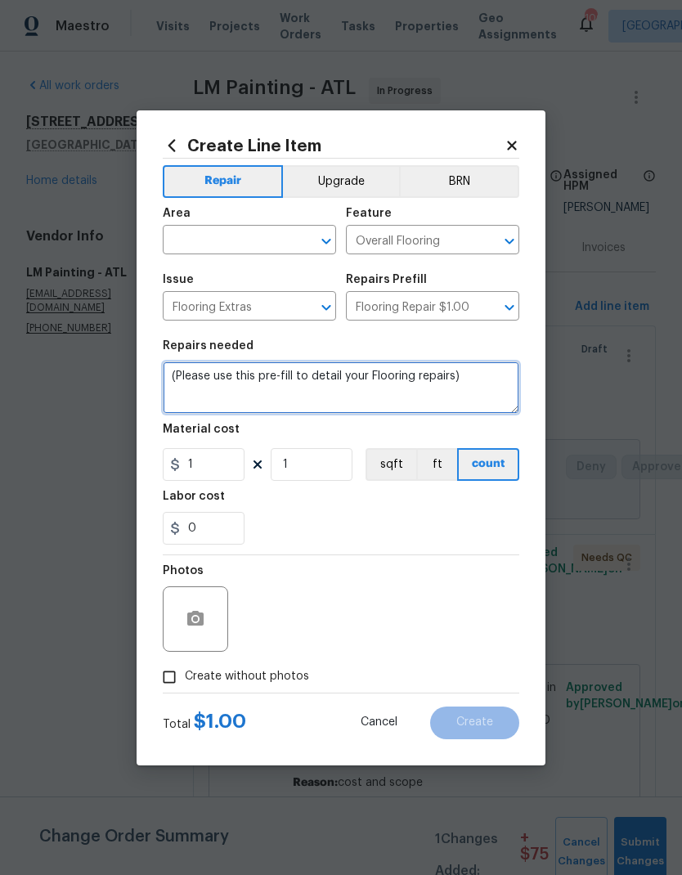
click at [226, 380] on textarea "(Please use this pre-fill to detail your Flooring repairs)" at bounding box center [341, 388] width 357 height 52
click at [172, 372] on textarea "(Please use this pre-fill to detail your Flooring repairs)" at bounding box center [341, 388] width 357 height 52
click at [172, 371] on textarea "(Please use this pre-fill to detail your Flooring repairs)" at bounding box center [341, 388] width 357 height 52
click at [188, 379] on textarea "Pair of the LVP flooring in the primary bedroom. Looks like it’s slightly misal…" at bounding box center [341, 388] width 357 height 52
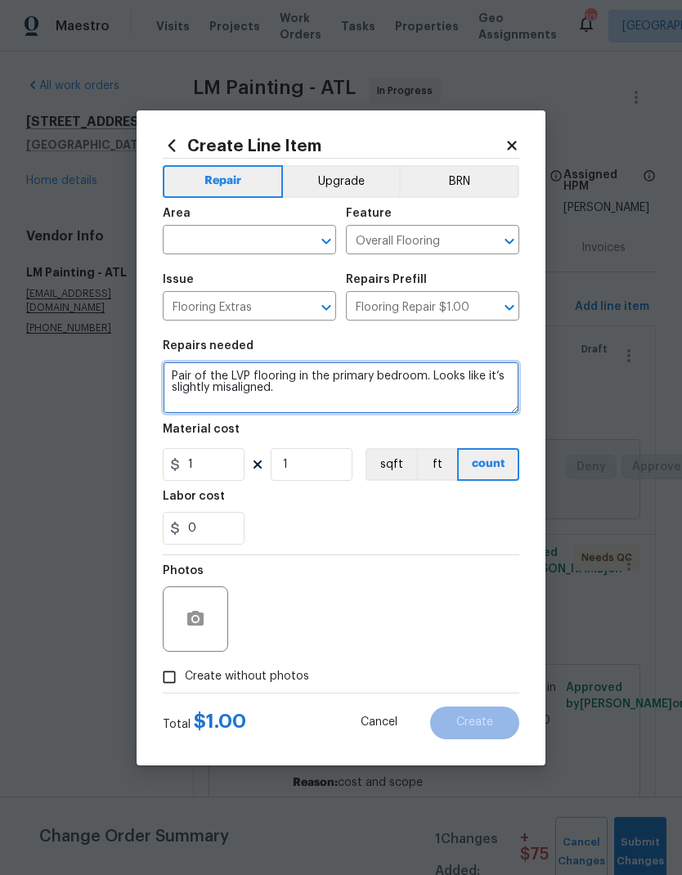
click at [189, 377] on textarea "Pair of the LVP flooring in the primary bedroom. Looks like it’s slightly misal…" at bounding box center [341, 388] width 357 height 52
click at [379, 400] on textarea "Repair the LVP flooring in the primary bedroom. Looks like it’s slightly misali…" at bounding box center [341, 388] width 357 height 52
click at [394, 393] on textarea "Repair the LVP flooring in the primary bedroom. Looks like it’s slightly misali…" at bounding box center [341, 388] width 357 height 52
click at [423, 394] on textarea "Repair the LVP flooring in the primary bedroom. Looks like it’s slightly misali…" at bounding box center [341, 388] width 357 height 52
type textarea "Repair the LVP flooring in the primary bedroom. Looks like it’s slightly misali…"
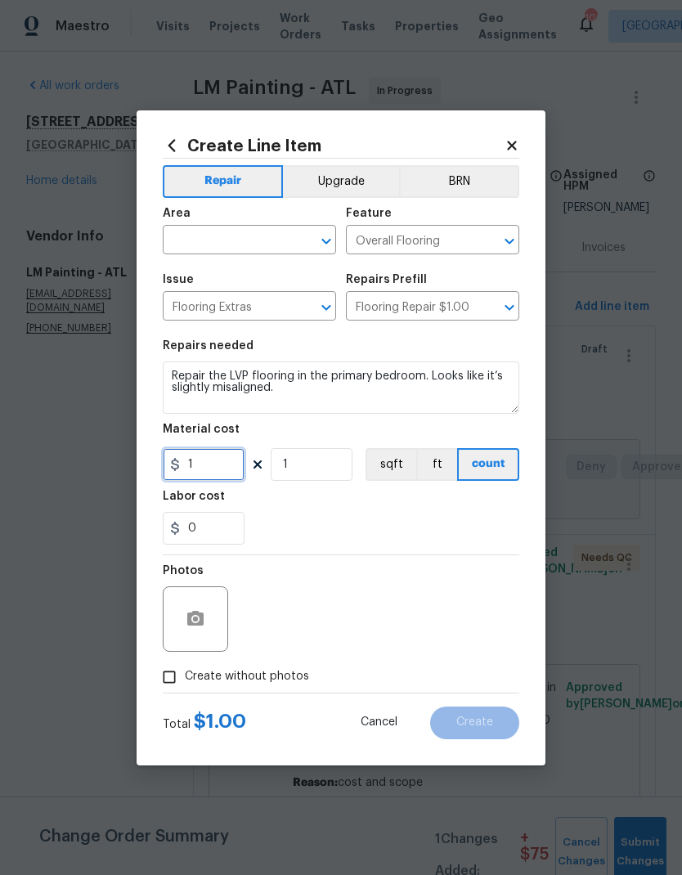
click at [227, 473] on input "1" at bounding box center [204, 464] width 82 height 33
type input "75"
click at [172, 678] on input "Create without photos" at bounding box center [169, 677] width 31 height 31
checkbox input "true"
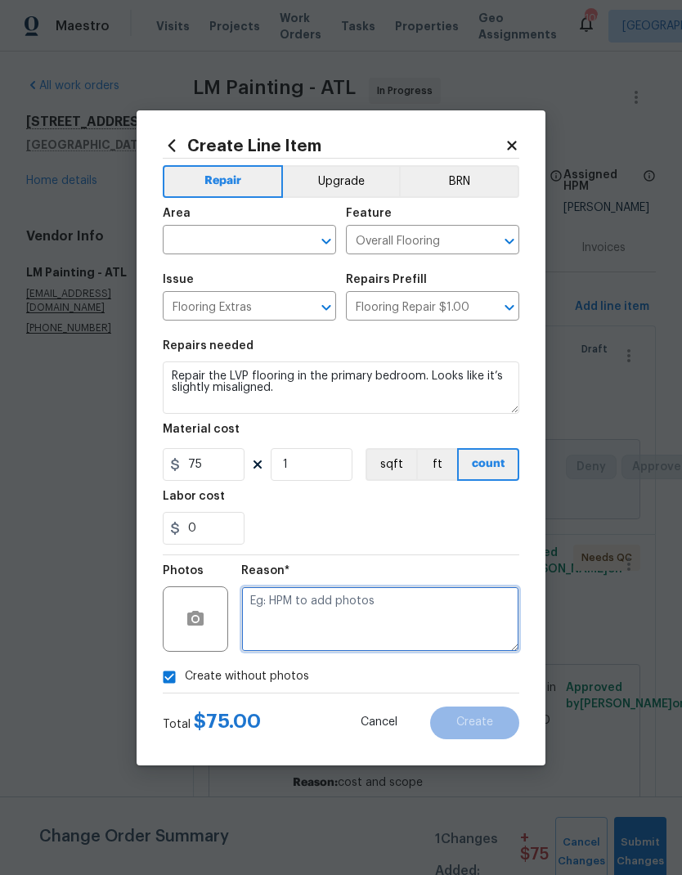
click at [319, 601] on textarea at bounding box center [380, 619] width 278 height 65
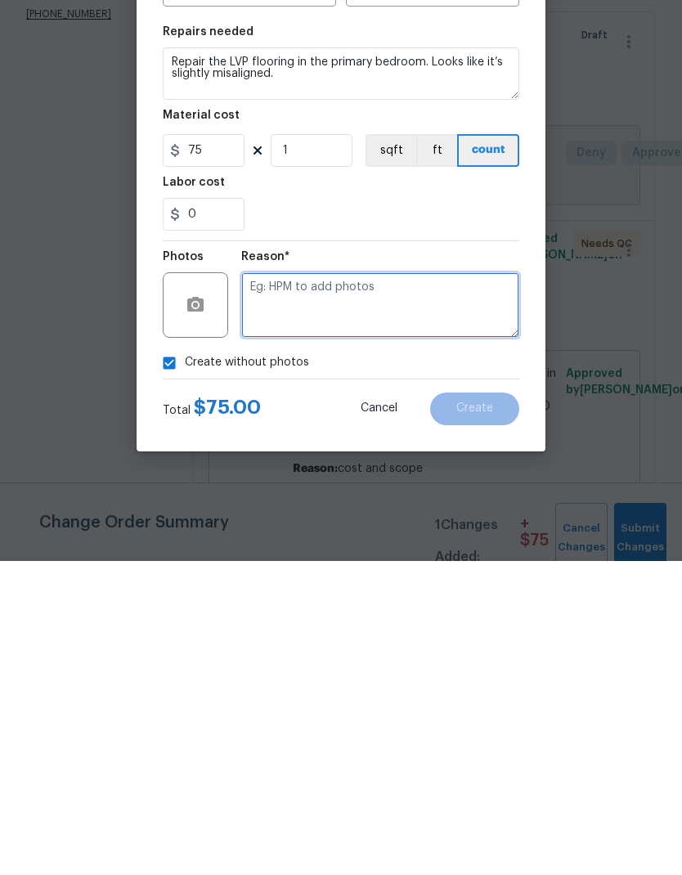
click at [333, 587] on textarea at bounding box center [380, 619] width 278 height 65
paste textarea "This issue was called out during a LIDS"
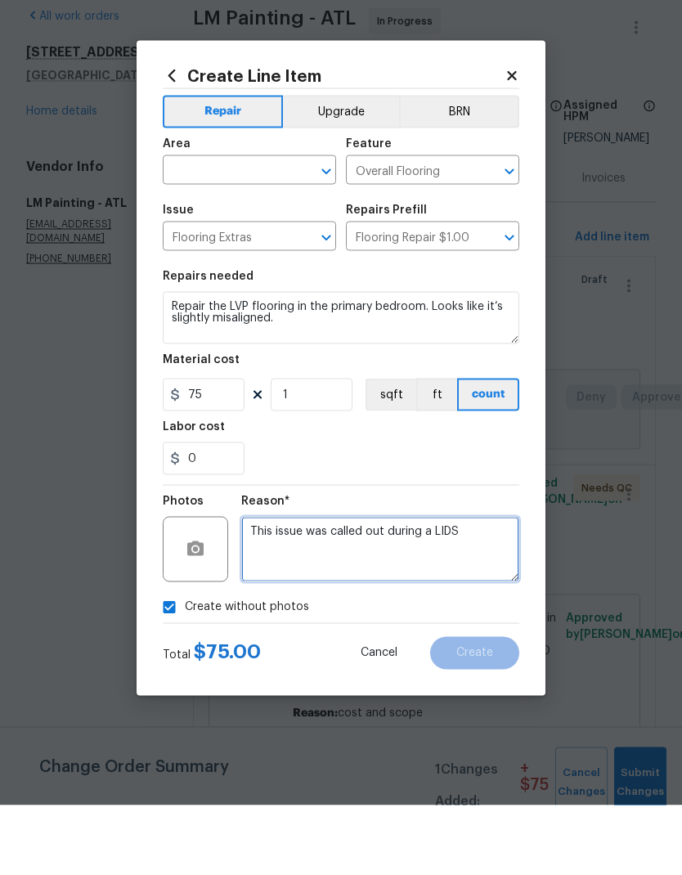
type textarea "This issue was called out during a LIDS"
click at [258, 229] on input "text" at bounding box center [227, 241] width 128 height 25
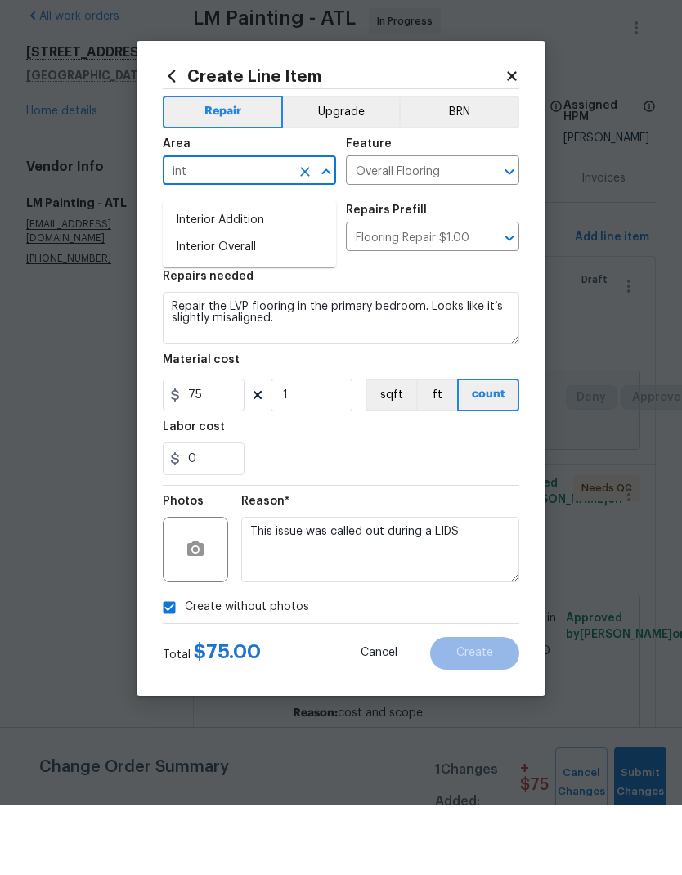
click at [254, 303] on li "Interior Overall" at bounding box center [249, 316] width 173 height 27
type input "Interior Overall"
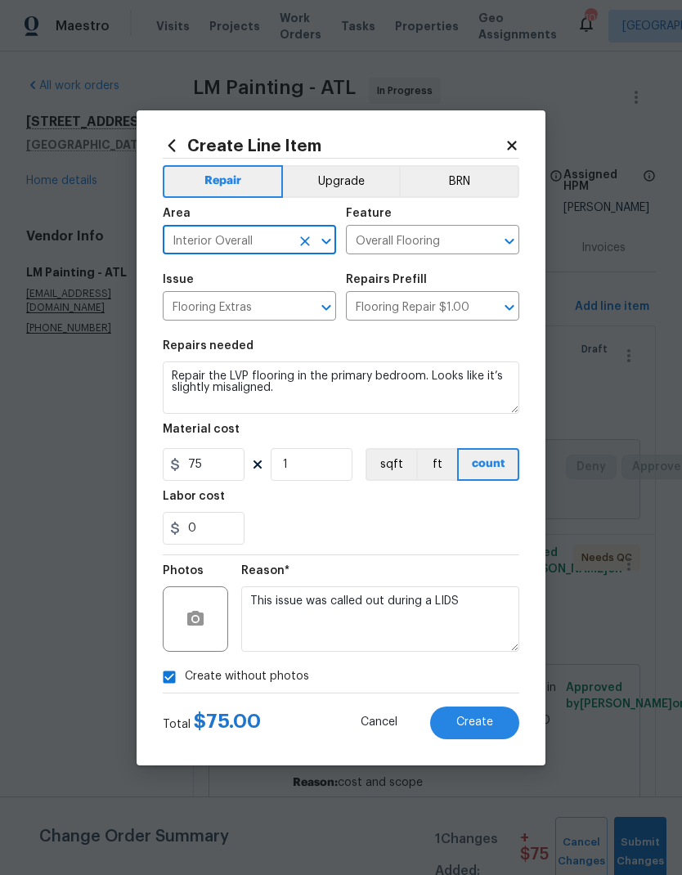
click at [497, 723] on button "Create" at bounding box center [474, 723] width 89 height 33
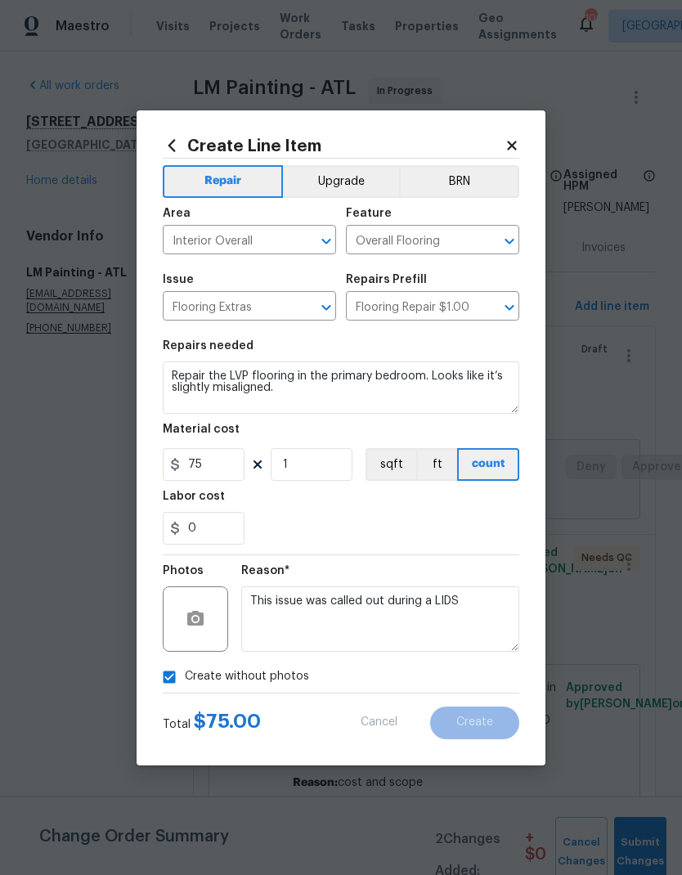
scroll to position [0, 0]
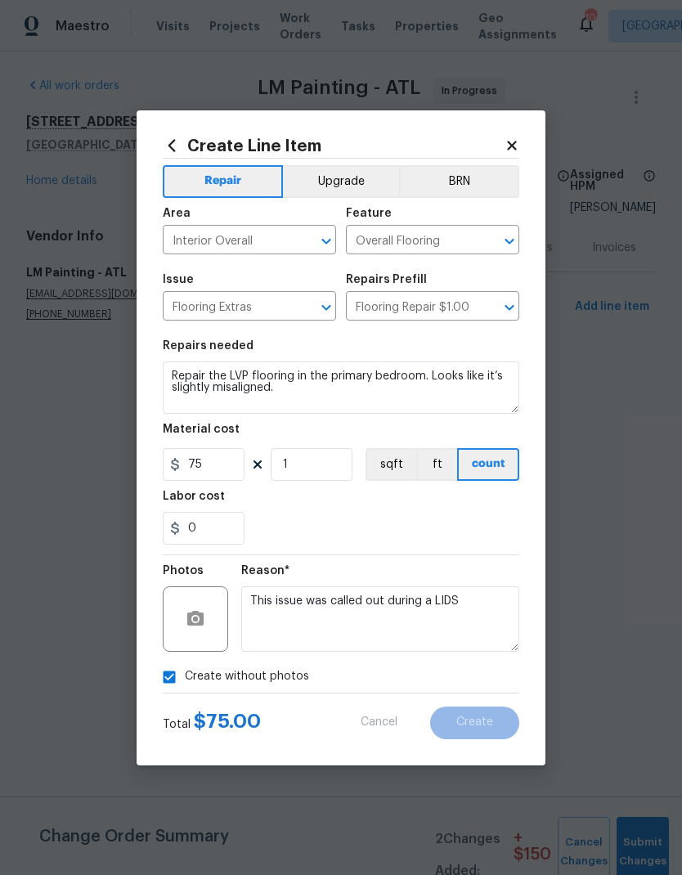
type input "0"
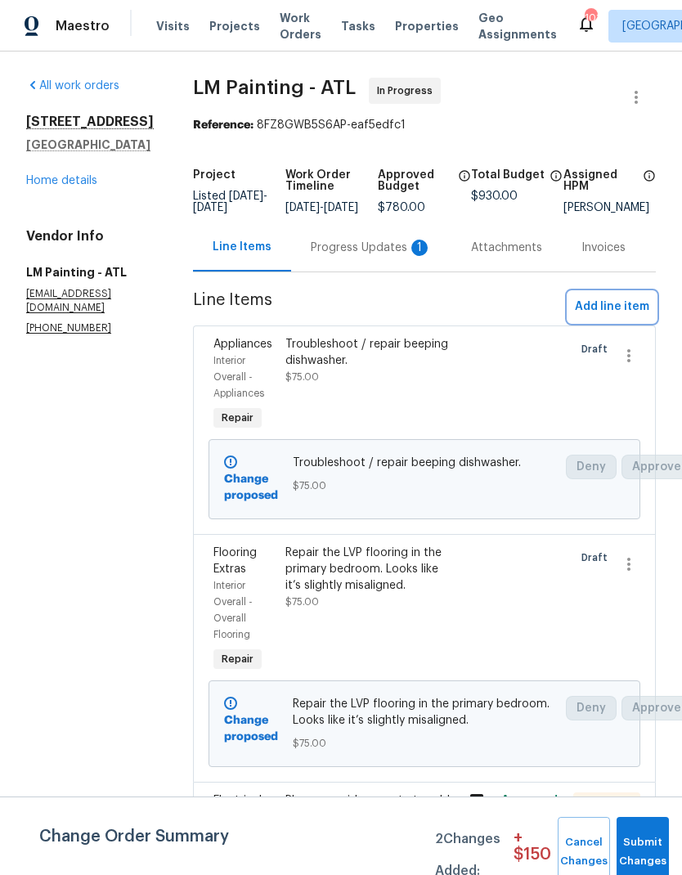
click at [623, 313] on span "Add line item" at bounding box center [612, 307] width 74 height 20
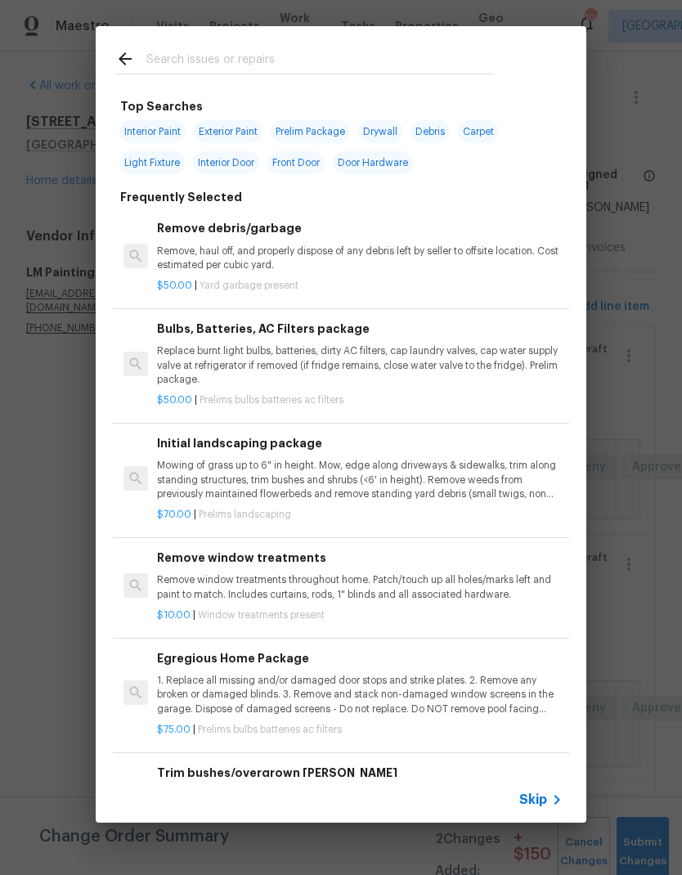
click at [169, 129] on span "Interior Paint" at bounding box center [152, 131] width 66 height 23
type input "Interior Paint"
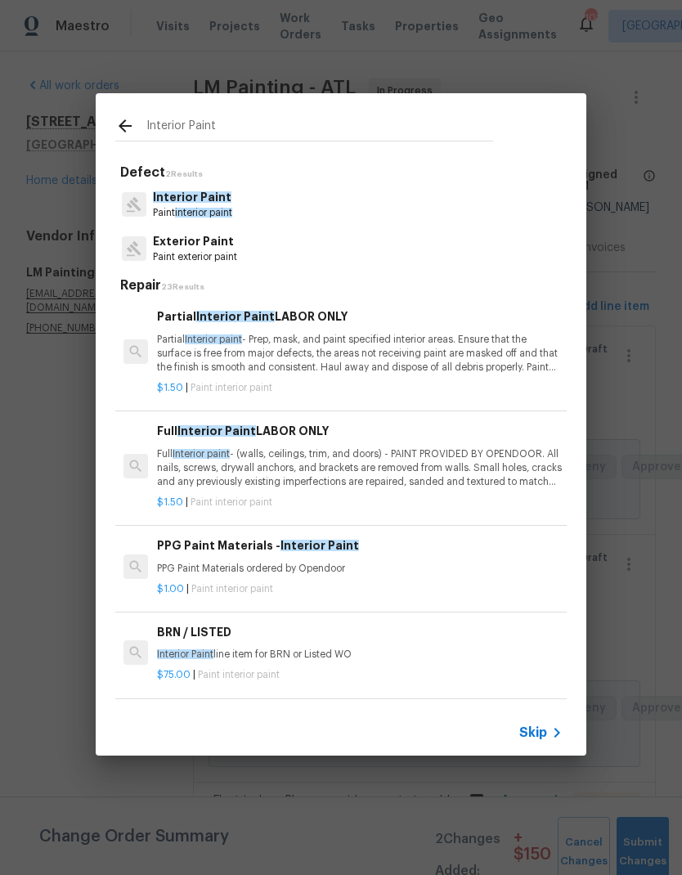
click at [308, 472] on p "Full Interior paint - (walls, ceilings, trim, and doors) - PAINT PROVIDED BY OP…" at bounding box center [360, 468] width 406 height 42
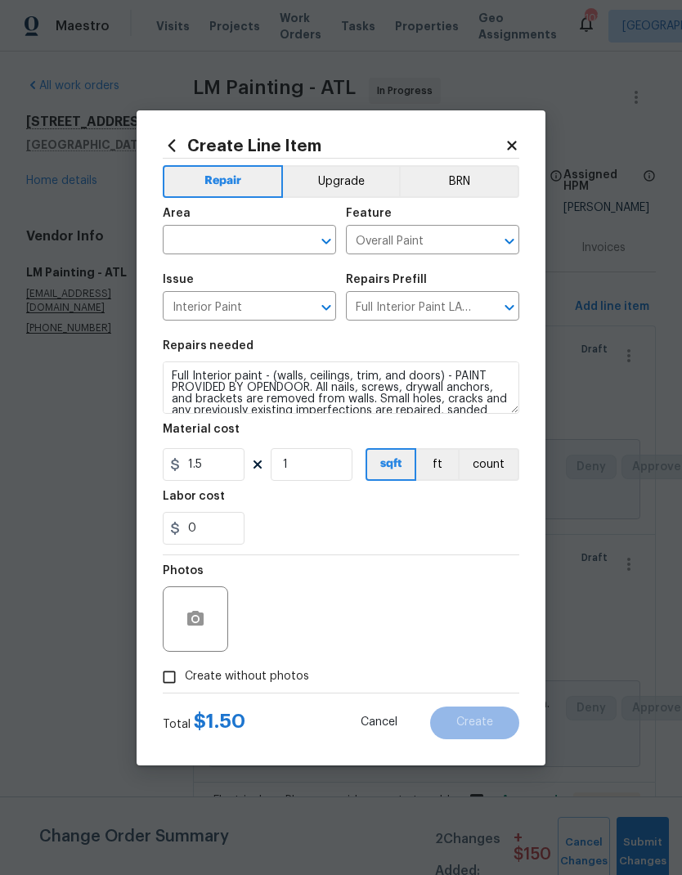
click at [515, 141] on icon at bounding box center [511, 145] width 9 height 9
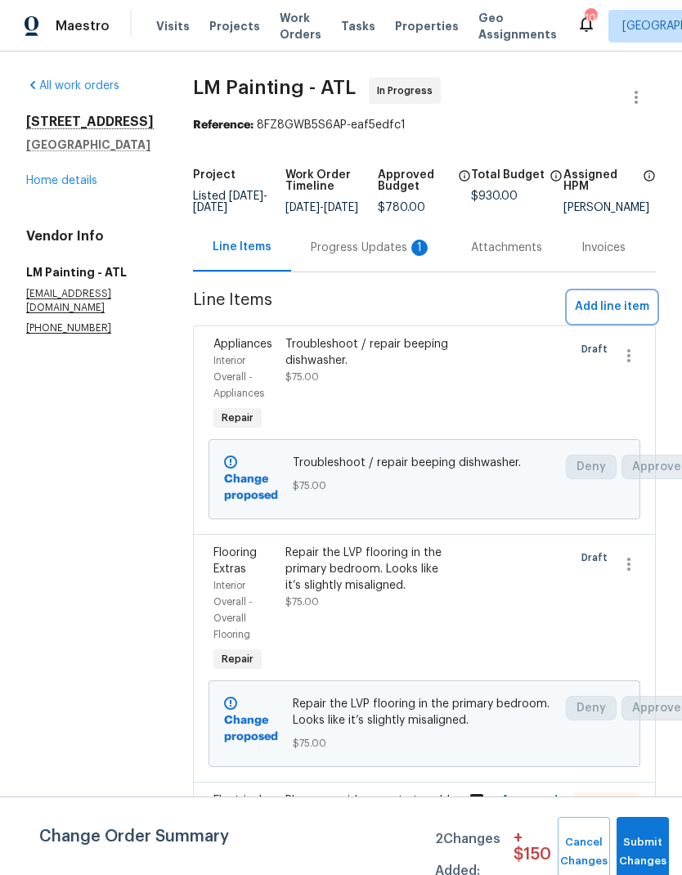
click at [633, 317] on span "Add line item" at bounding box center [612, 307] width 74 height 20
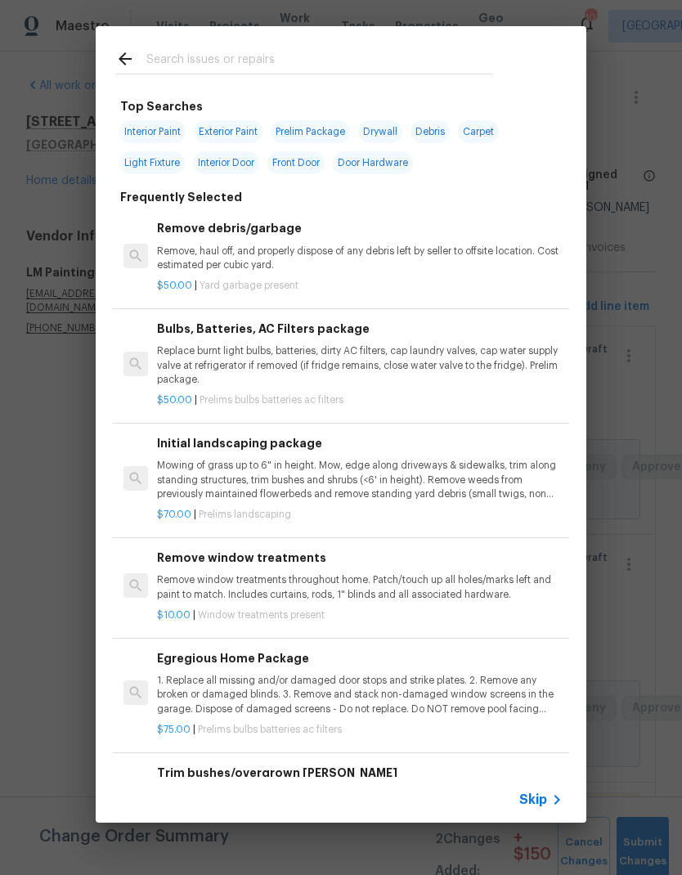
click at [166, 133] on span "Interior Paint" at bounding box center [152, 131] width 66 height 23
type input "Interior Paint"
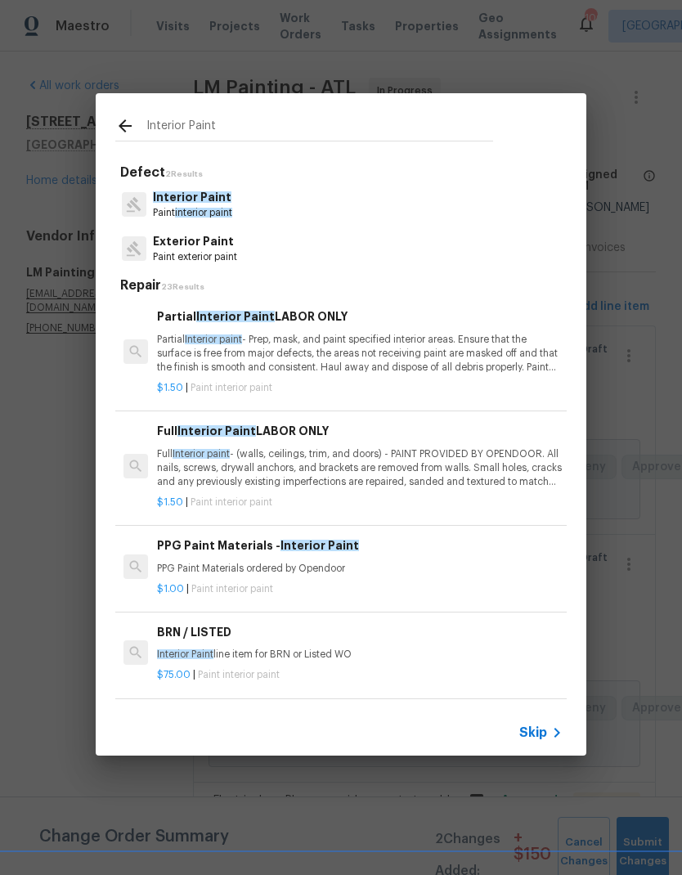
click at [133, 124] on icon at bounding box center [125, 126] width 20 height 20
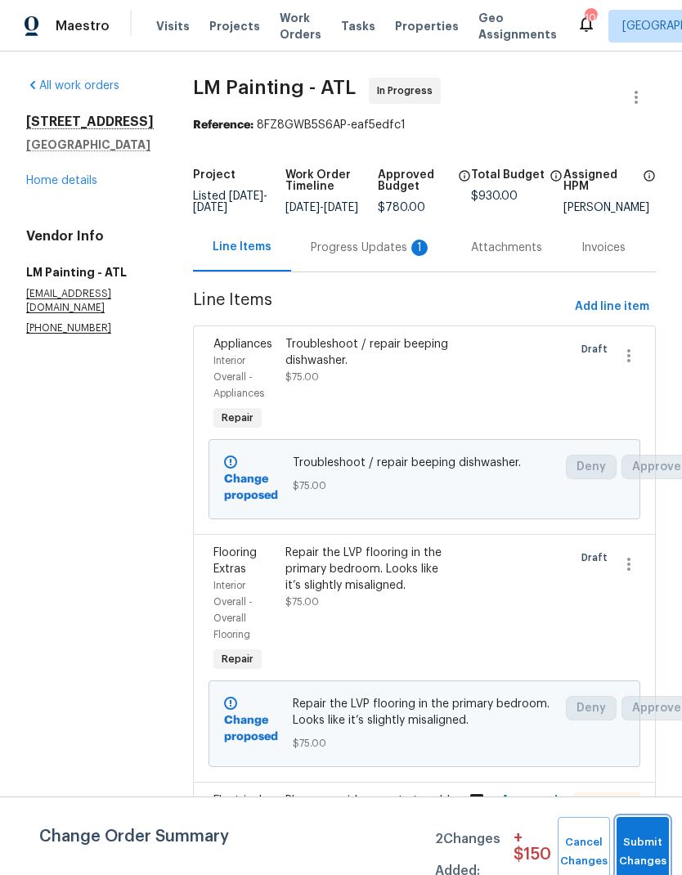
click at [654, 848] on button "Submit Changes" at bounding box center [643, 852] width 52 height 70
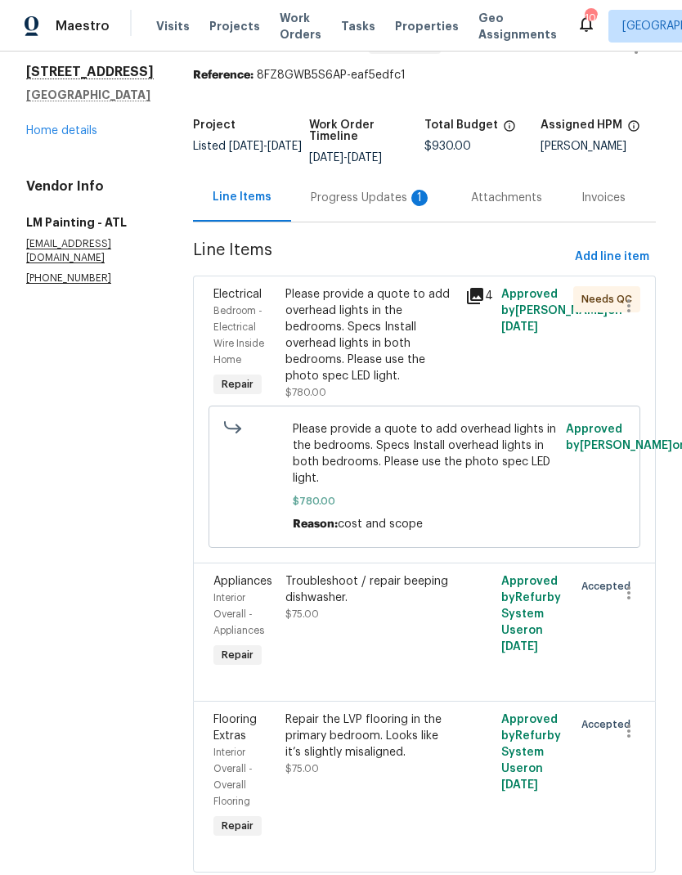
scroll to position [49, 0]
click at [387, 207] on div "Progress Updates 1" at bounding box center [371, 199] width 121 height 16
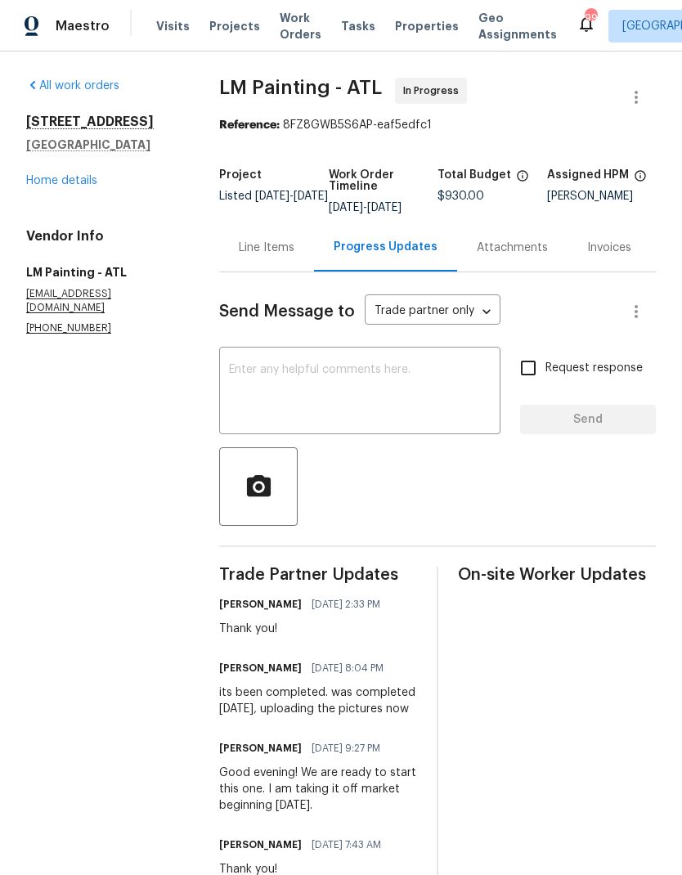
click at [360, 385] on textarea at bounding box center [360, 392] width 262 height 57
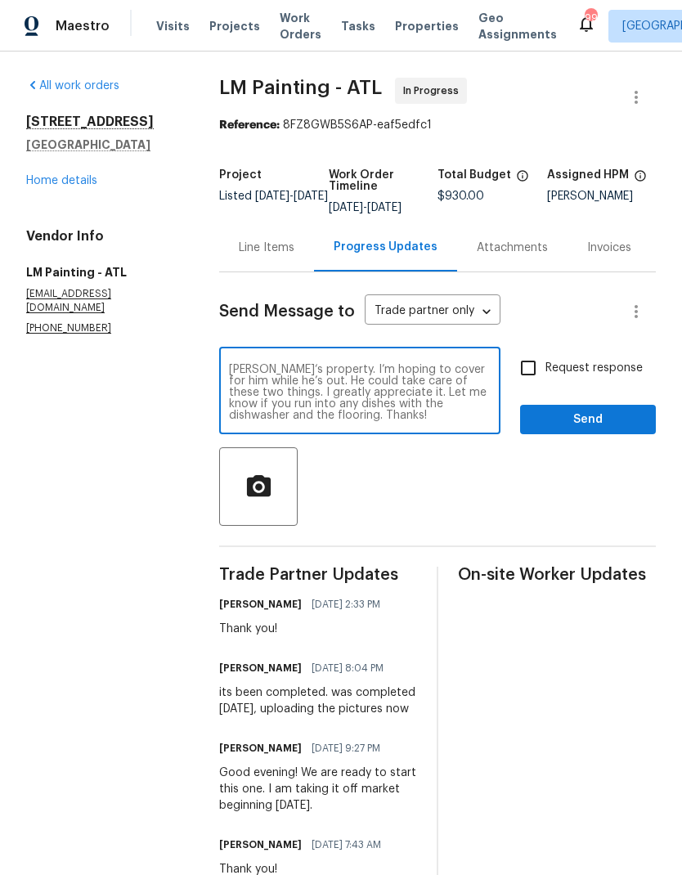
scroll to position [34, 0]
click at [405, 382] on textarea "Hey Marco! Hope all is going well. I added two additional line items to your wo…" at bounding box center [360, 392] width 262 height 57
click at [372, 390] on textarea "Hey Marco! Hope all is going well. I added two additional line items to your wo…" at bounding box center [360, 392] width 262 height 57
click at [349, 402] on textarea "Hey Marco! Hope all is going well. I added two additional line items to your wo…" at bounding box center [360, 392] width 262 height 57
click at [344, 404] on textarea "Hey Marco! Hope all is going well. I added two additional line items to your wo…" at bounding box center [360, 392] width 262 height 57
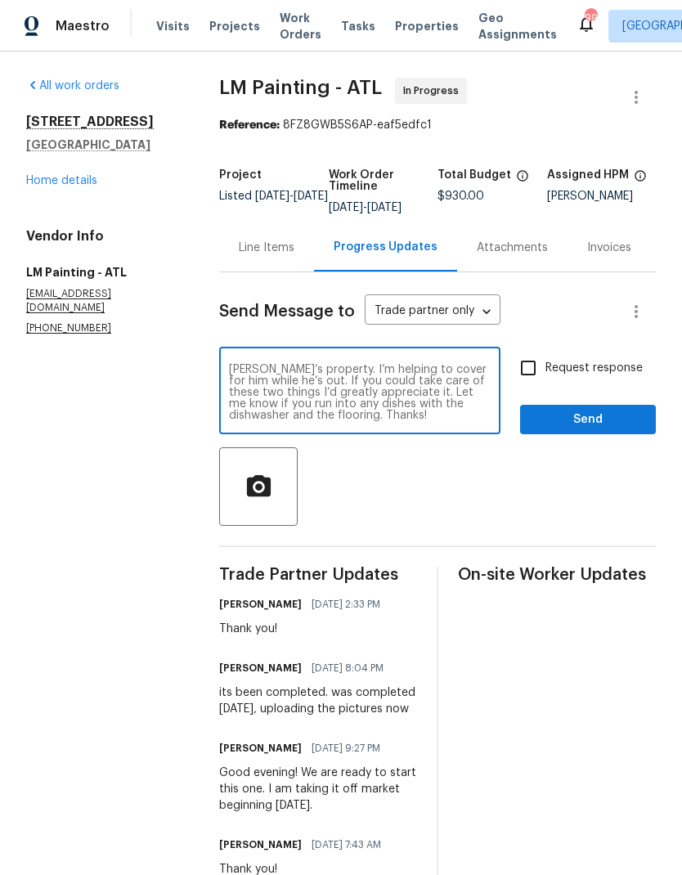
click at [425, 419] on textarea "Hey Marco! Hope all is going well. I added two additional line items to your wo…" at bounding box center [360, 392] width 262 height 57
type textarea "Hey Marco! Hope all is going well. I added two additional line items to your wo…"
click at [533, 376] on input "Request response" at bounding box center [528, 368] width 34 height 34
checkbox input "true"
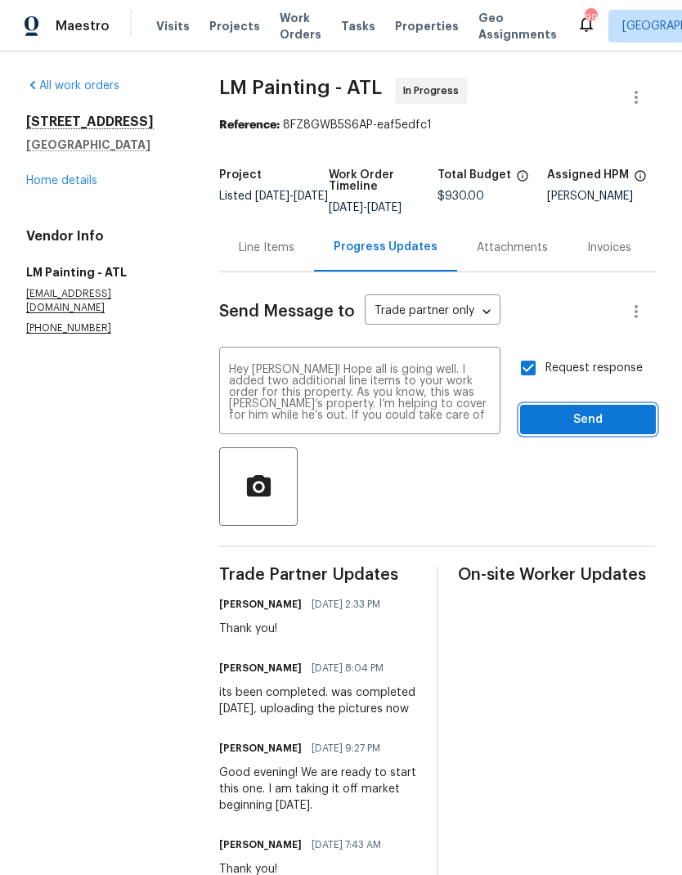
click at [598, 430] on span "Send" at bounding box center [588, 420] width 110 height 20
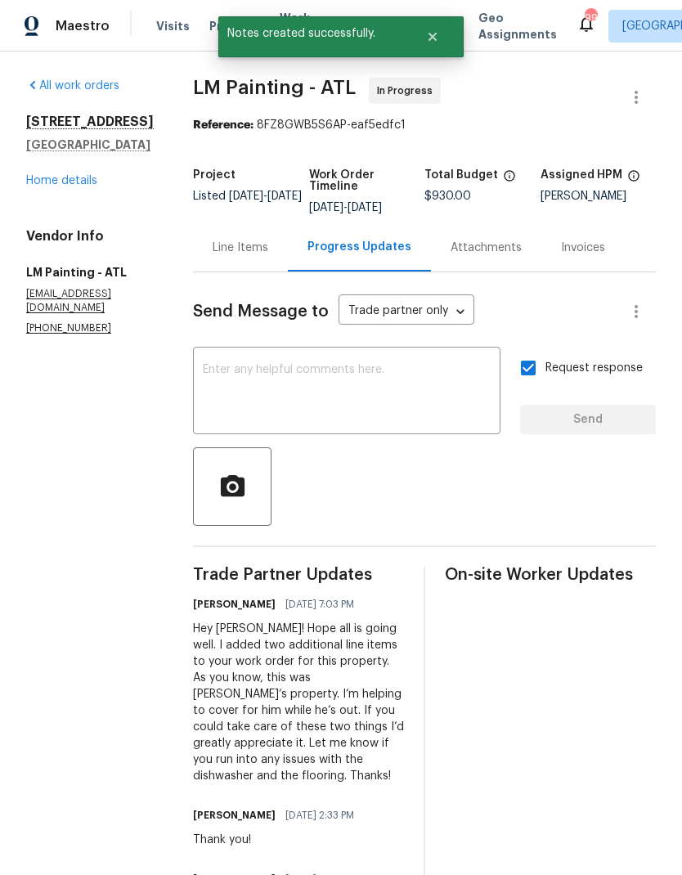
click at [268, 256] on div "Line Items" at bounding box center [241, 248] width 56 height 16
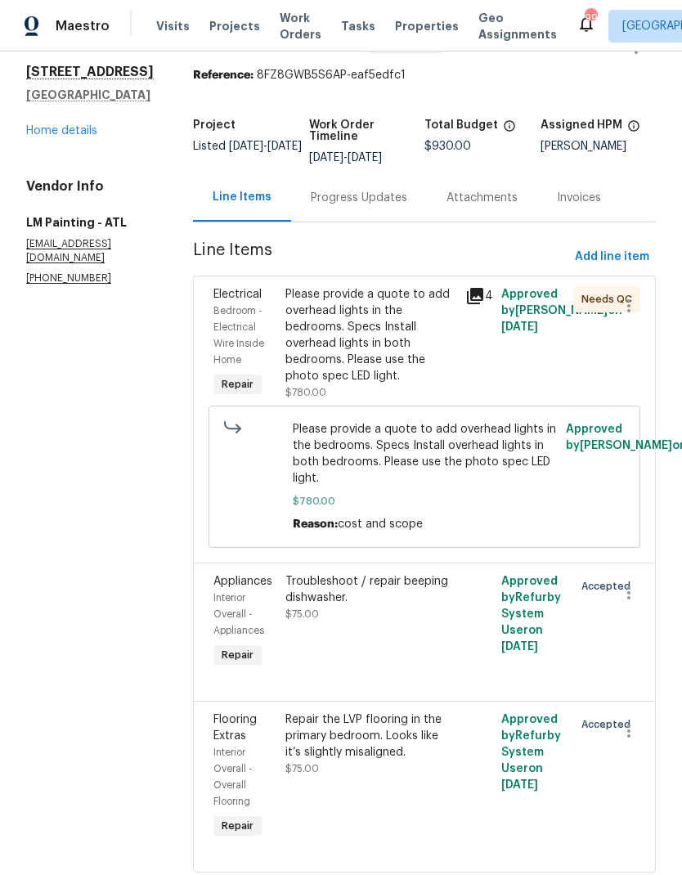
scroll to position [49, 0]
click at [90, 130] on link "Home details" at bounding box center [61, 131] width 71 height 11
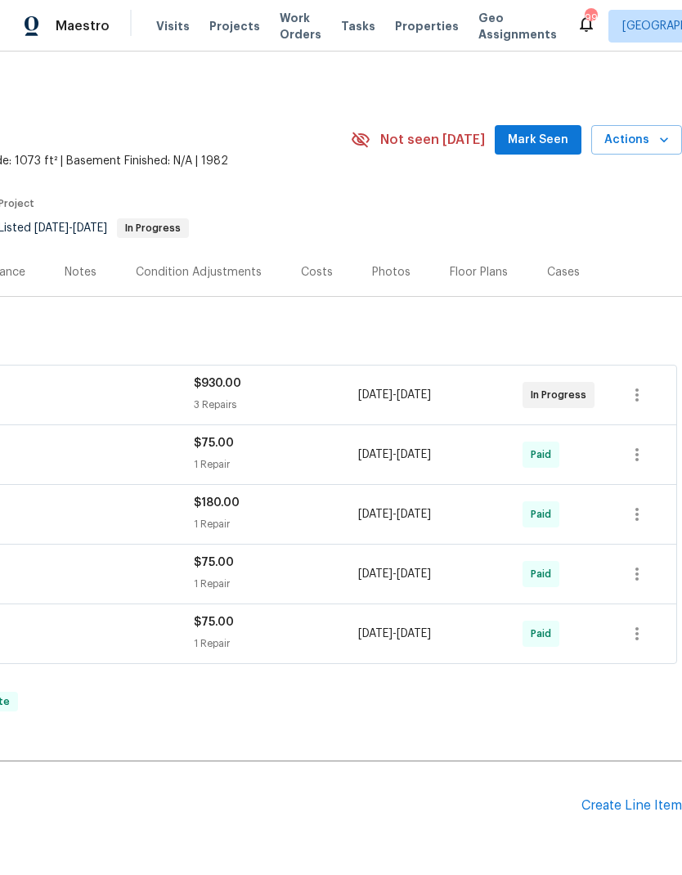
scroll to position [0, 242]
click at [643, 395] on icon "button" at bounding box center [637, 395] width 20 height 20
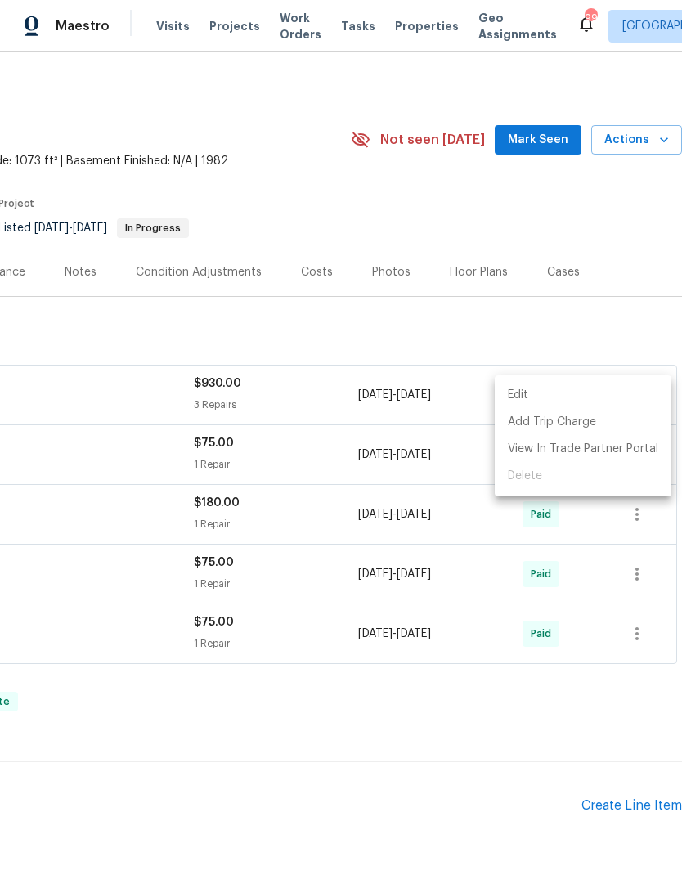
click at [515, 392] on li "Edit" at bounding box center [583, 395] width 177 height 27
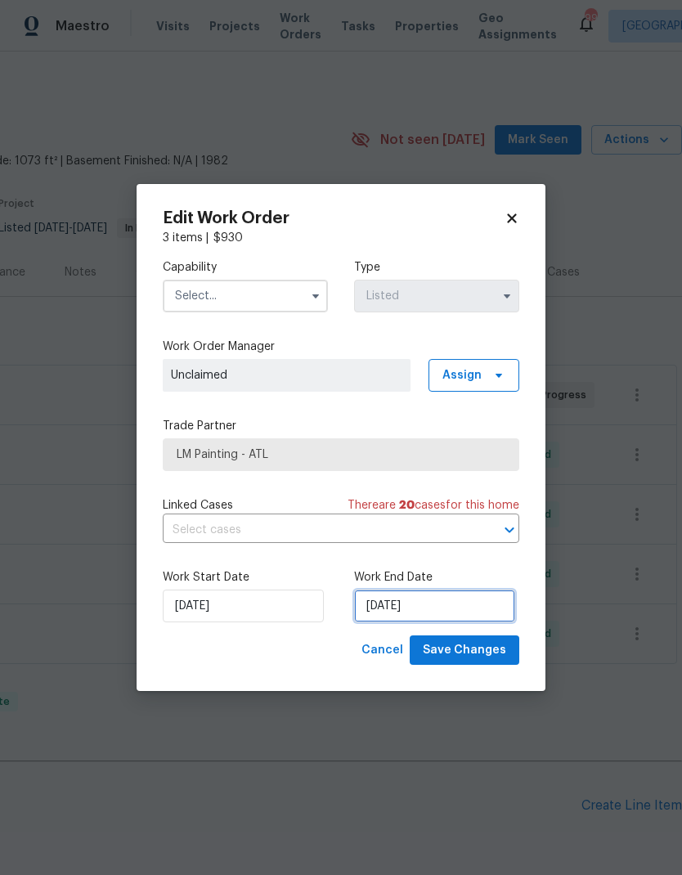
click at [427, 608] on input "8/8/2025" at bounding box center [434, 606] width 161 height 33
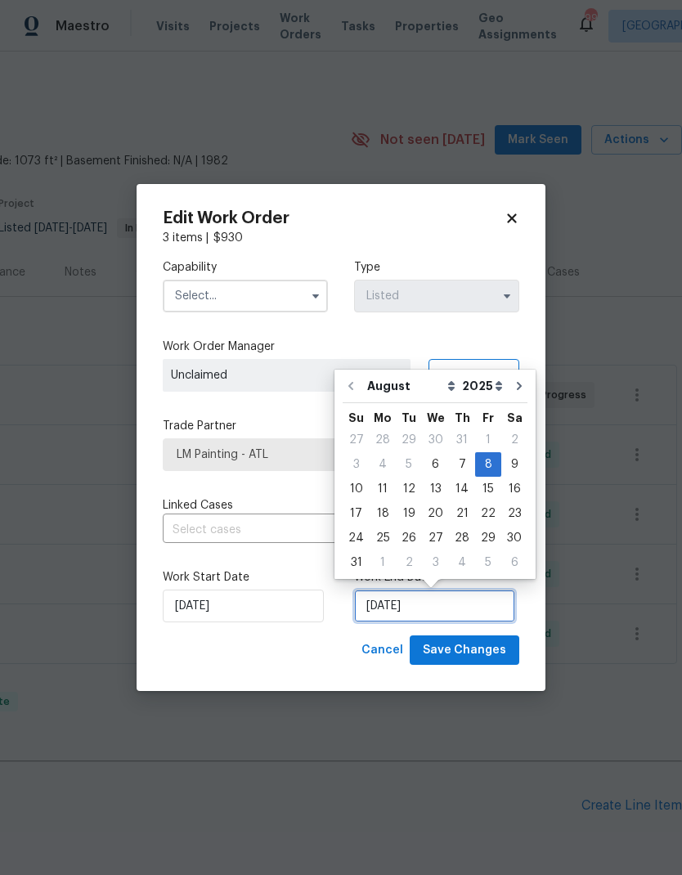
scroll to position [12, 0]
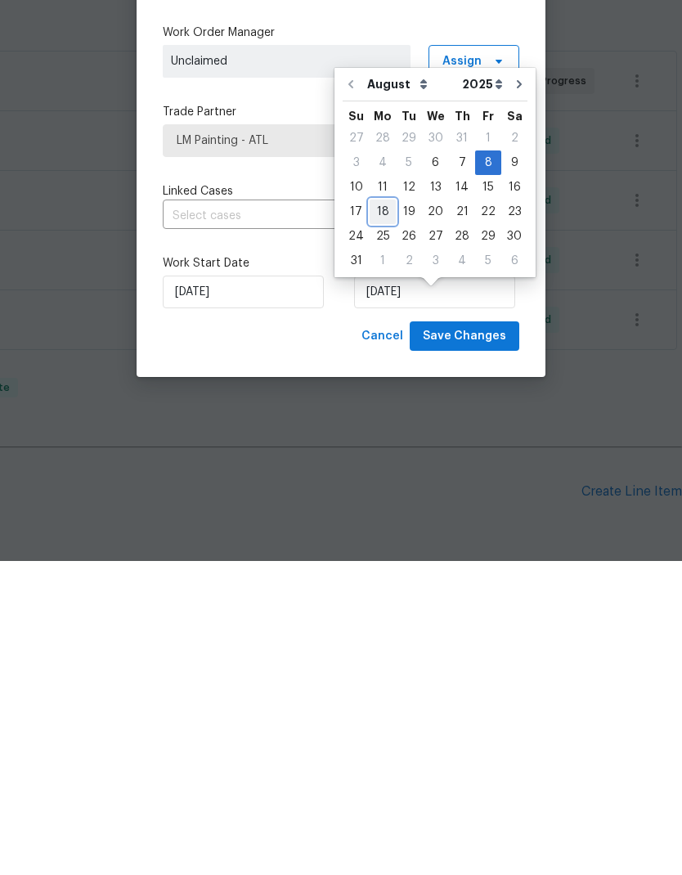
click at [380, 515] on div "18" at bounding box center [383, 526] width 26 height 23
type input "8/18/2025"
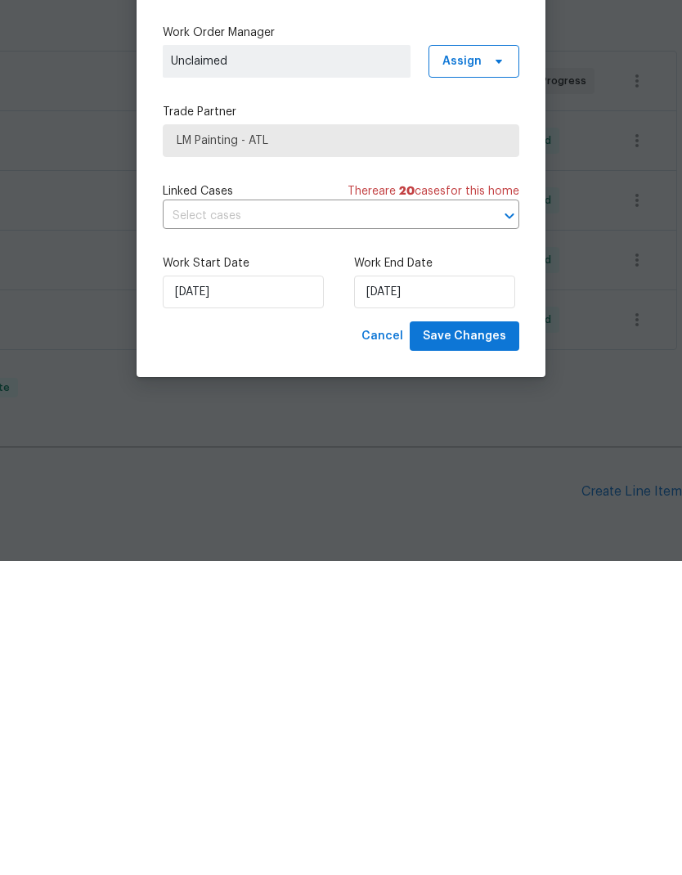
scroll to position [65, 0]
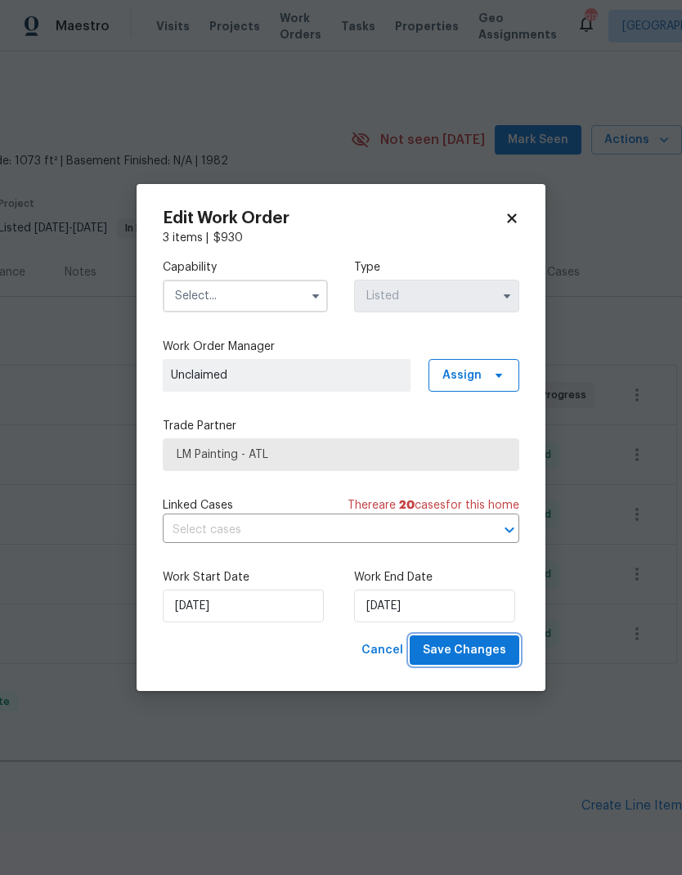
click at [495, 650] on span "Save Changes" at bounding box center [464, 651] width 83 height 20
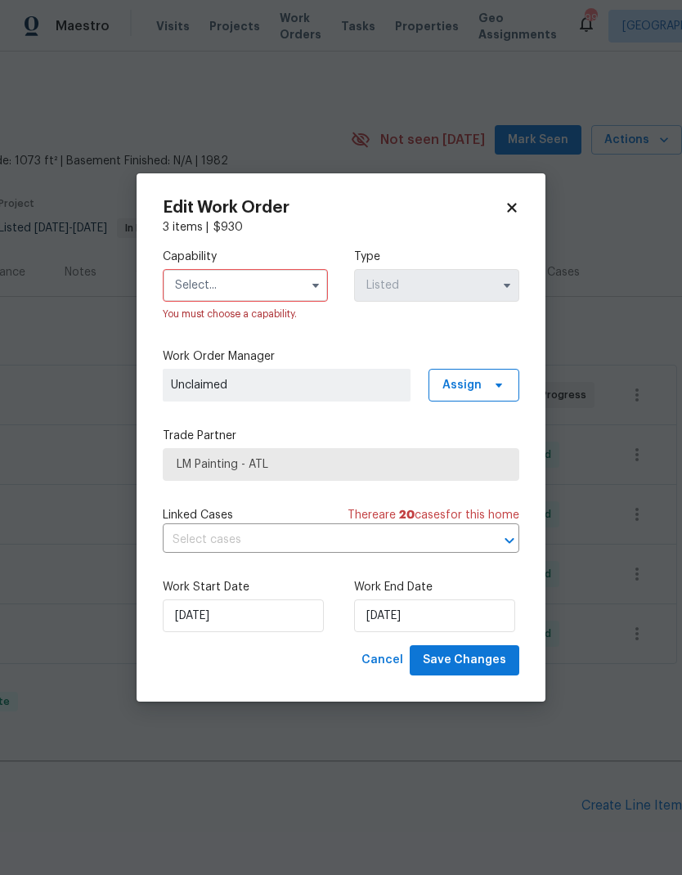
click at [280, 291] on input "text" at bounding box center [245, 285] width 165 height 33
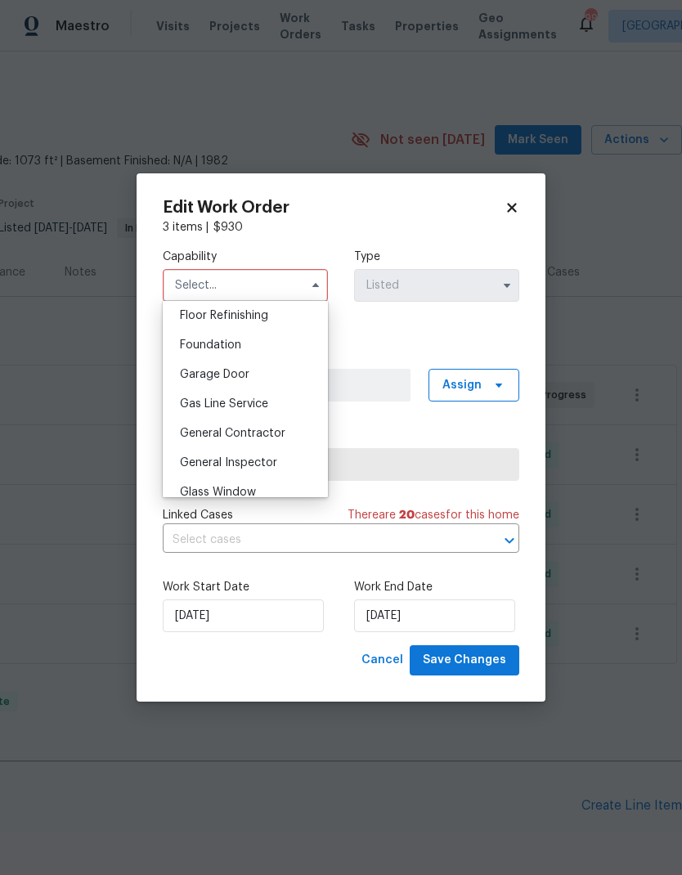
scroll to position [686, 0]
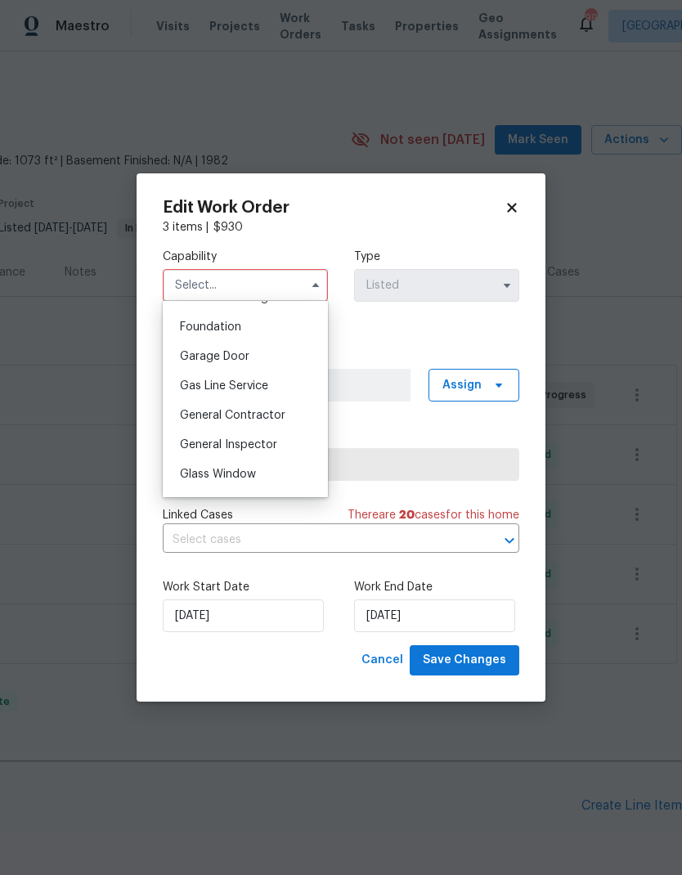
click at [268, 418] on span "General Contractor" at bounding box center [233, 415] width 106 height 11
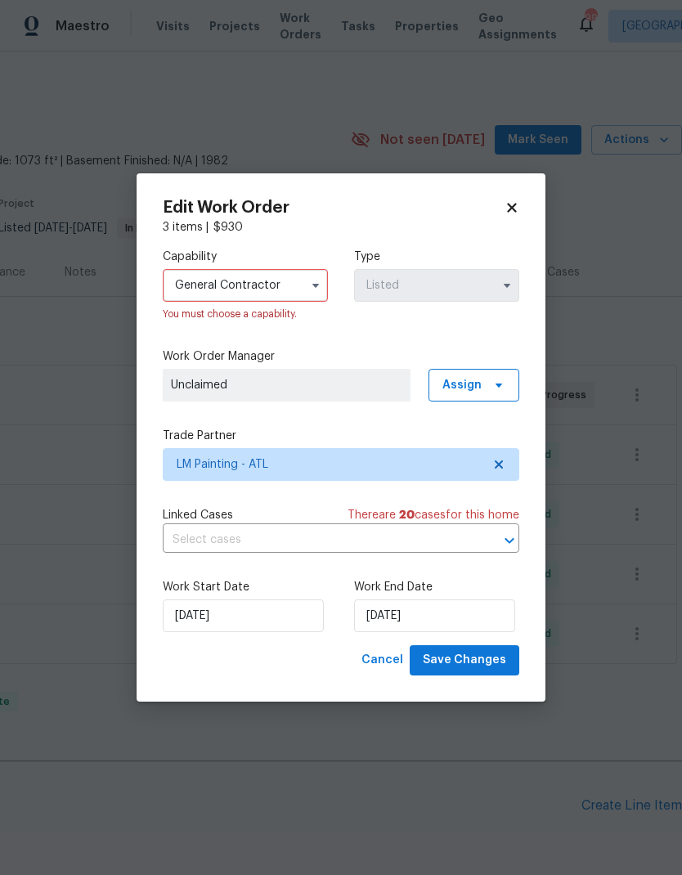
type input "General Contractor"
click at [485, 667] on span "Save Changes" at bounding box center [464, 660] width 83 height 20
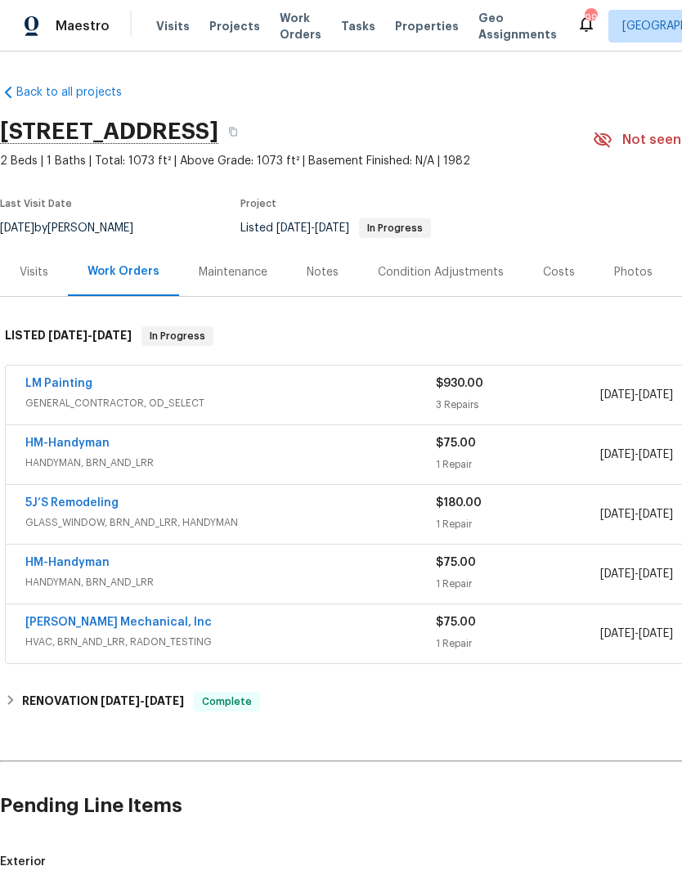
scroll to position [0, 0]
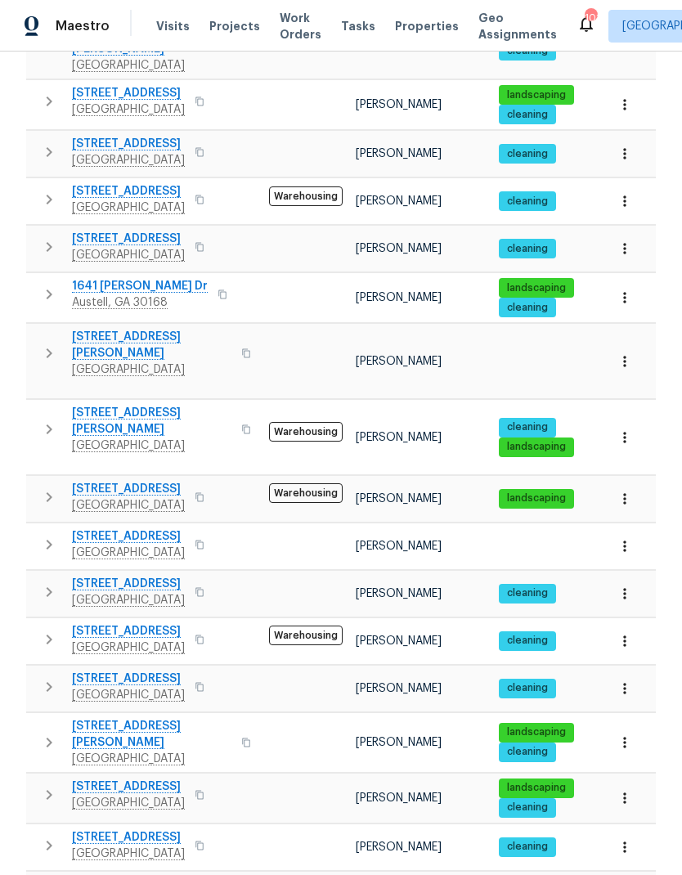
scroll to position [426, 0]
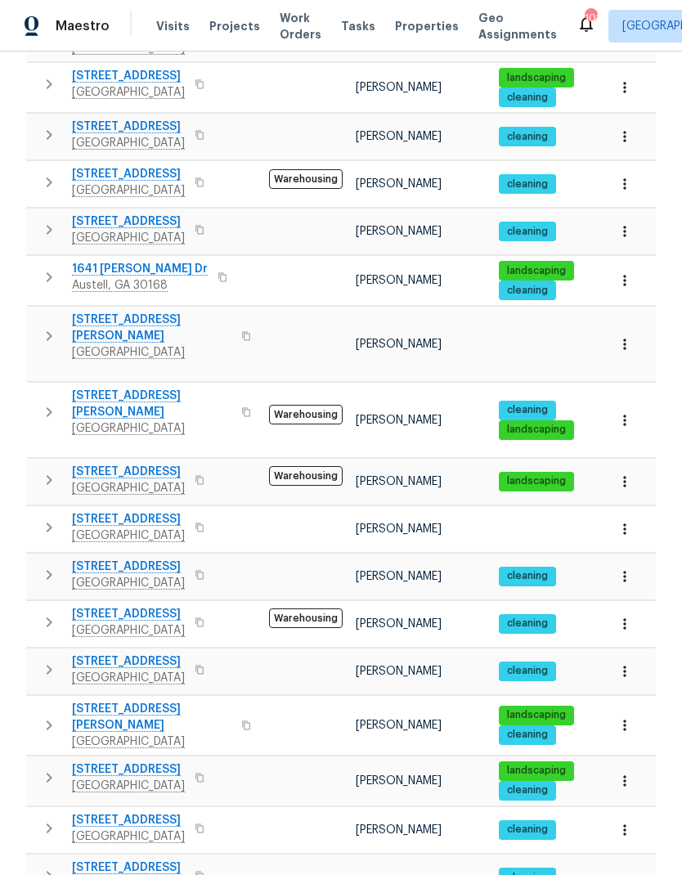
click at [629, 521] on icon "button" at bounding box center [625, 529] width 16 height 16
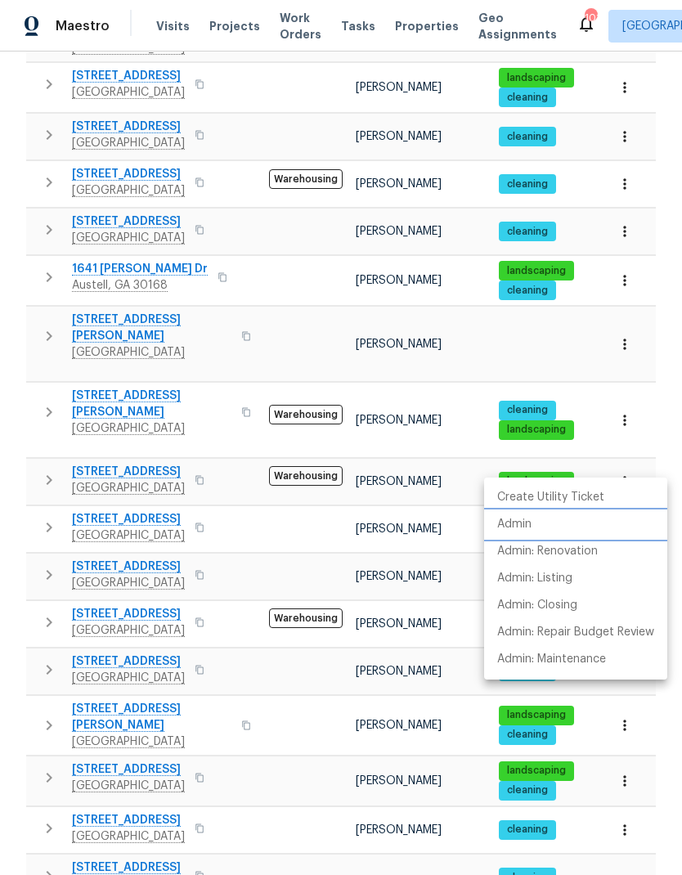
click at [524, 523] on p "Admin" at bounding box center [514, 524] width 34 height 17
